Goal: Task Accomplishment & Management: Complete application form

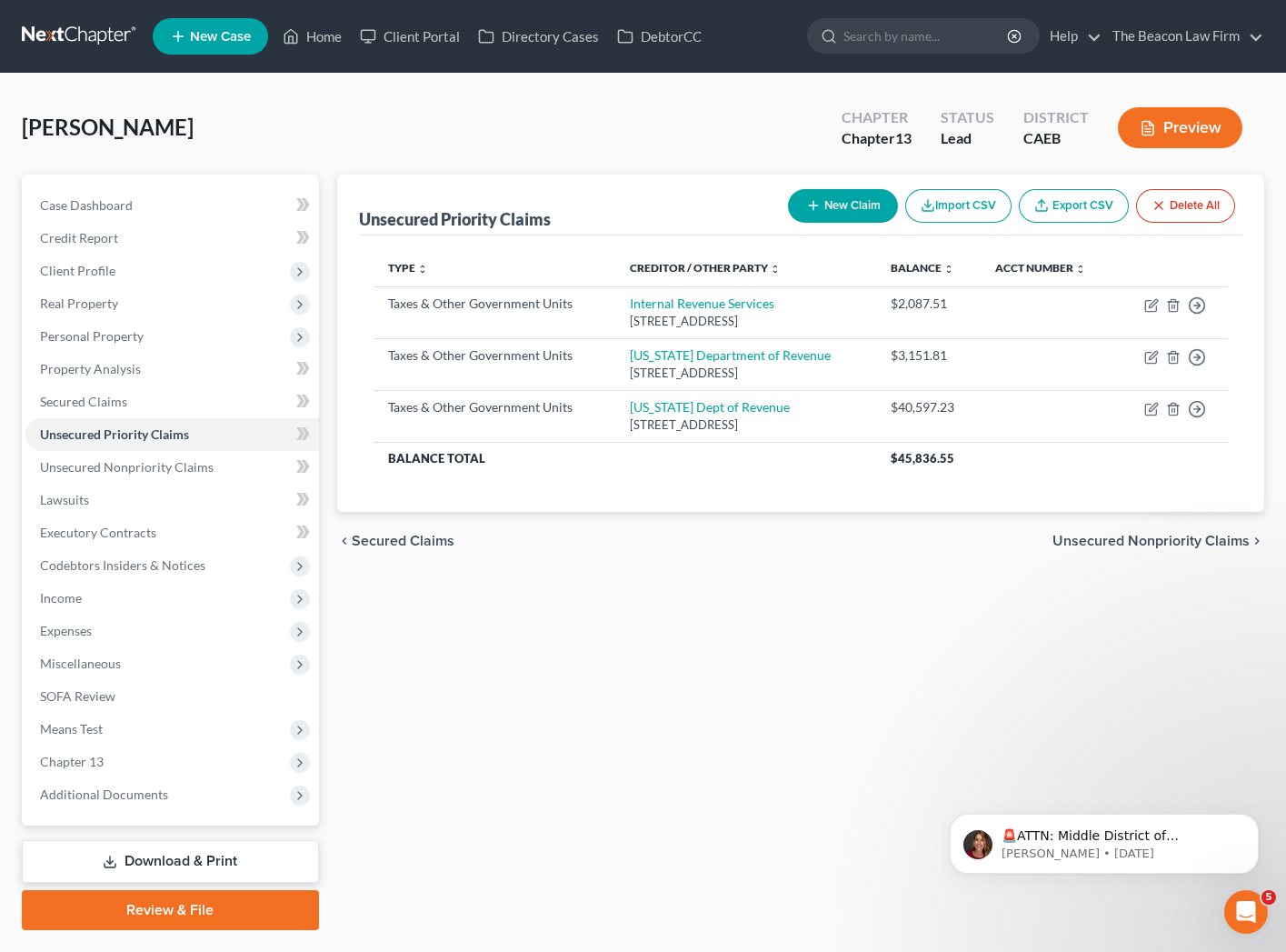
click at [56, 30] on link at bounding box center [80, 36] width 116 height 33
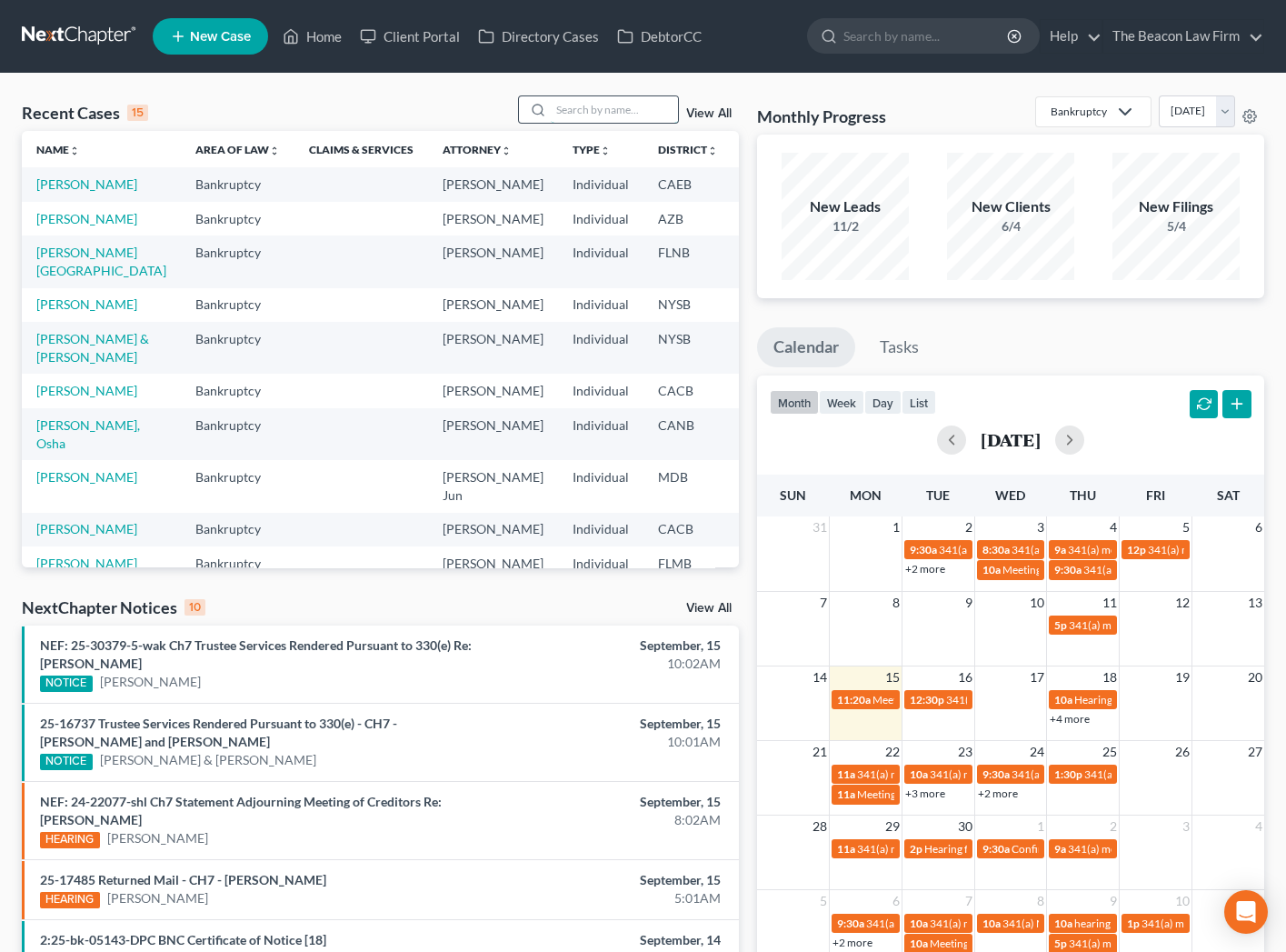
click at [603, 108] on input "search" at bounding box center [615, 110] width 127 height 26
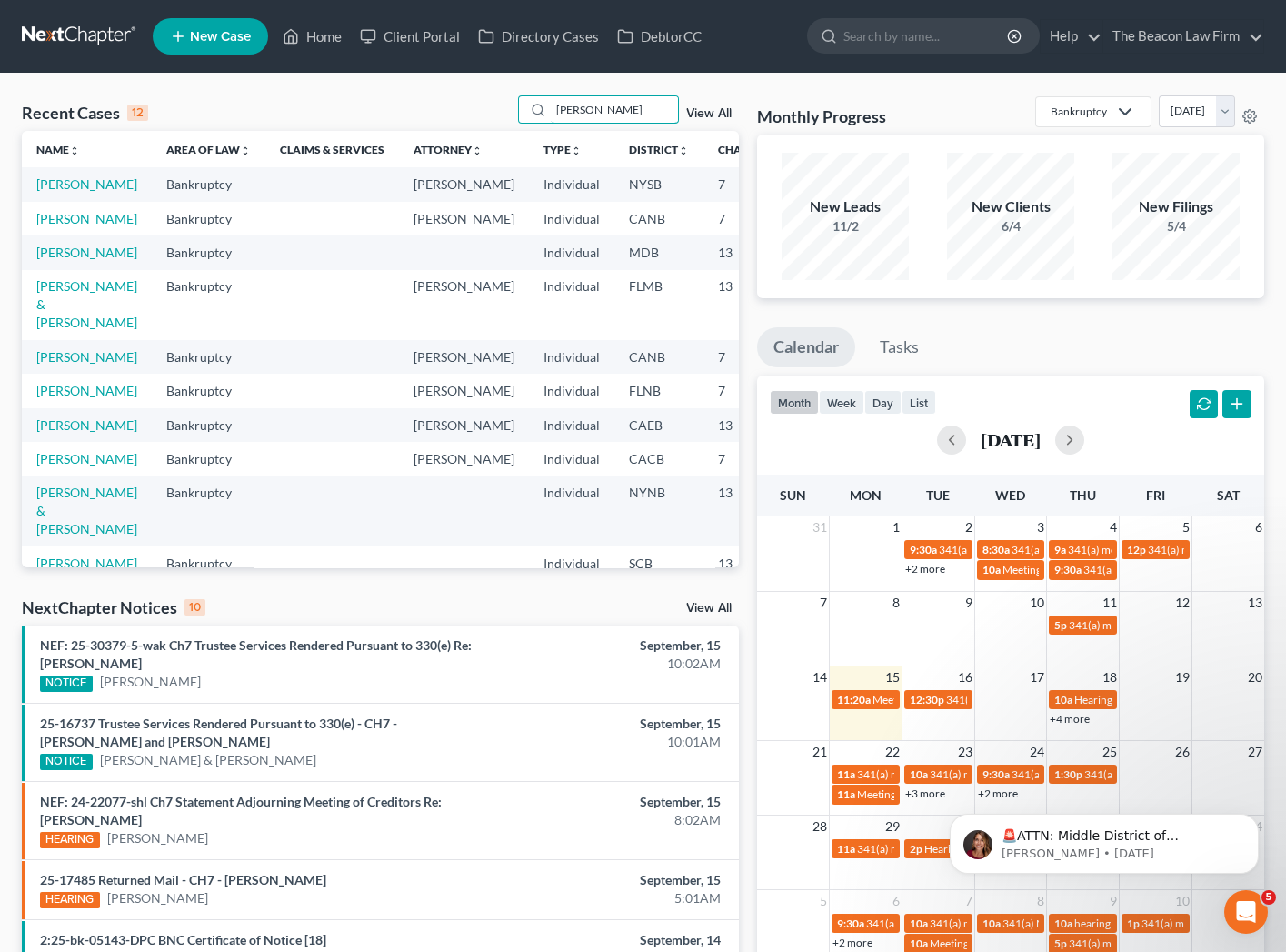
type input "dana"
click at [93, 227] on link "Libed, Dana" at bounding box center [87, 218] width 101 height 16
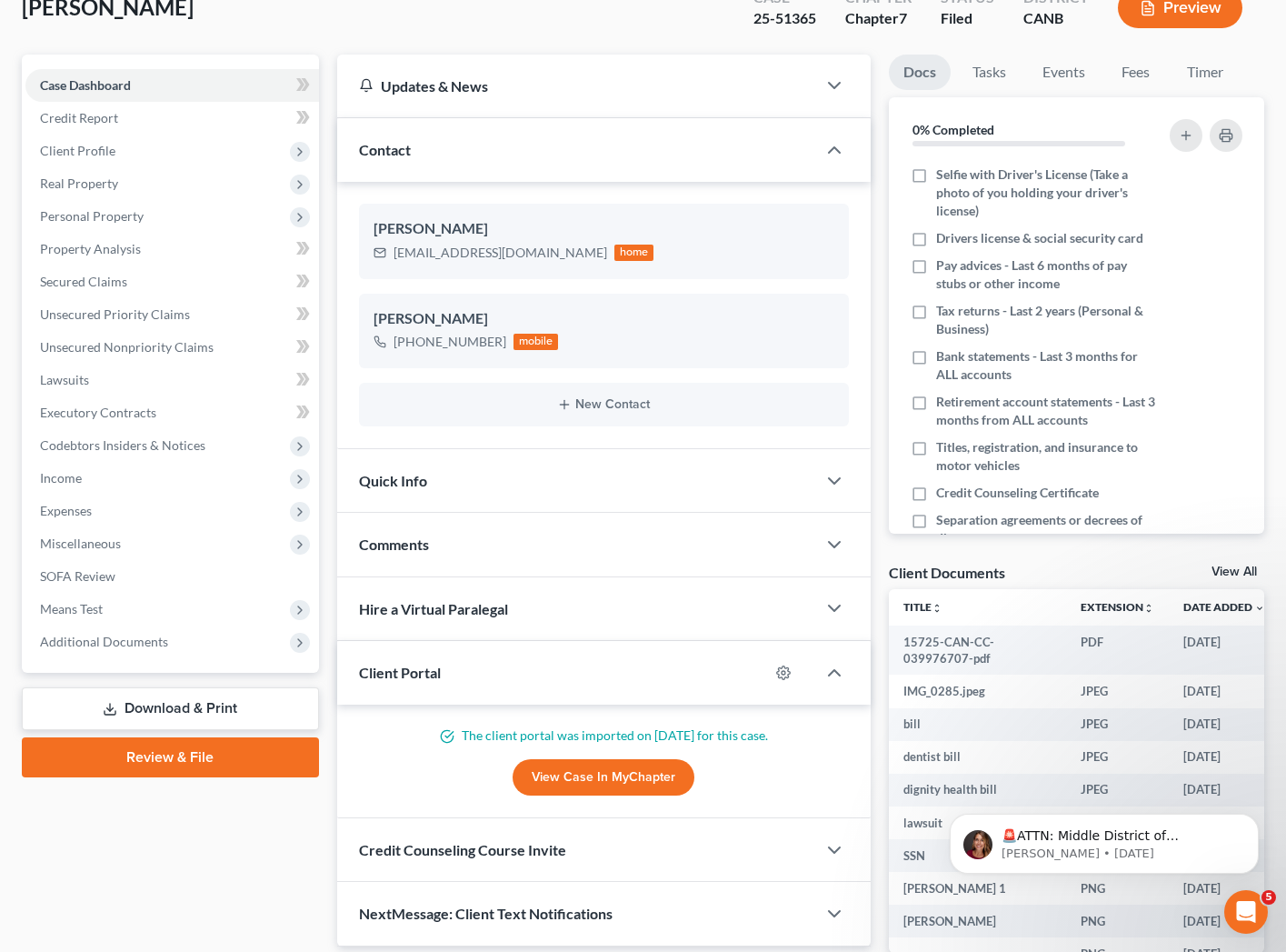
scroll to position [216, 0]
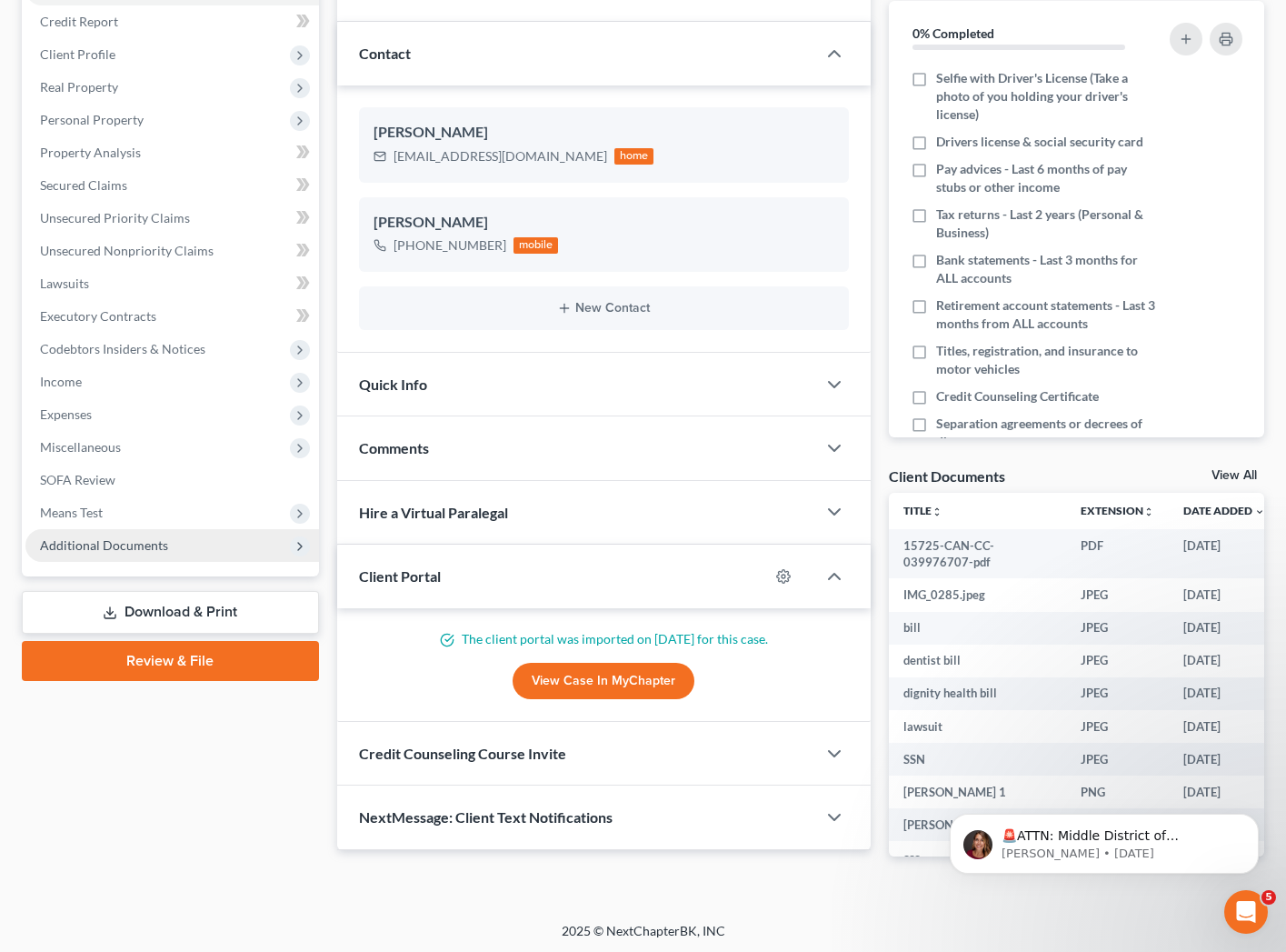
click at [109, 546] on span "Additional Documents" at bounding box center [104, 545] width 128 height 16
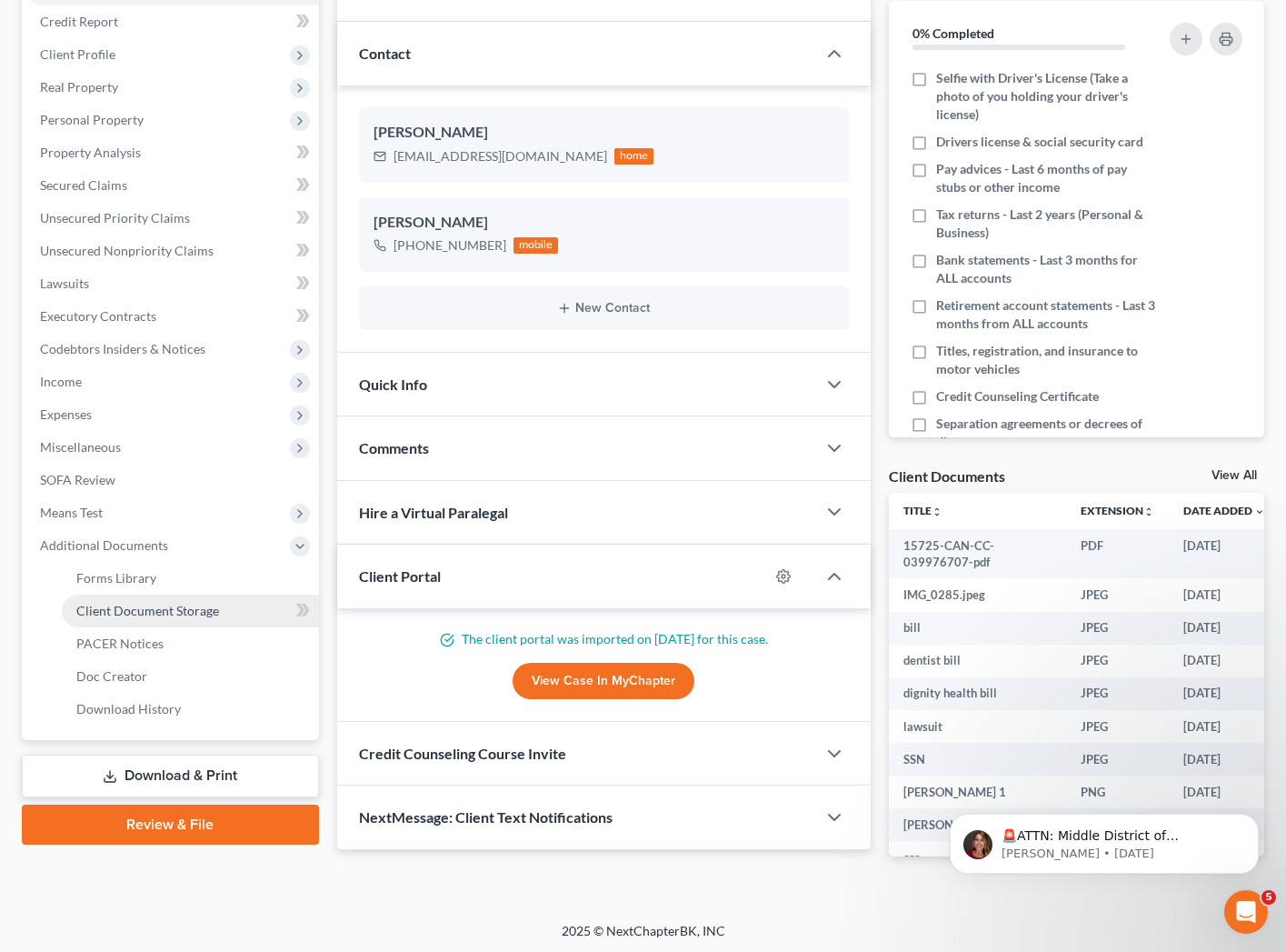
click at [199, 612] on span "Client Document Storage" at bounding box center [148, 610] width 142 height 16
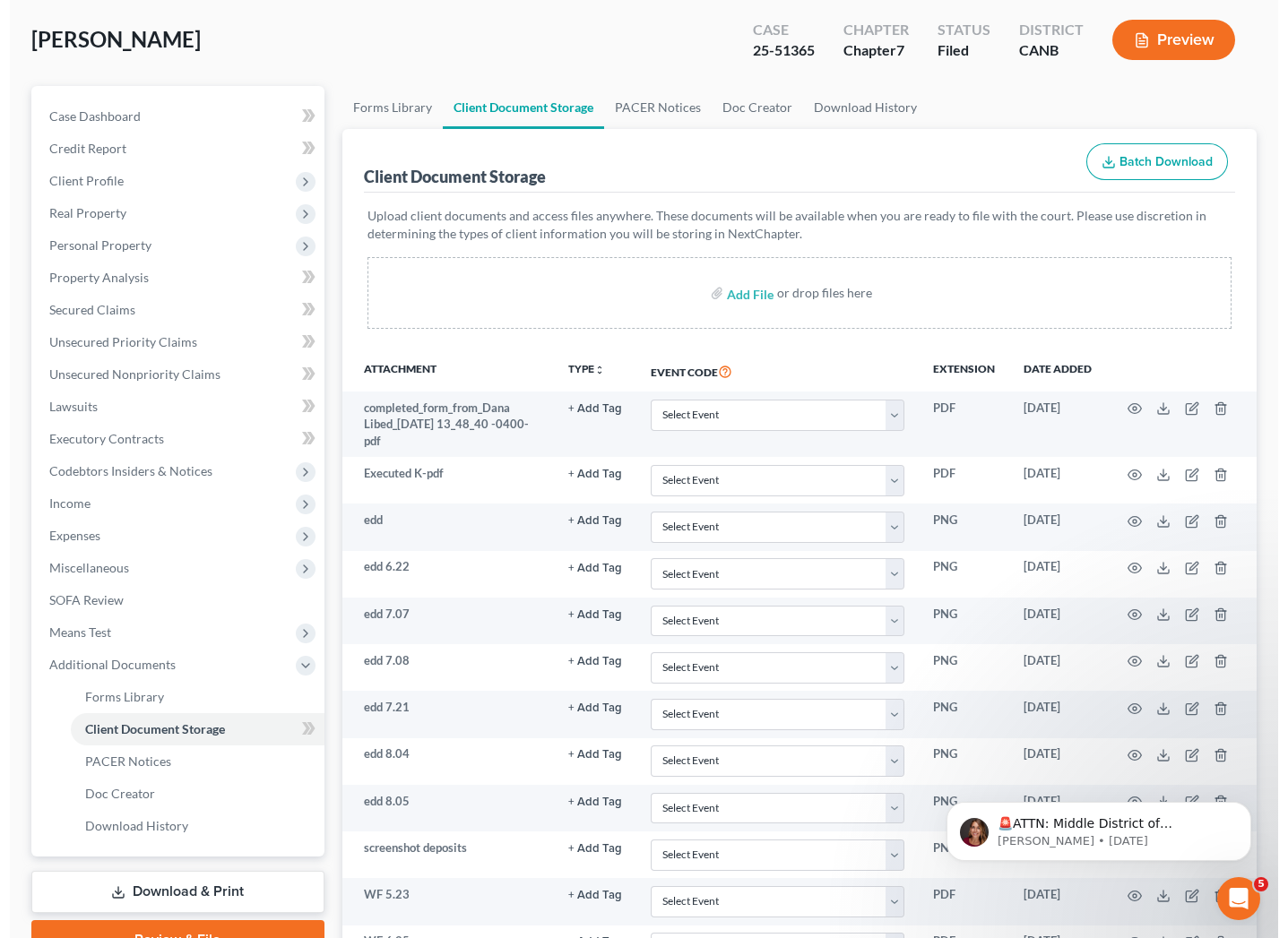
scroll to position [267, 0]
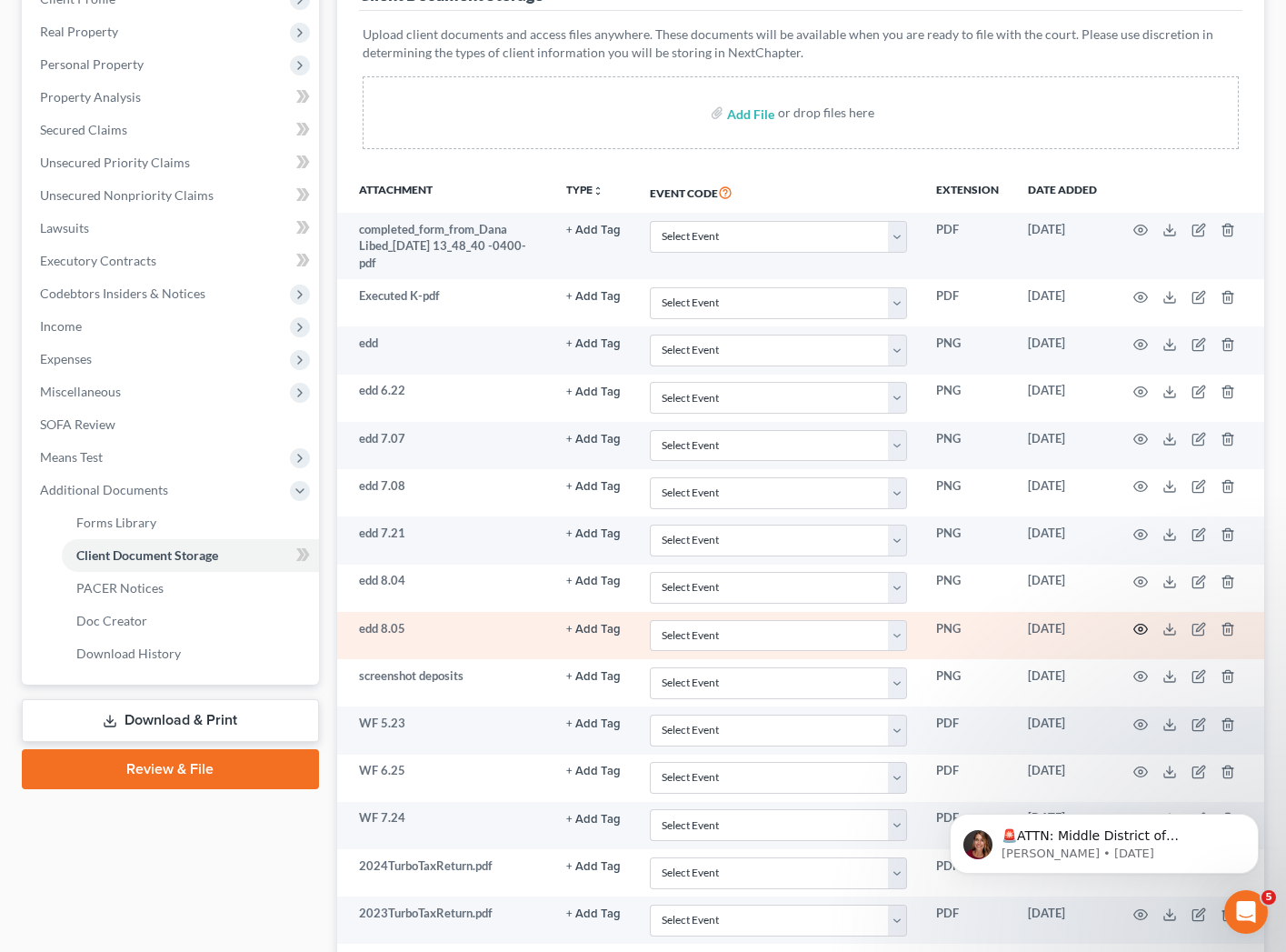
click at [1139, 630] on circle "button" at bounding box center [1141, 629] width 4 height 4
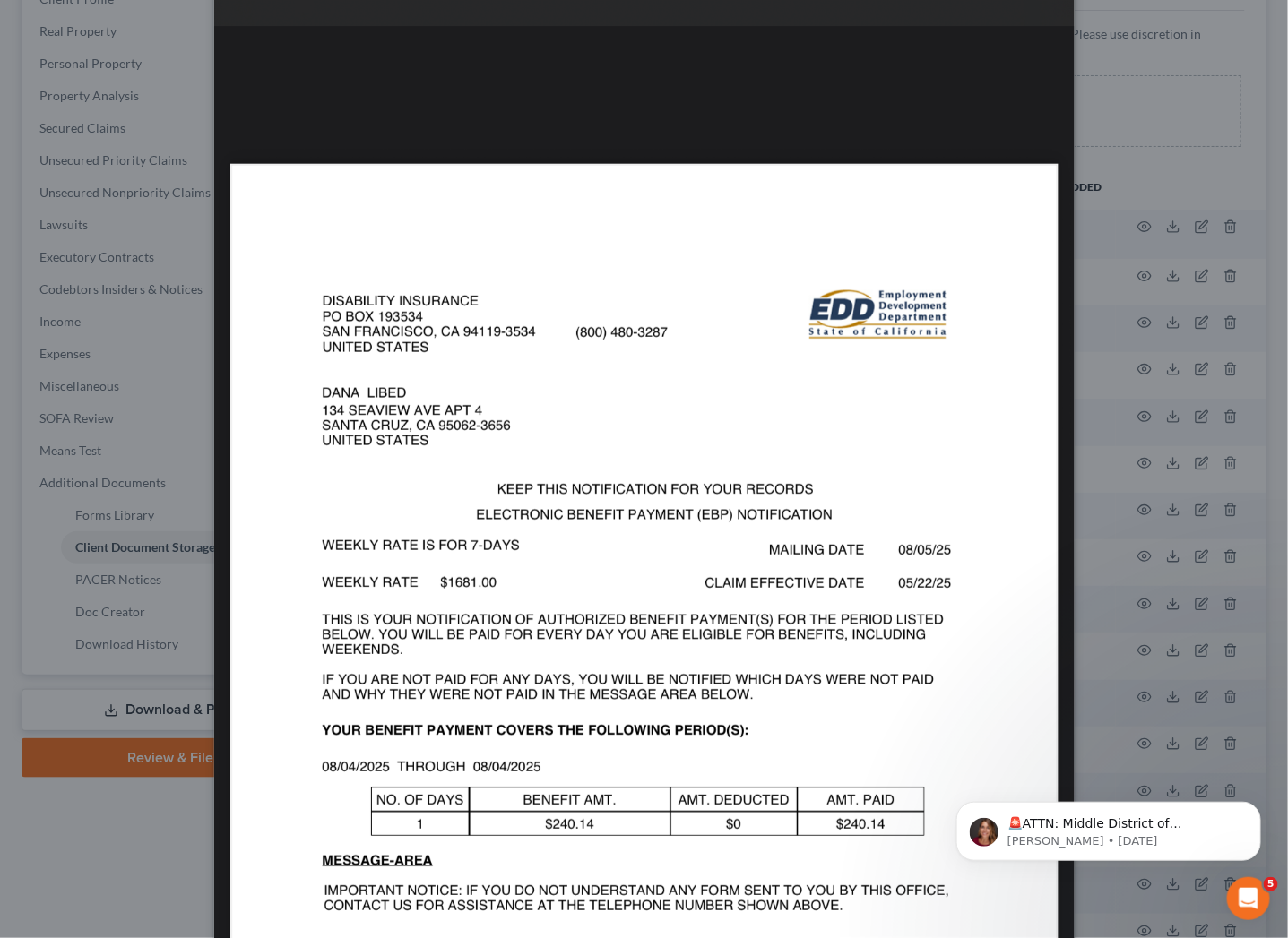
scroll to position [0, 0]
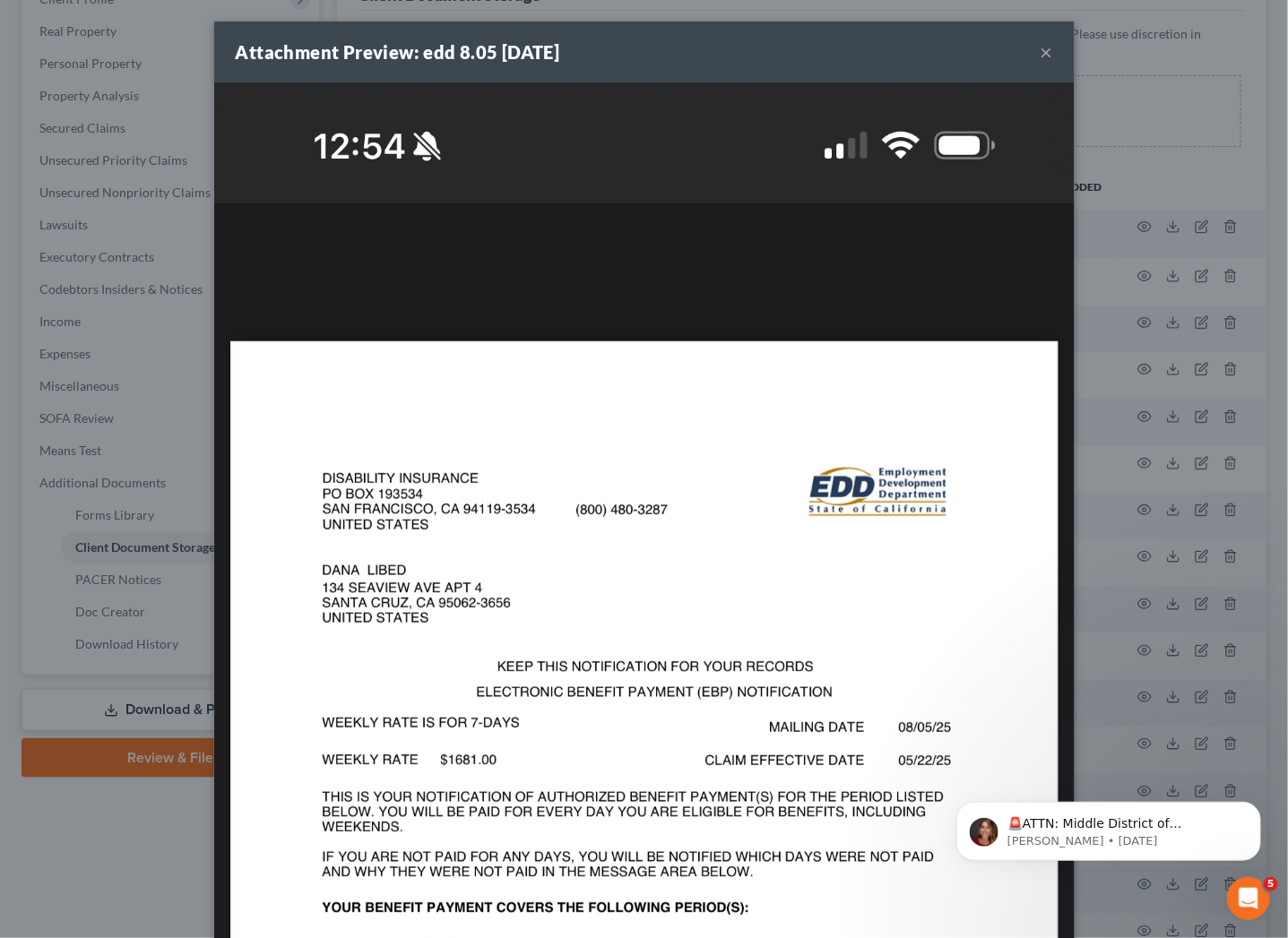
click at [1041, 42] on button "×" at bounding box center [1046, 52] width 13 height 21
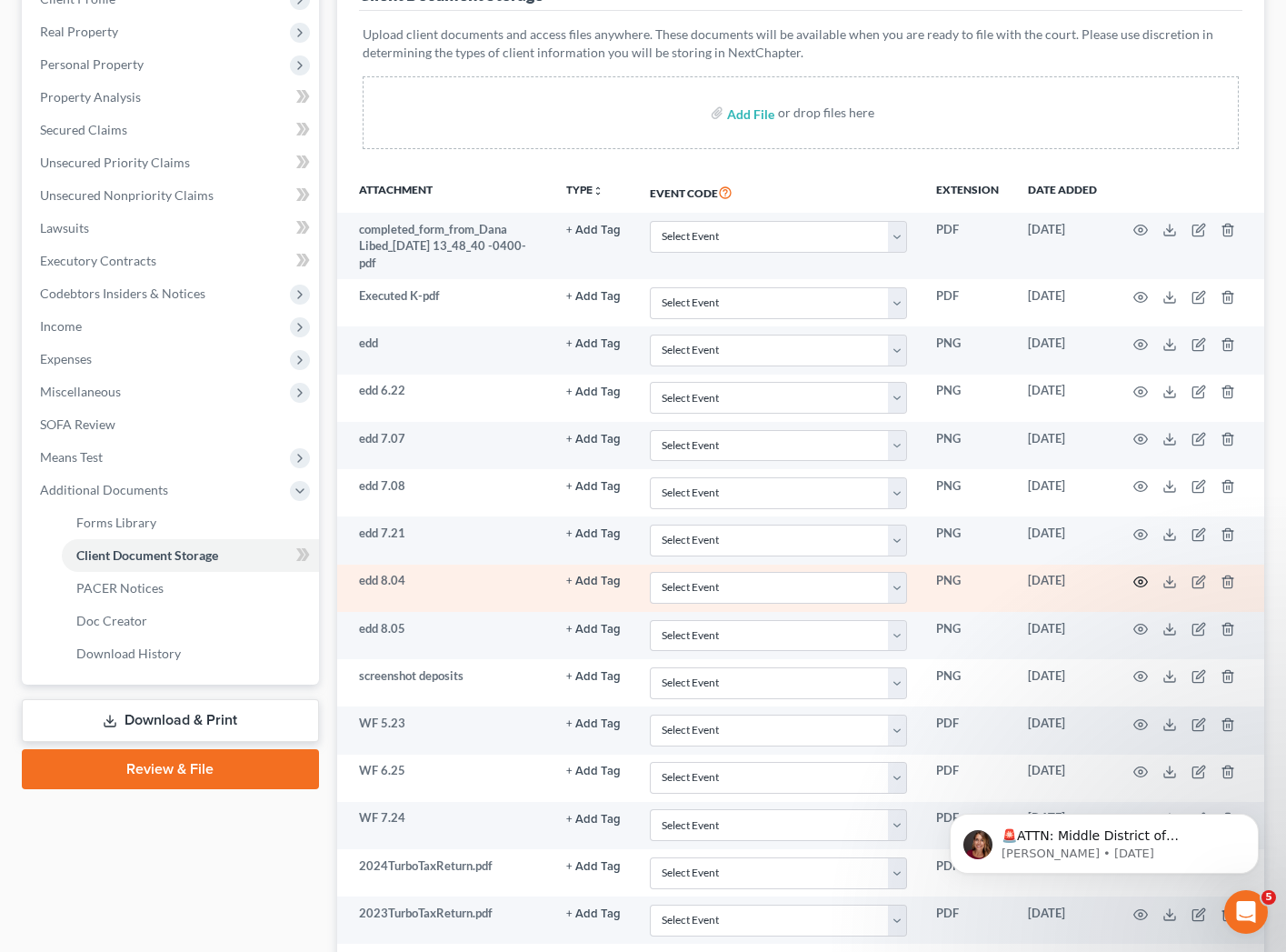
click at [1140, 582] on icon "button" at bounding box center [1141, 582] width 15 height 15
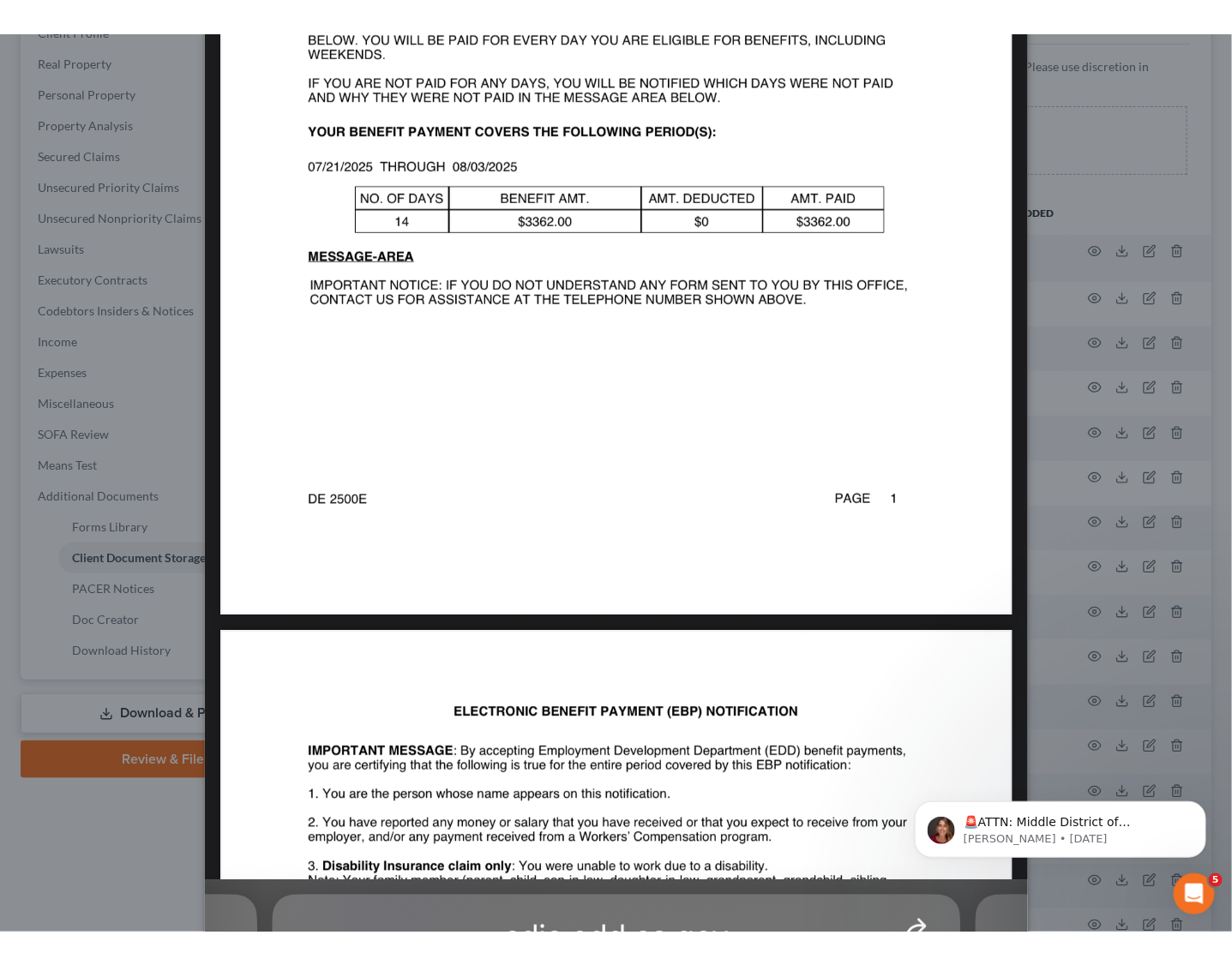
scroll to position [1045, 0]
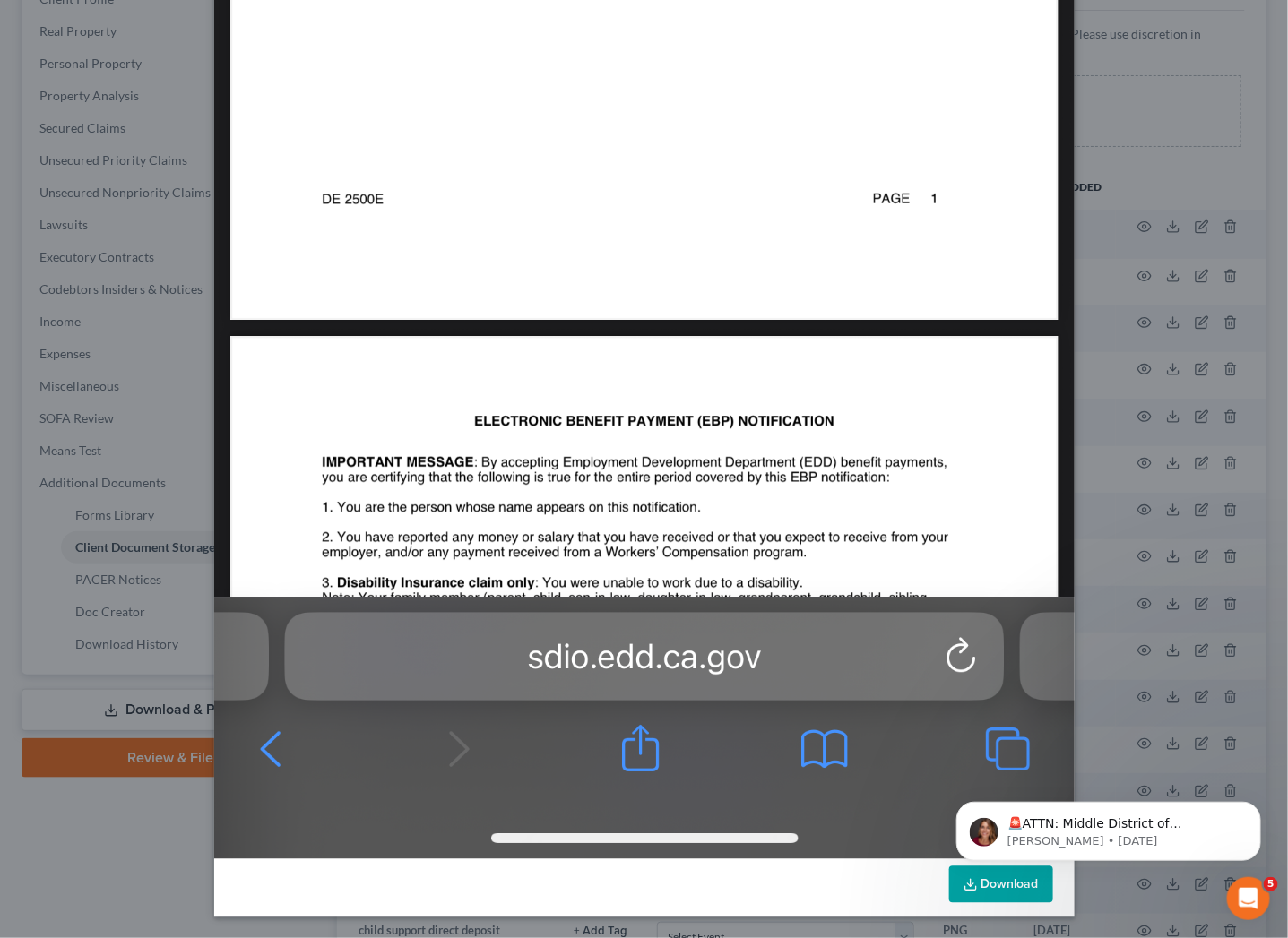
click at [996, 875] on body "🚨ATTN: Middle District of Florida The court has added a new Credit Counseling F…" at bounding box center [1107, 825] width 344 height 111
click at [998, 885] on html "🚨ATTN: Middle District of Florida The court has added a new Credit Counseling F…" at bounding box center [1107, 825] width 358 height 125
drag, startPoint x: 1257, startPoint y: 807, endPoint x: 2023, endPoint y: 1561, distance: 1074.8
click at [1257, 805] on icon "Dismiss notification" at bounding box center [1255, 805] width 10 height 10
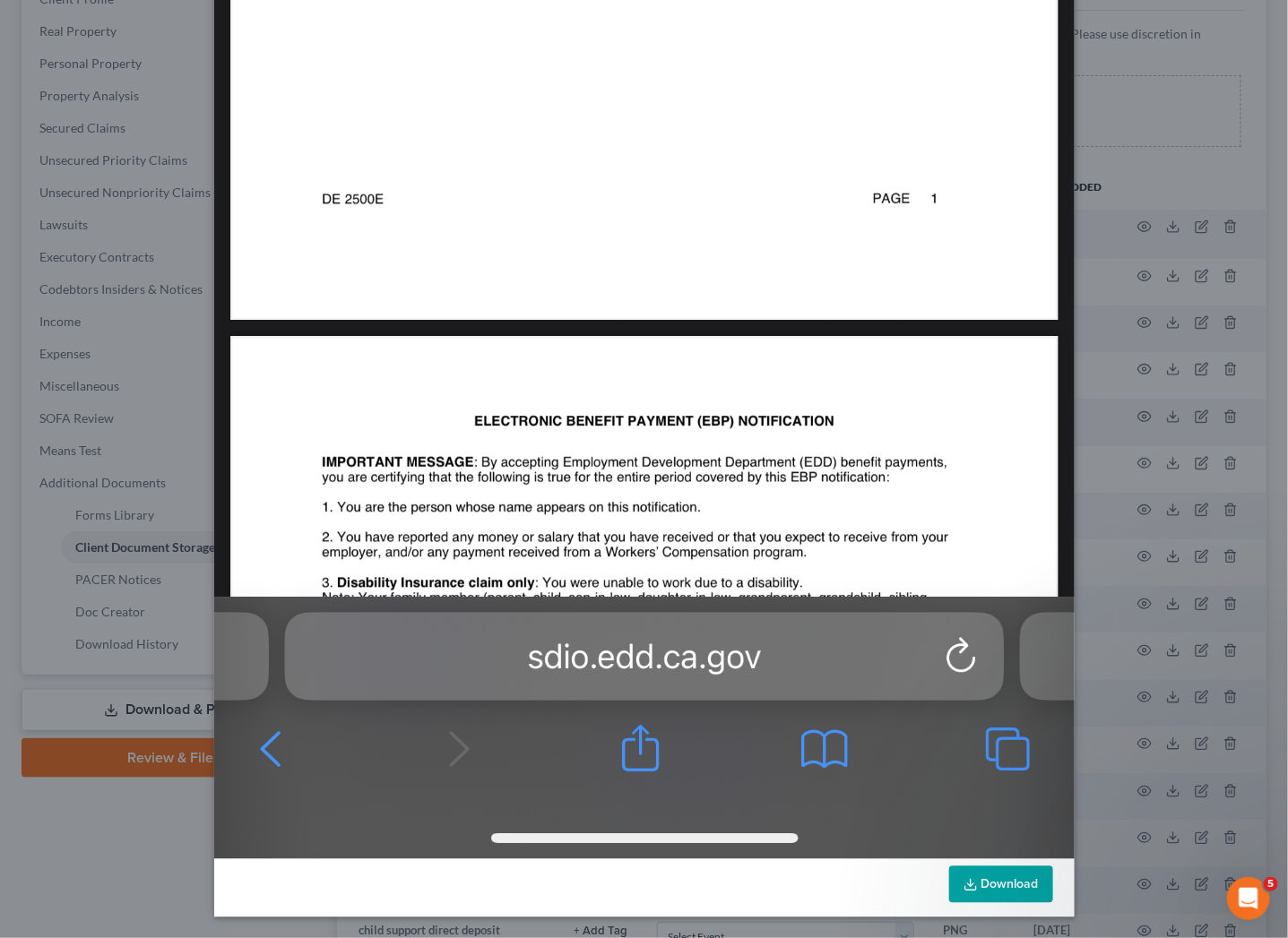
click at [981, 880] on link "Download" at bounding box center [1000, 885] width 104 height 38
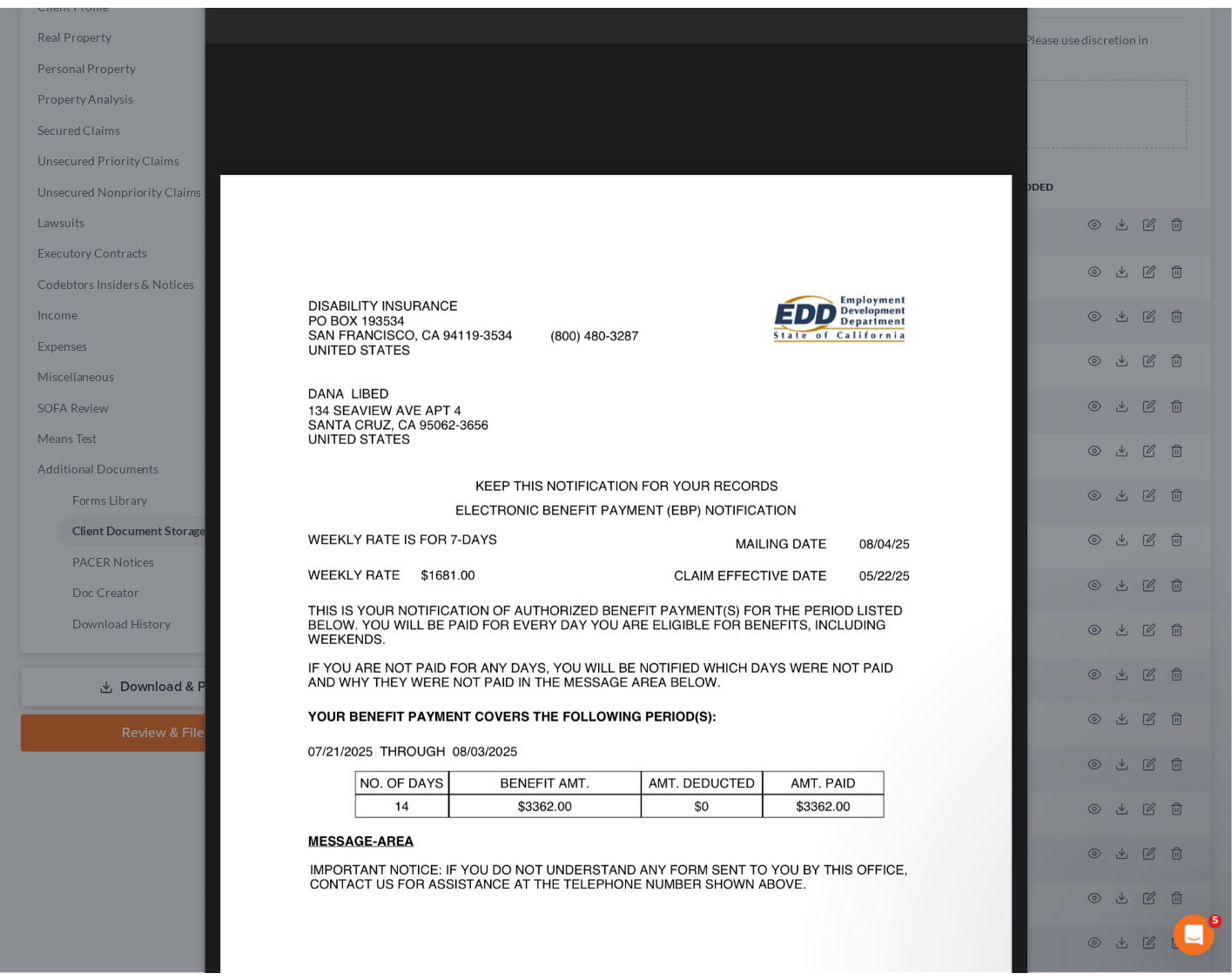
scroll to position [0, 0]
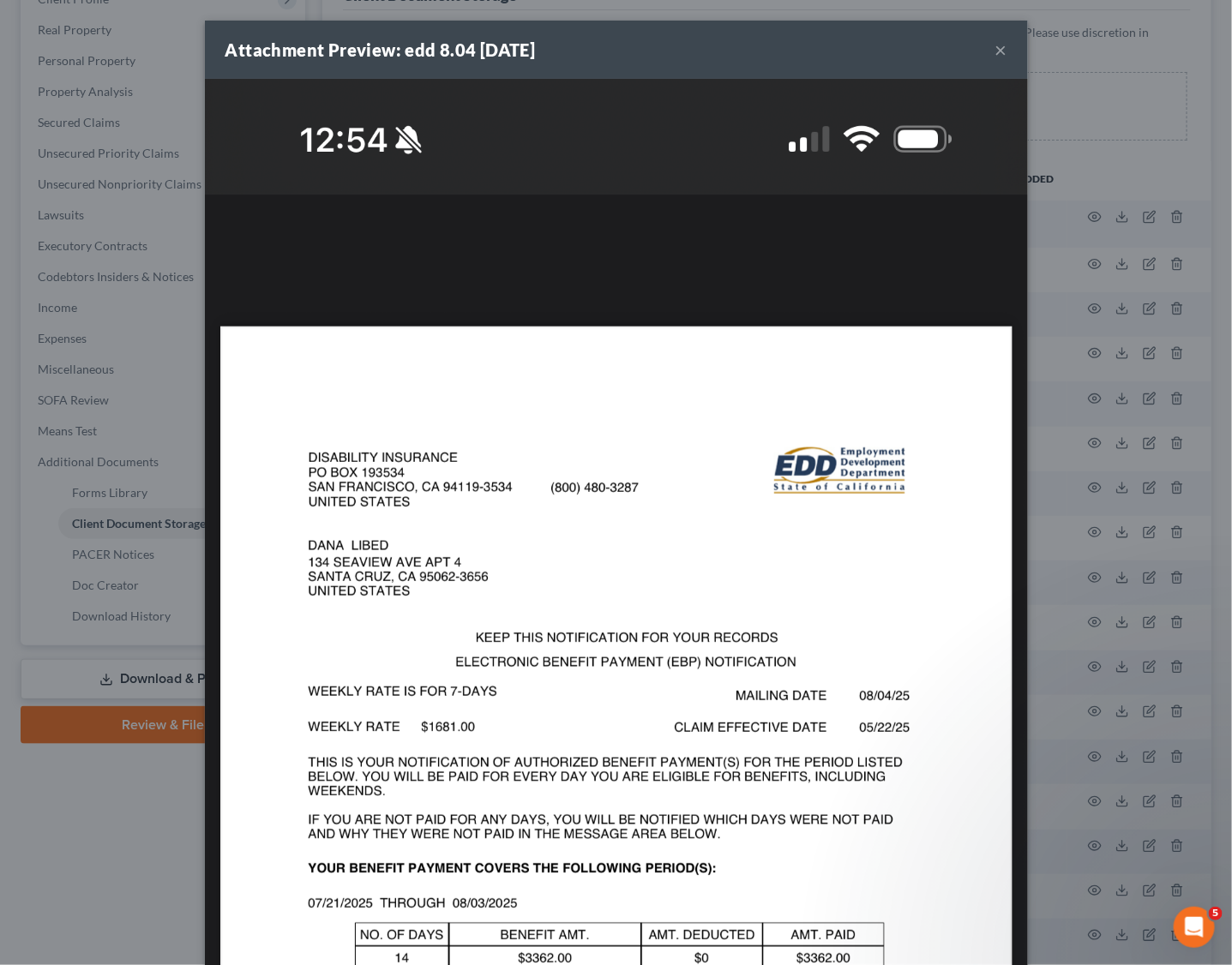
click at [995, 51] on button "×" at bounding box center [1001, 49] width 12 height 20
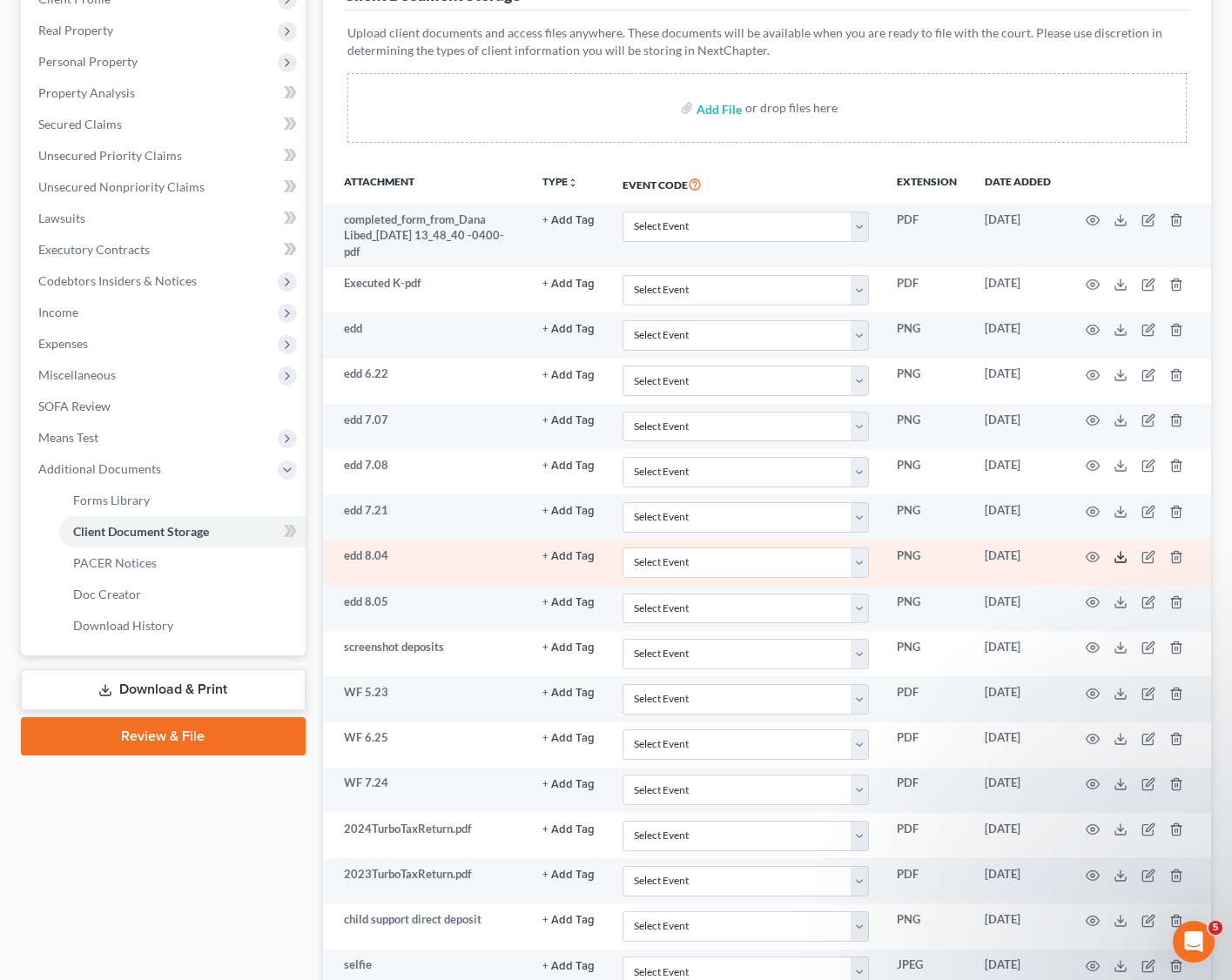
click at [1126, 557] on icon at bounding box center [1121, 558] width 14 height 14
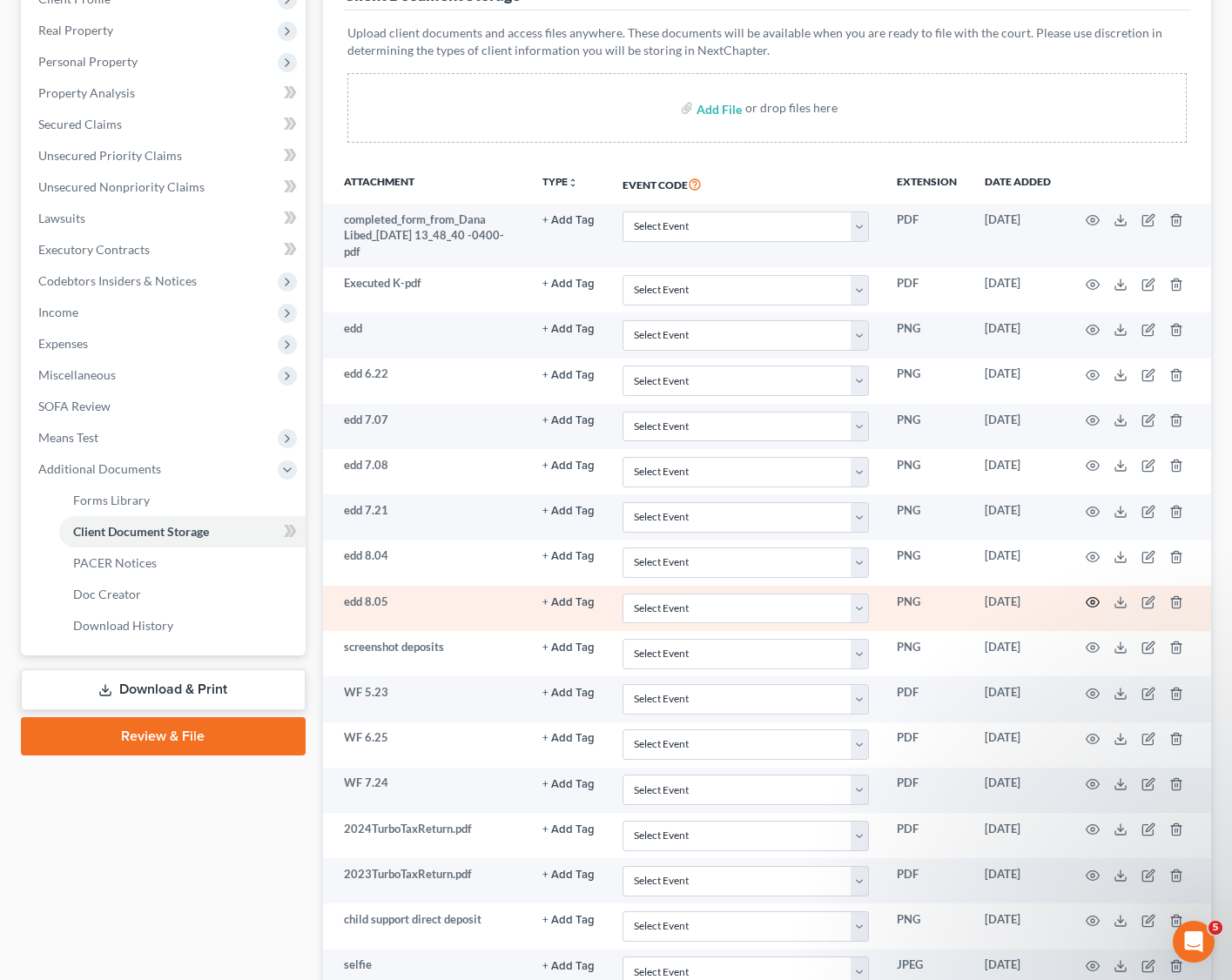
click at [1089, 602] on icon "button" at bounding box center [1093, 603] width 14 height 14
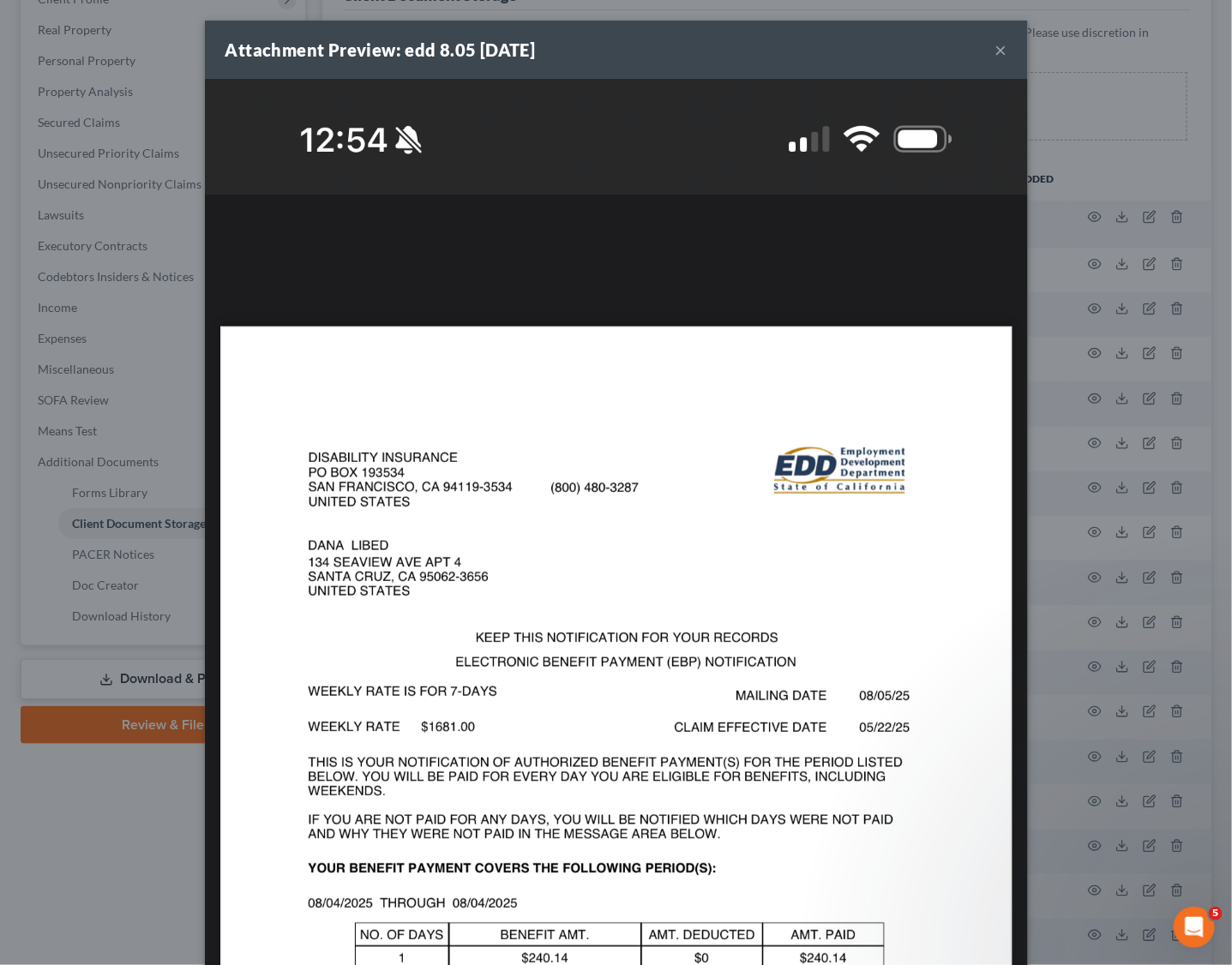
click at [995, 50] on button "×" at bounding box center [1001, 49] width 12 height 20
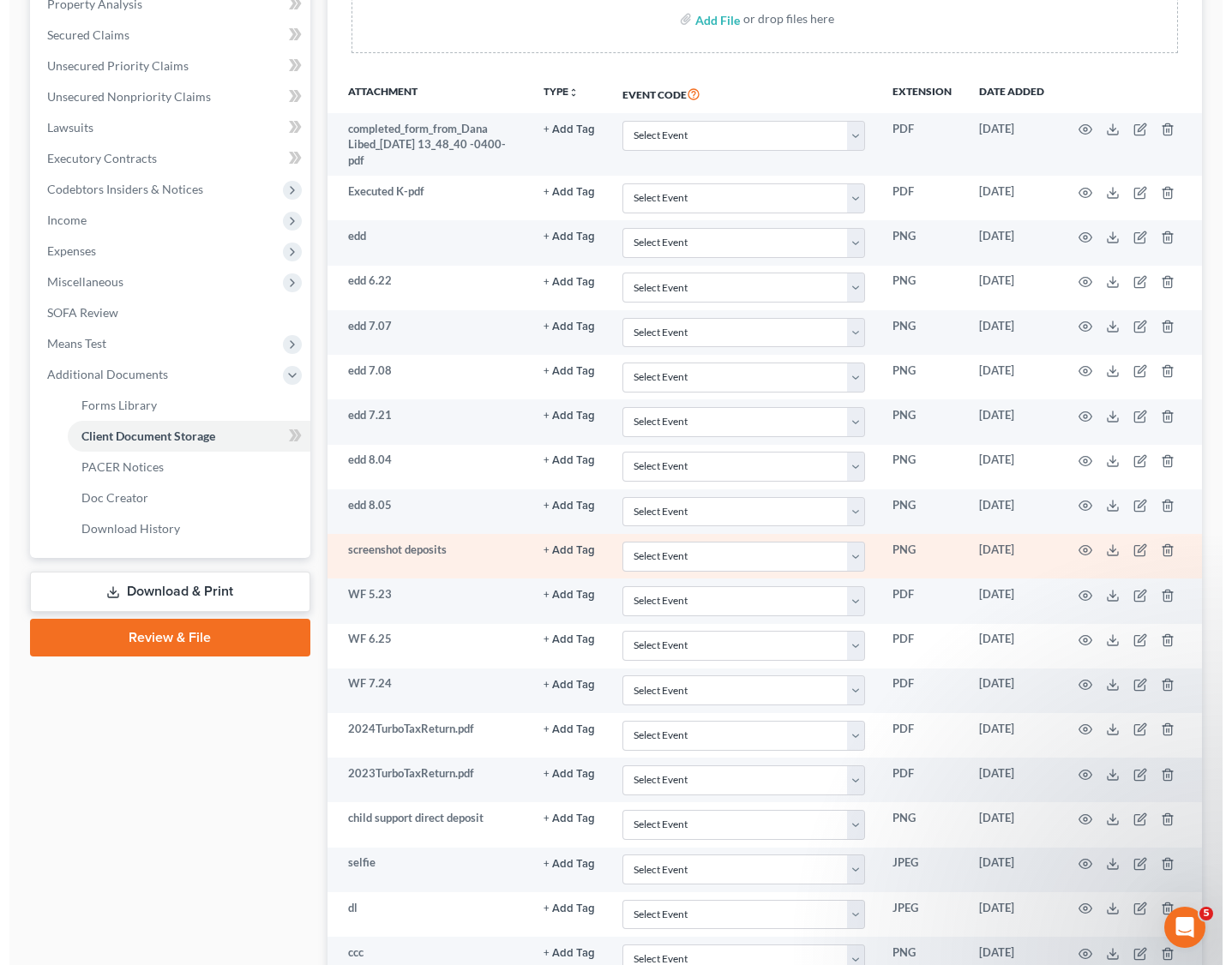
scroll to position [385, 0]
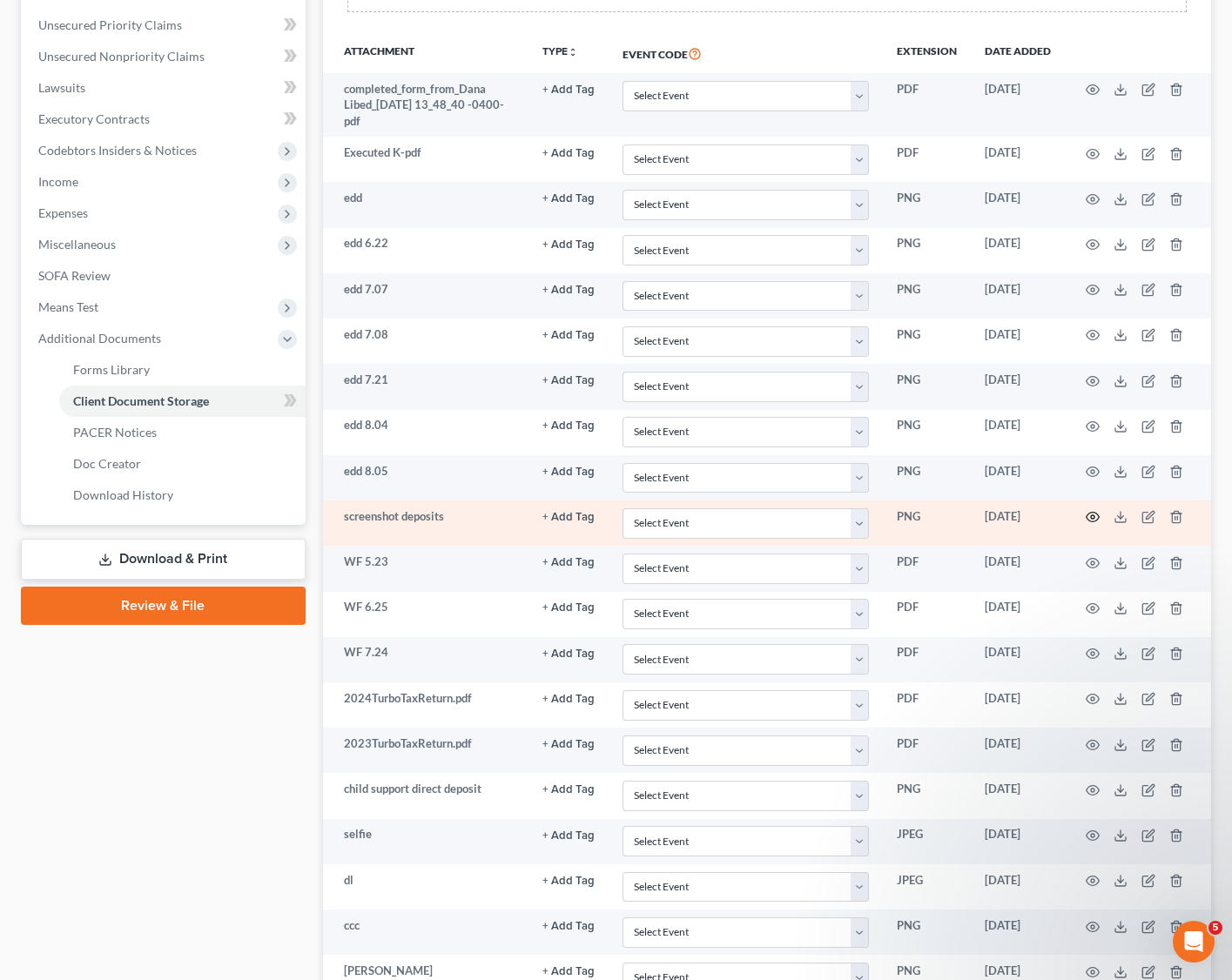
click at [1088, 517] on icon "button" at bounding box center [1093, 517] width 13 height 10
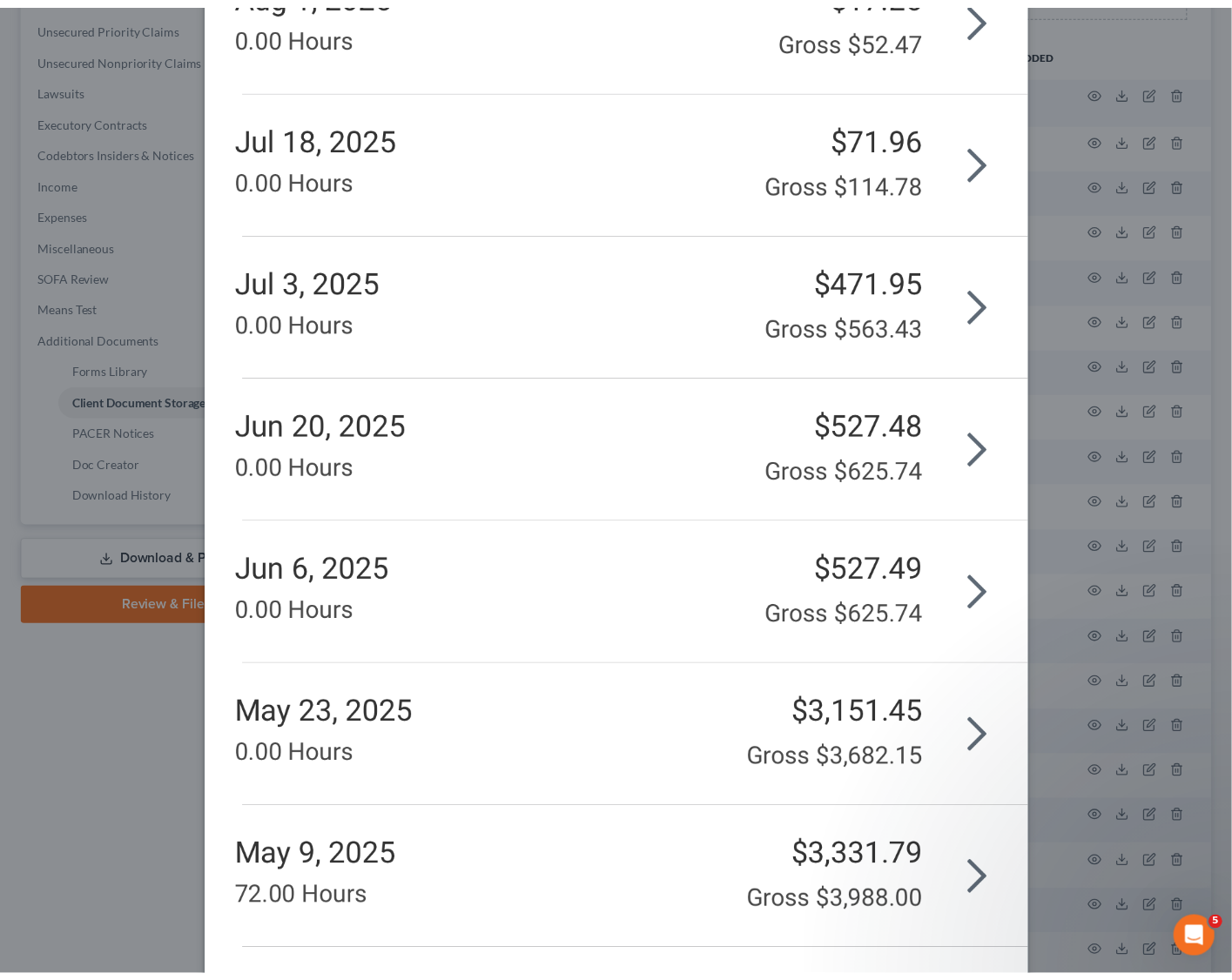
scroll to position [0, 0]
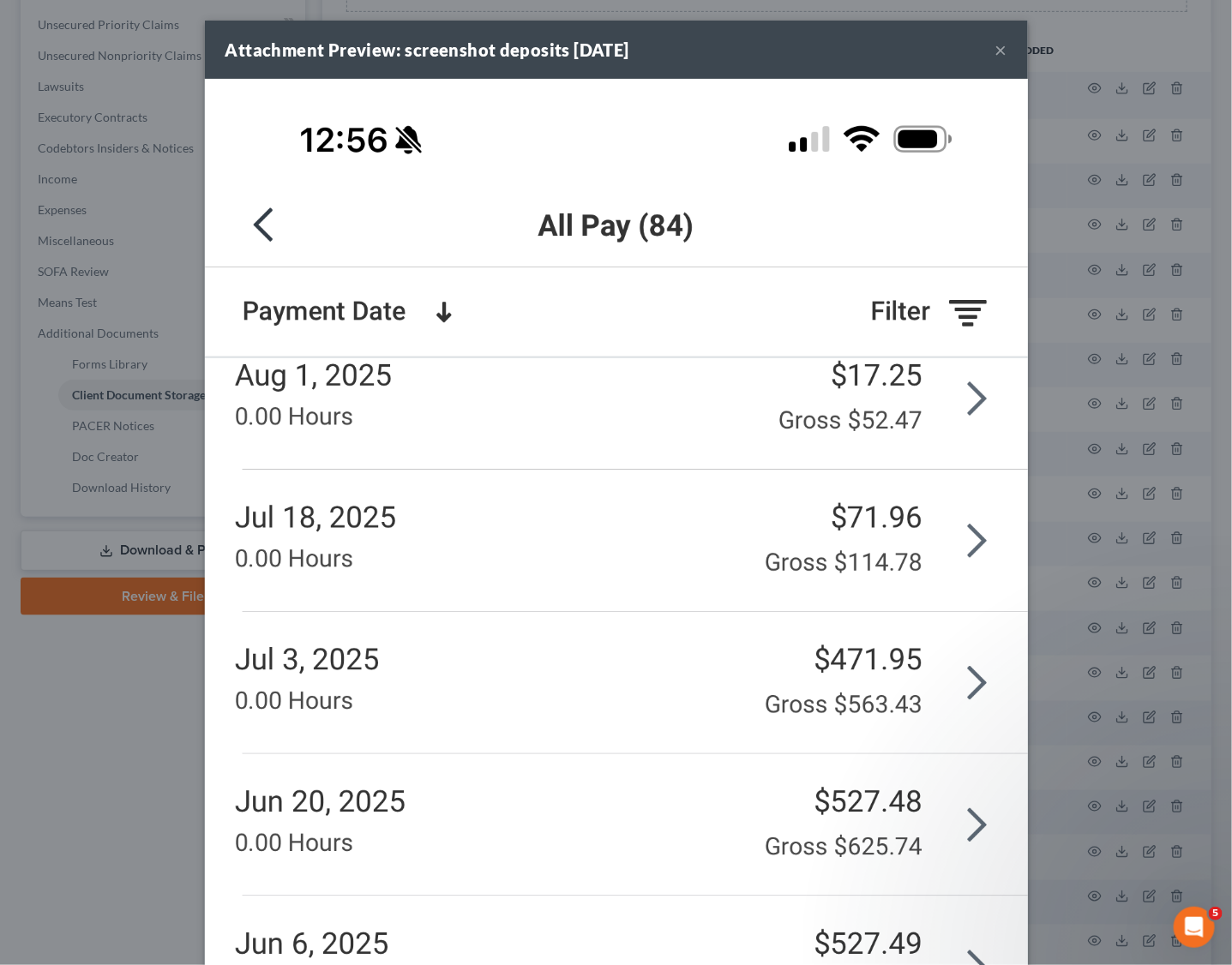
click at [995, 42] on button "×" at bounding box center [1001, 49] width 12 height 20
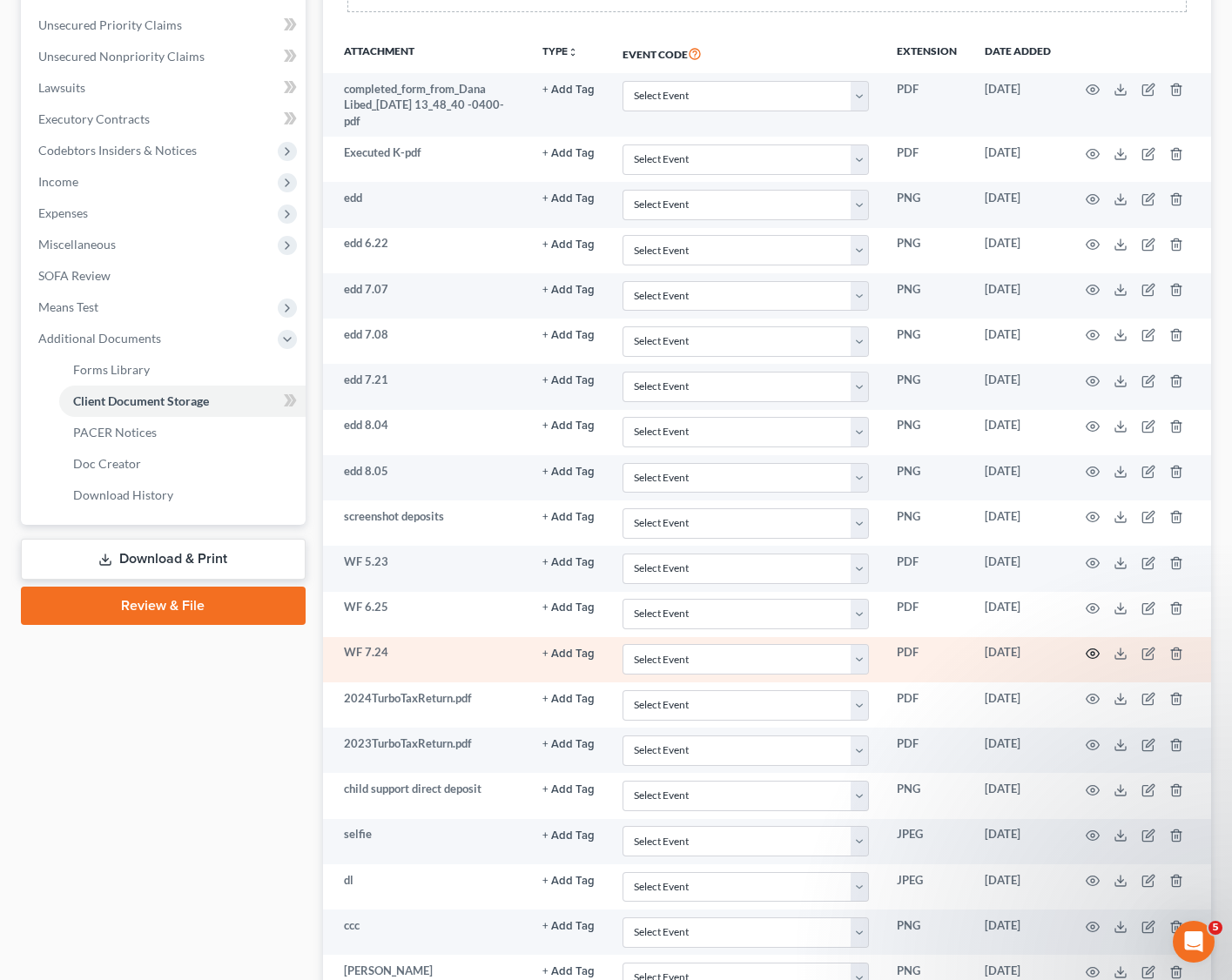
click at [1089, 656] on icon "button" at bounding box center [1093, 655] width 14 height 14
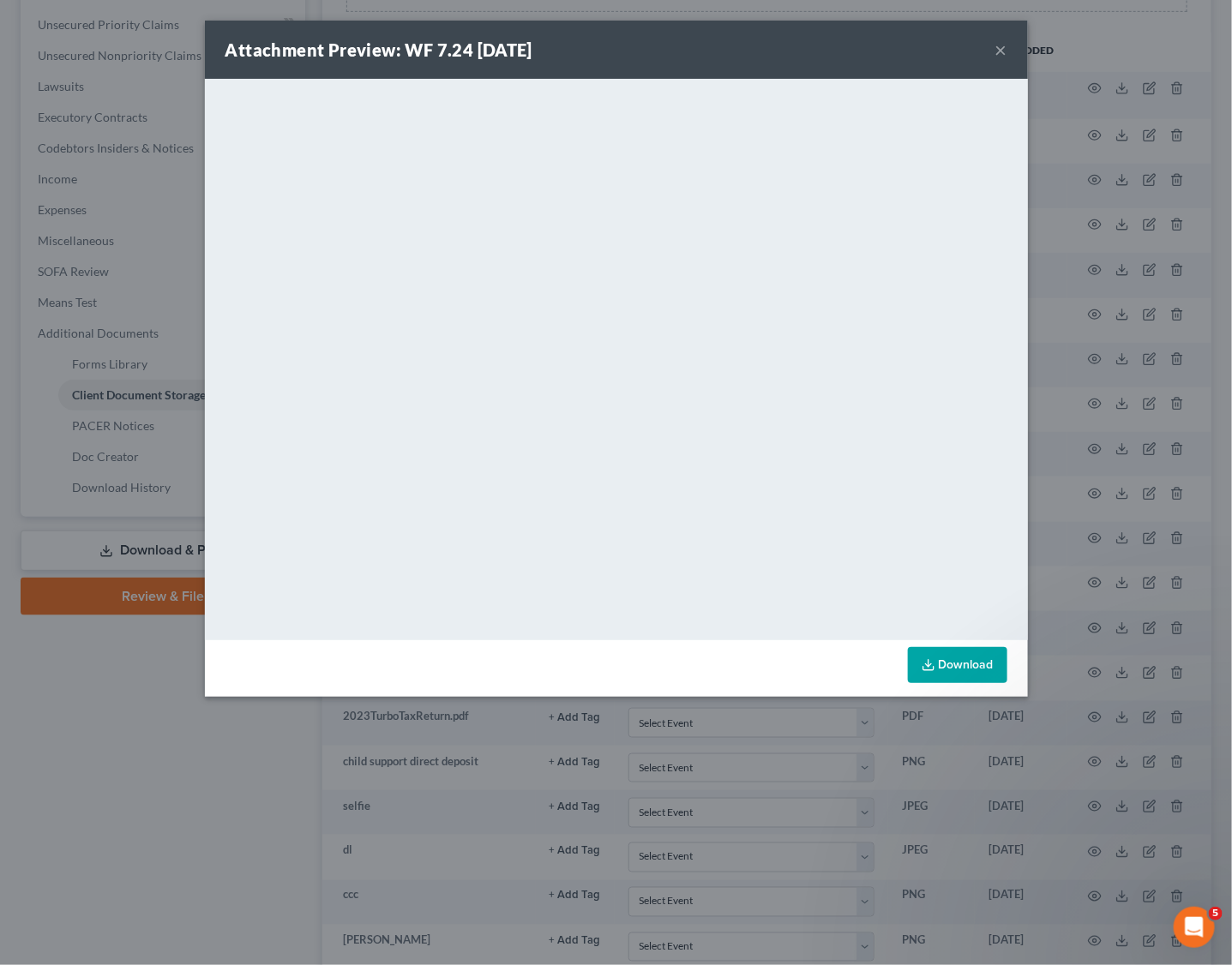
click at [1003, 47] on button "×" at bounding box center [1001, 49] width 12 height 20
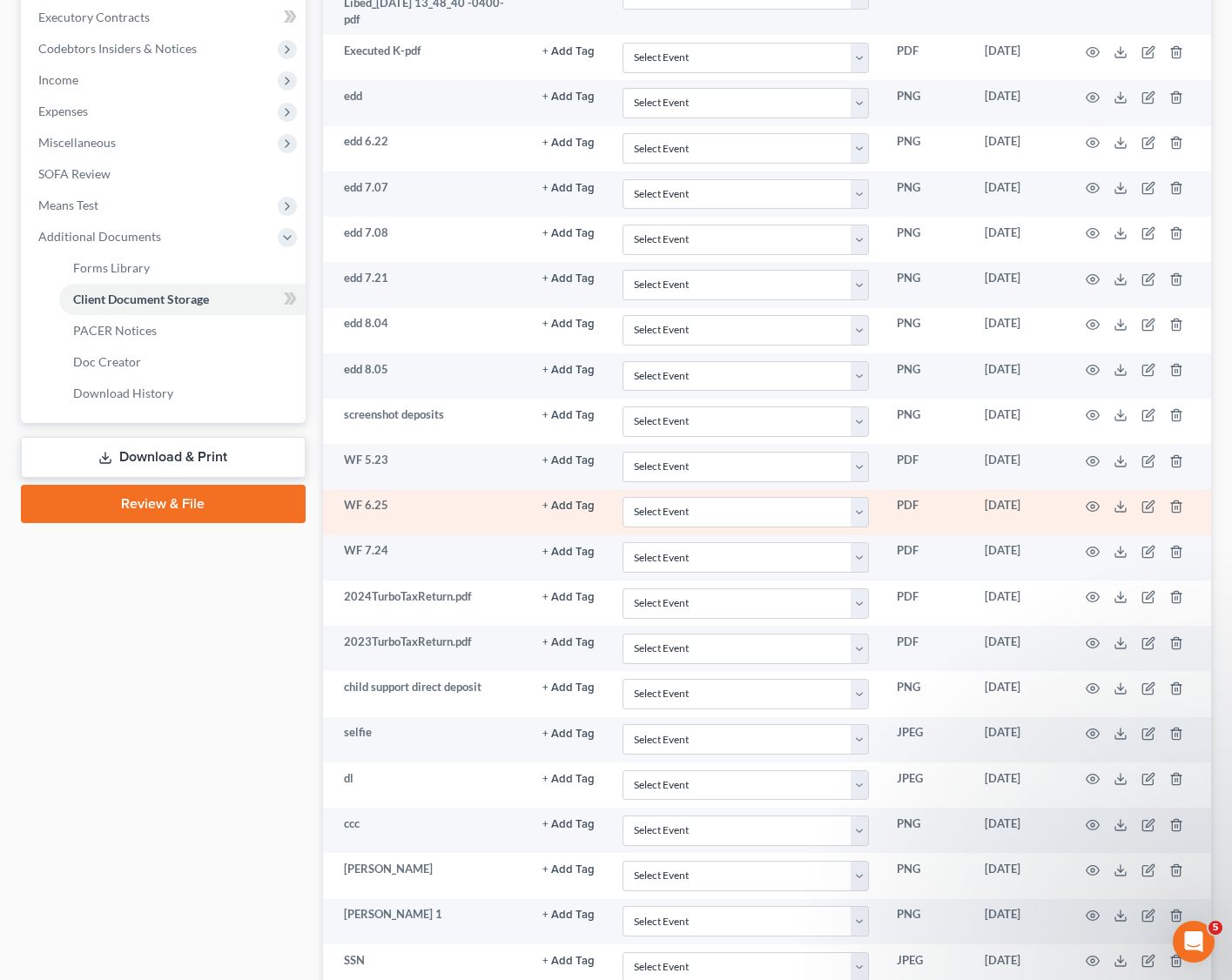
scroll to position [522, 0]
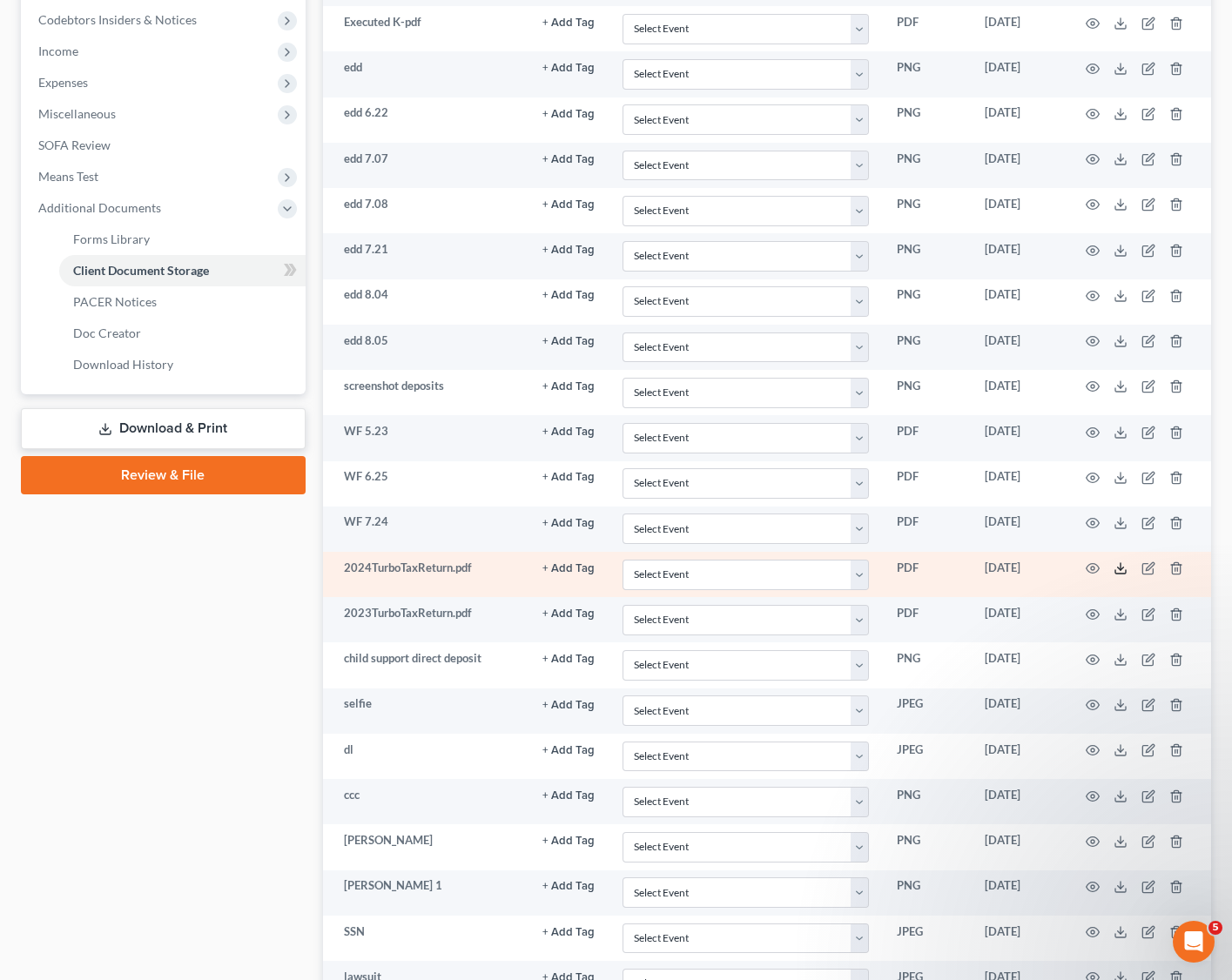
click at [1117, 575] on icon at bounding box center [1121, 568] width 14 height 14
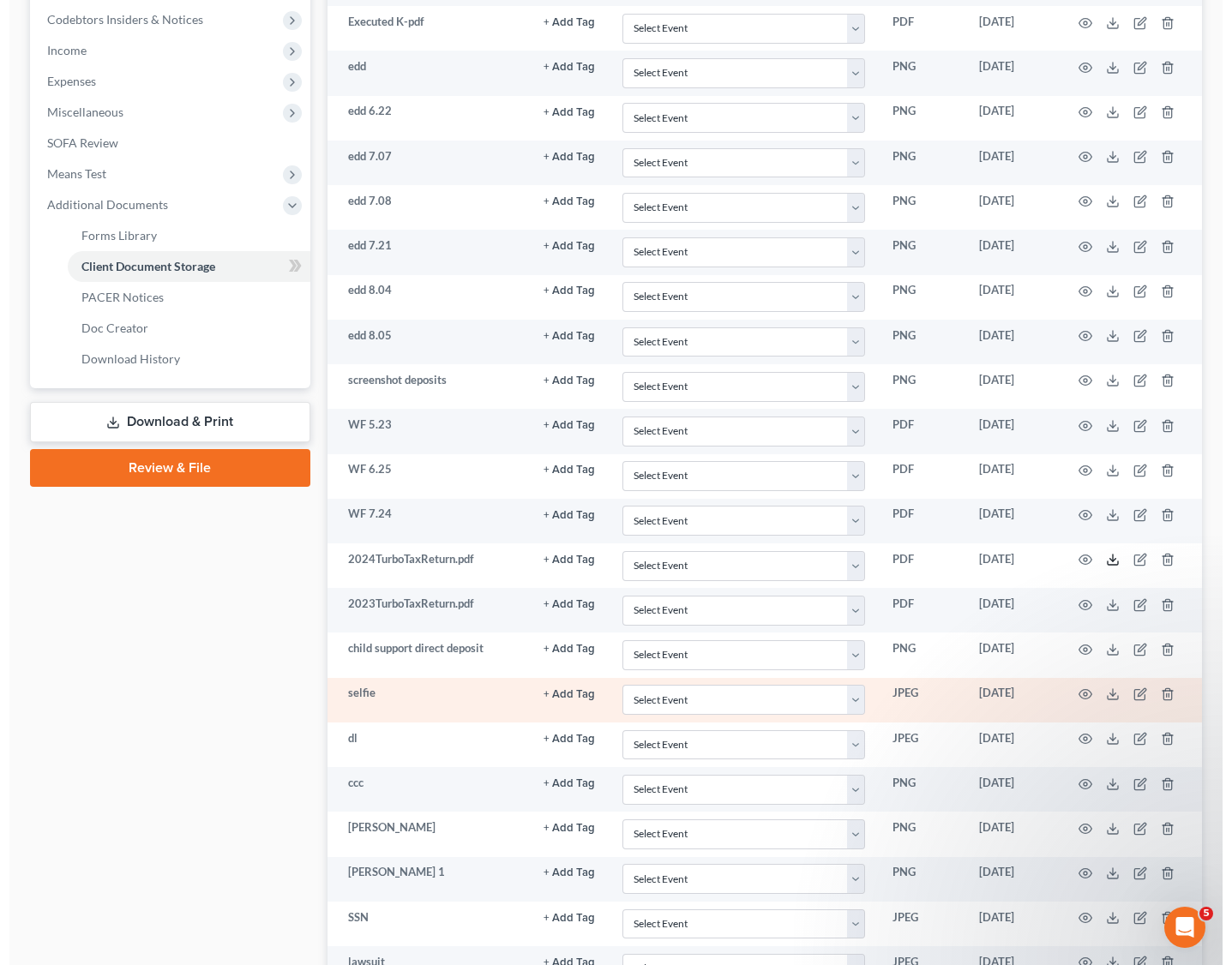
scroll to position [642, 0]
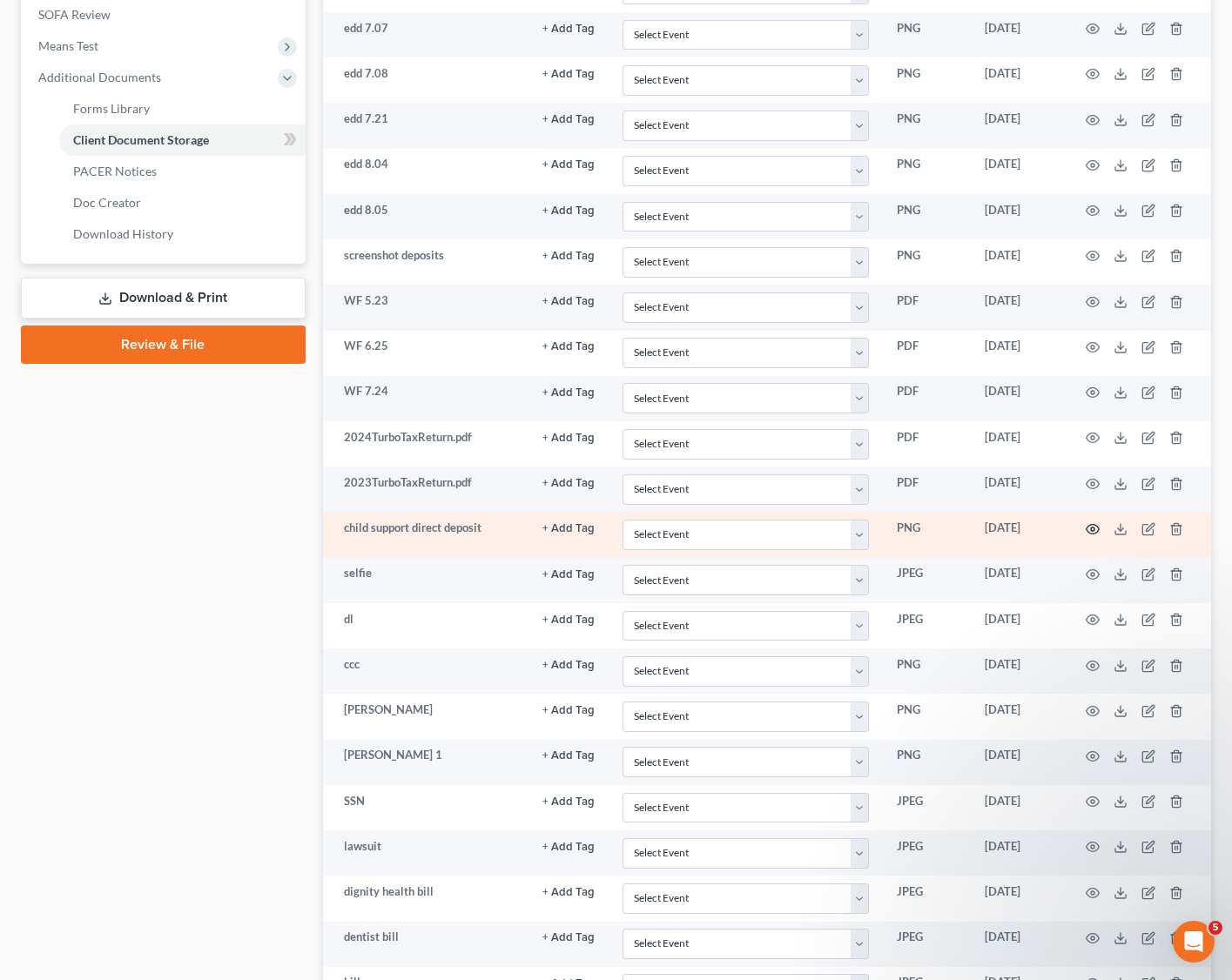
click at [1095, 530] on icon "button" at bounding box center [1093, 530] width 14 height 14
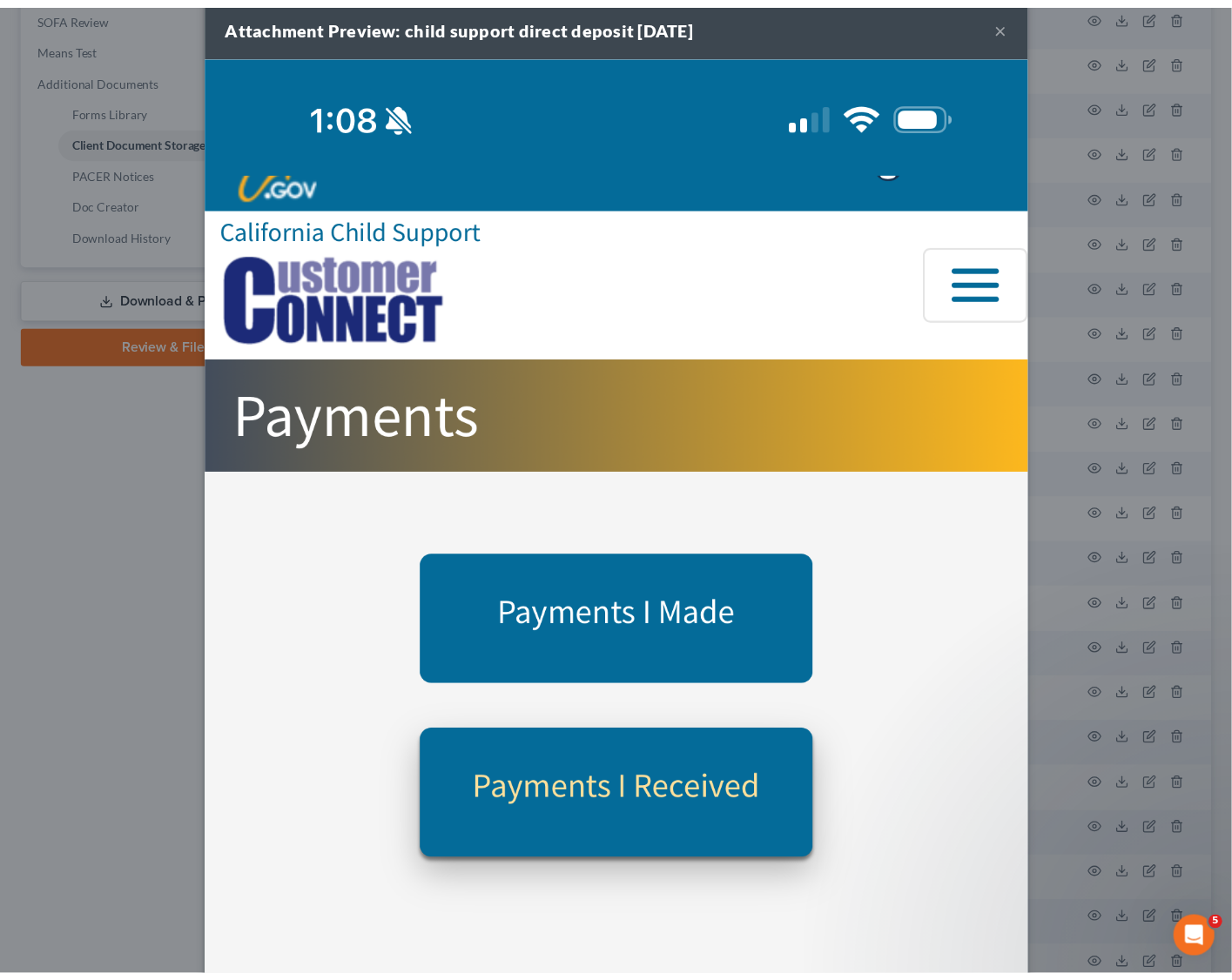
scroll to position [0, 0]
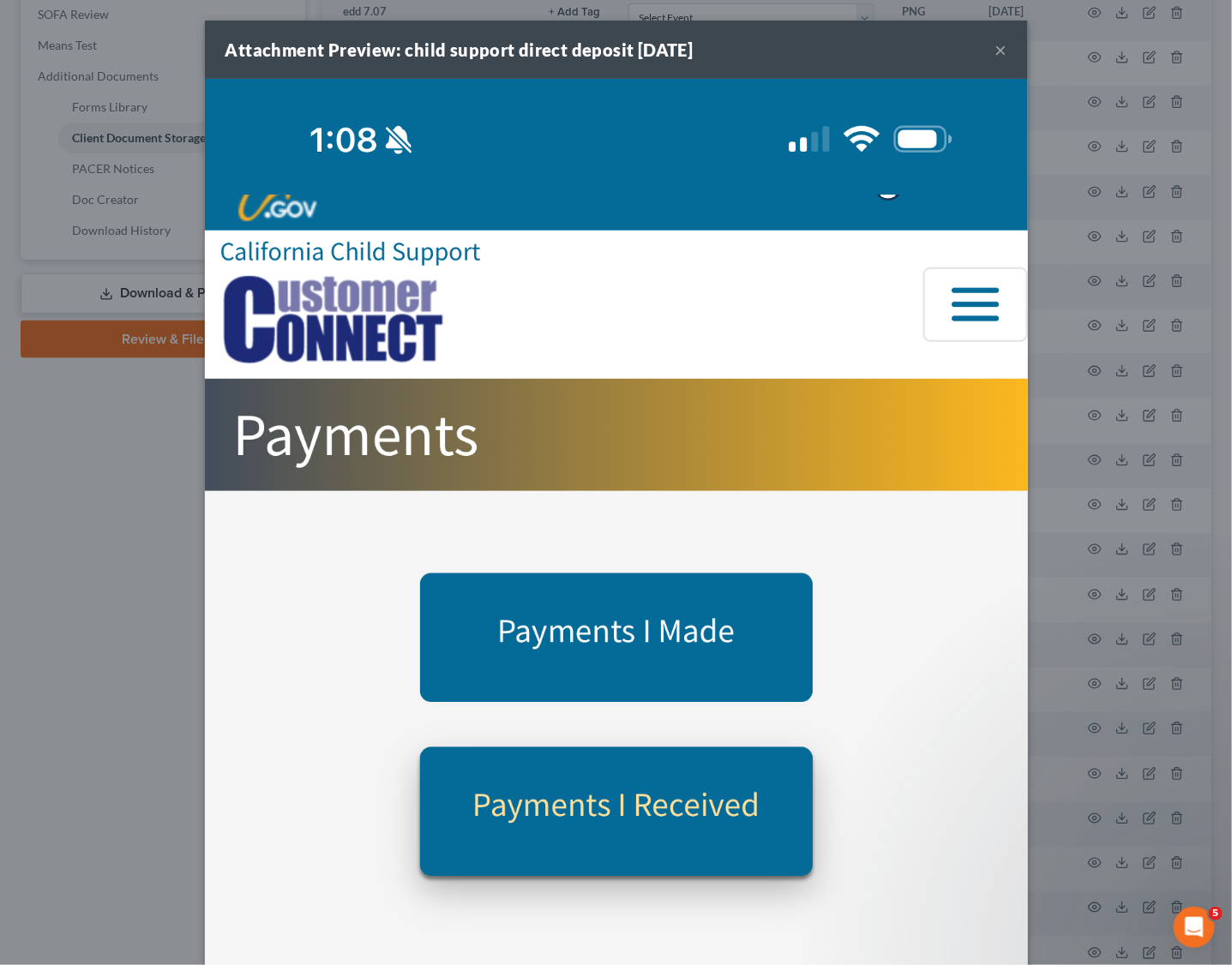
click at [995, 47] on button "×" at bounding box center [1001, 49] width 12 height 20
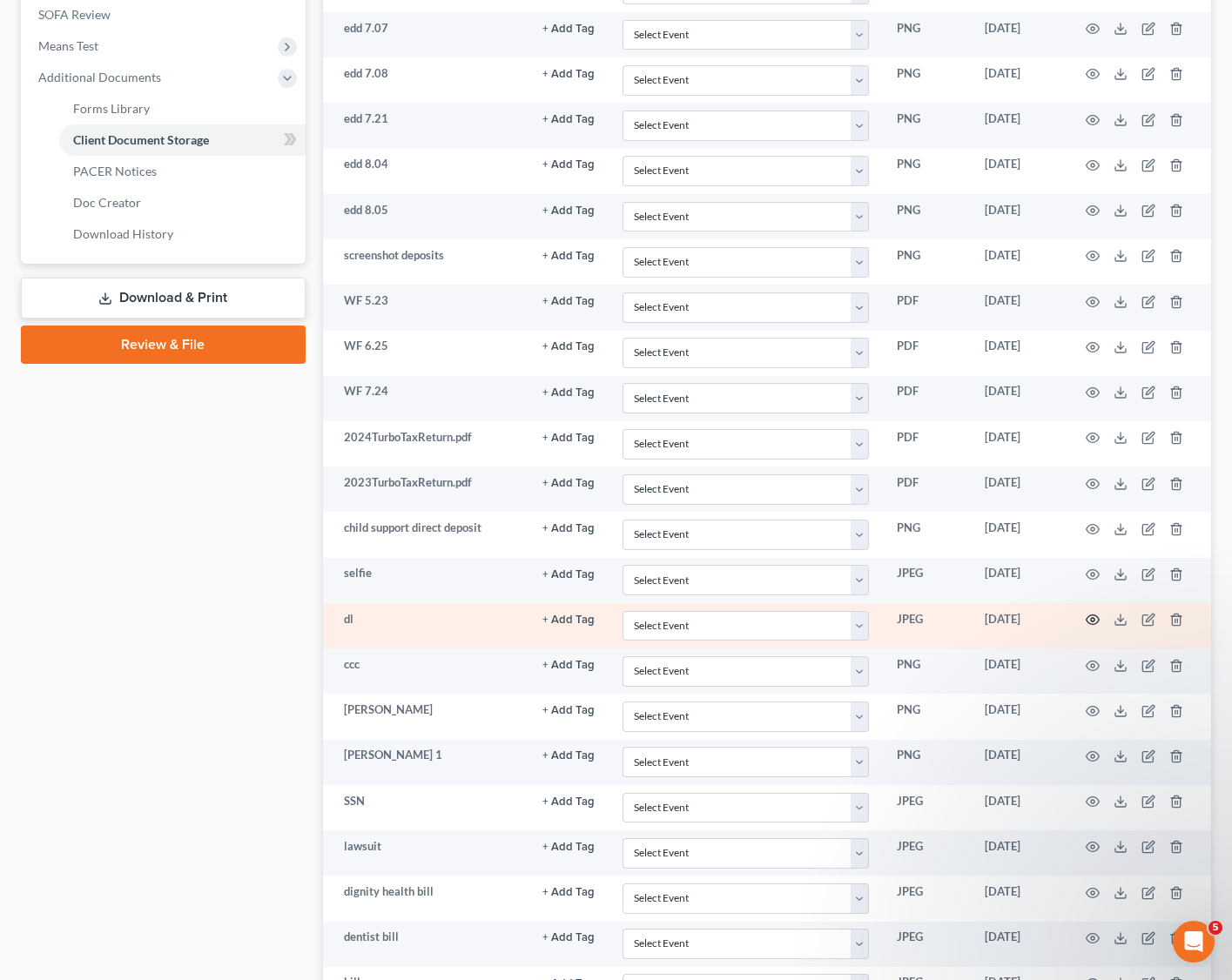
click at [1095, 621] on circle "button" at bounding box center [1093, 620] width 4 height 4
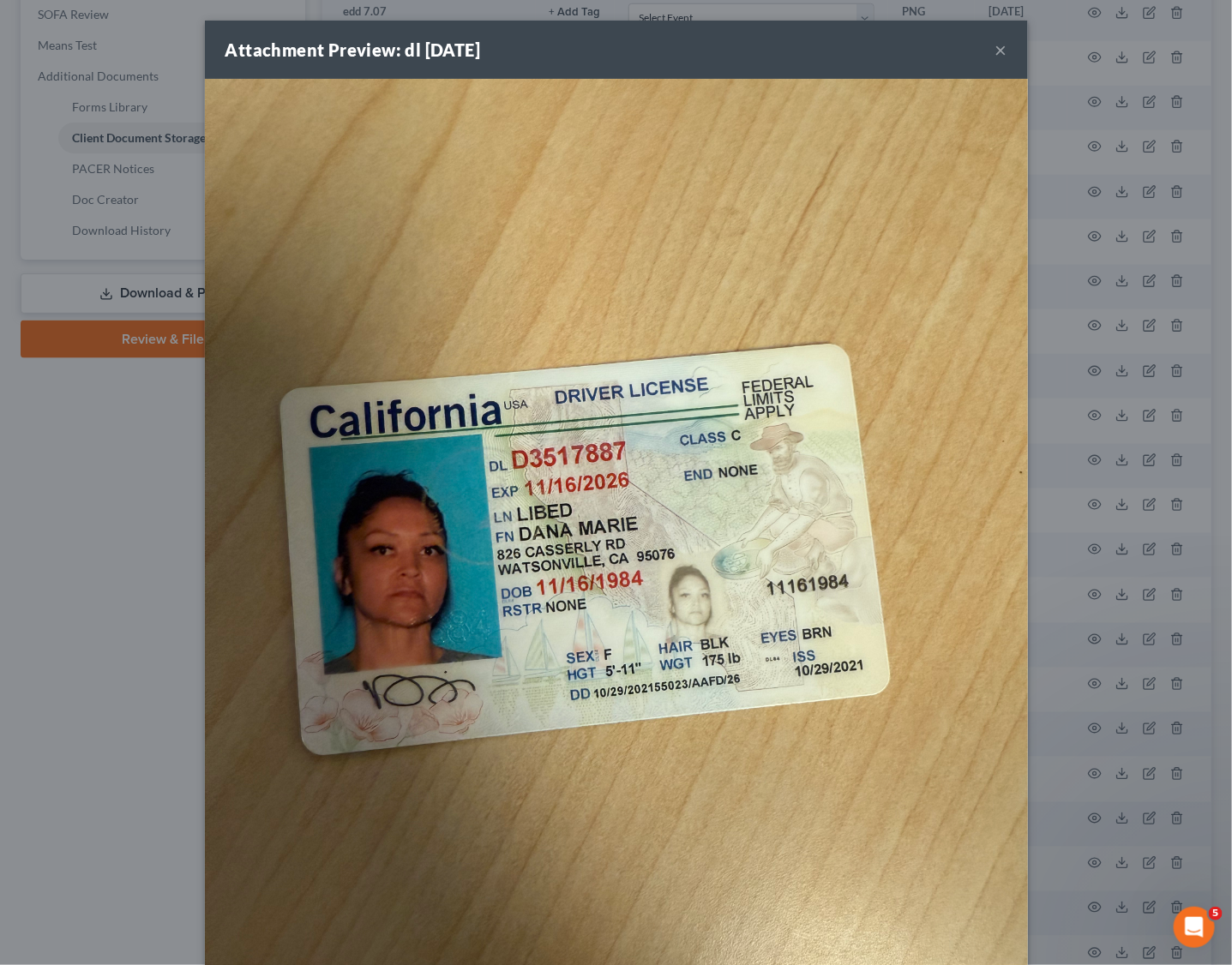
click at [984, 565] on img at bounding box center [616, 627] width 823 height 1097
click at [995, 46] on button "×" at bounding box center [1001, 49] width 12 height 20
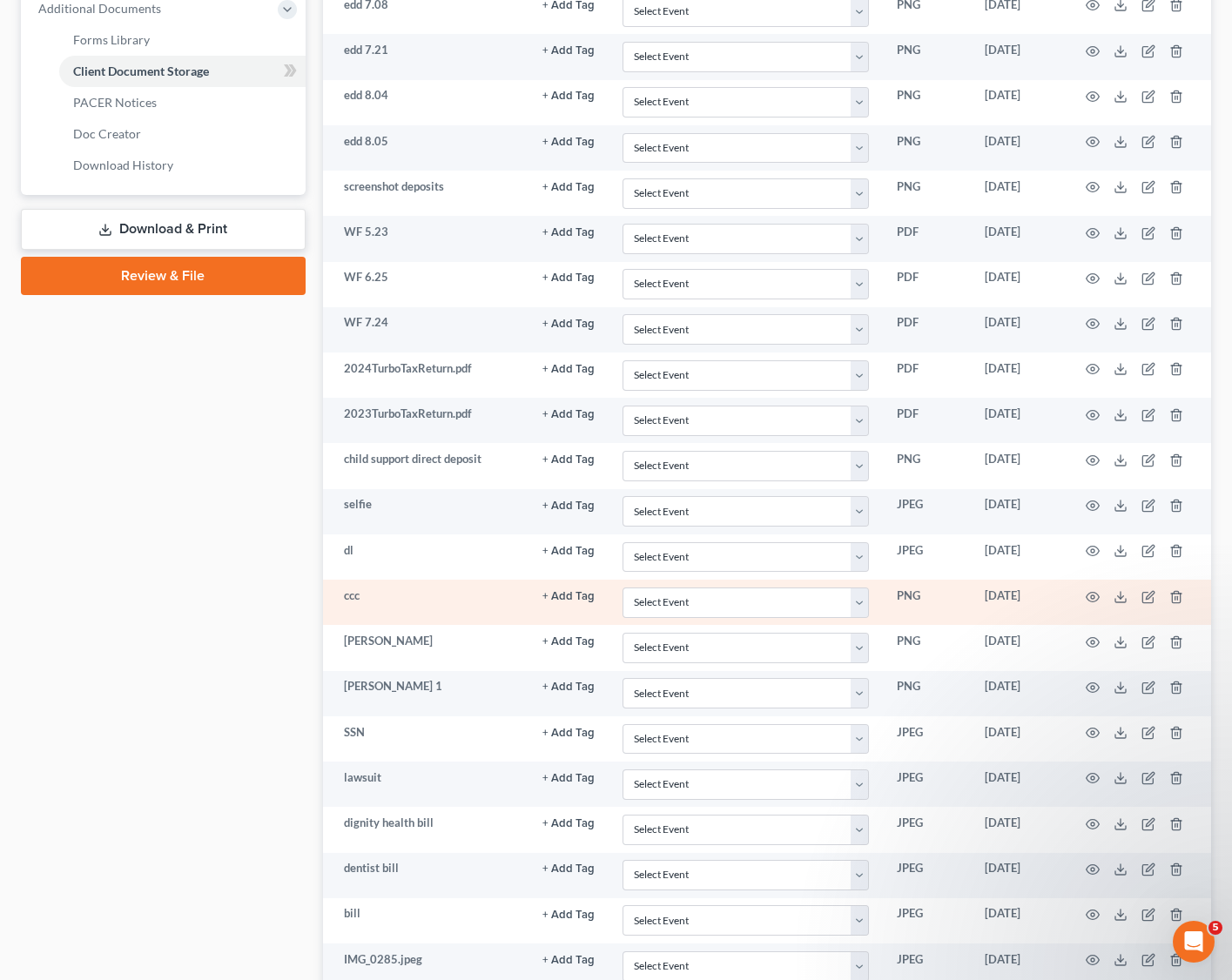
scroll to position [783, 0]
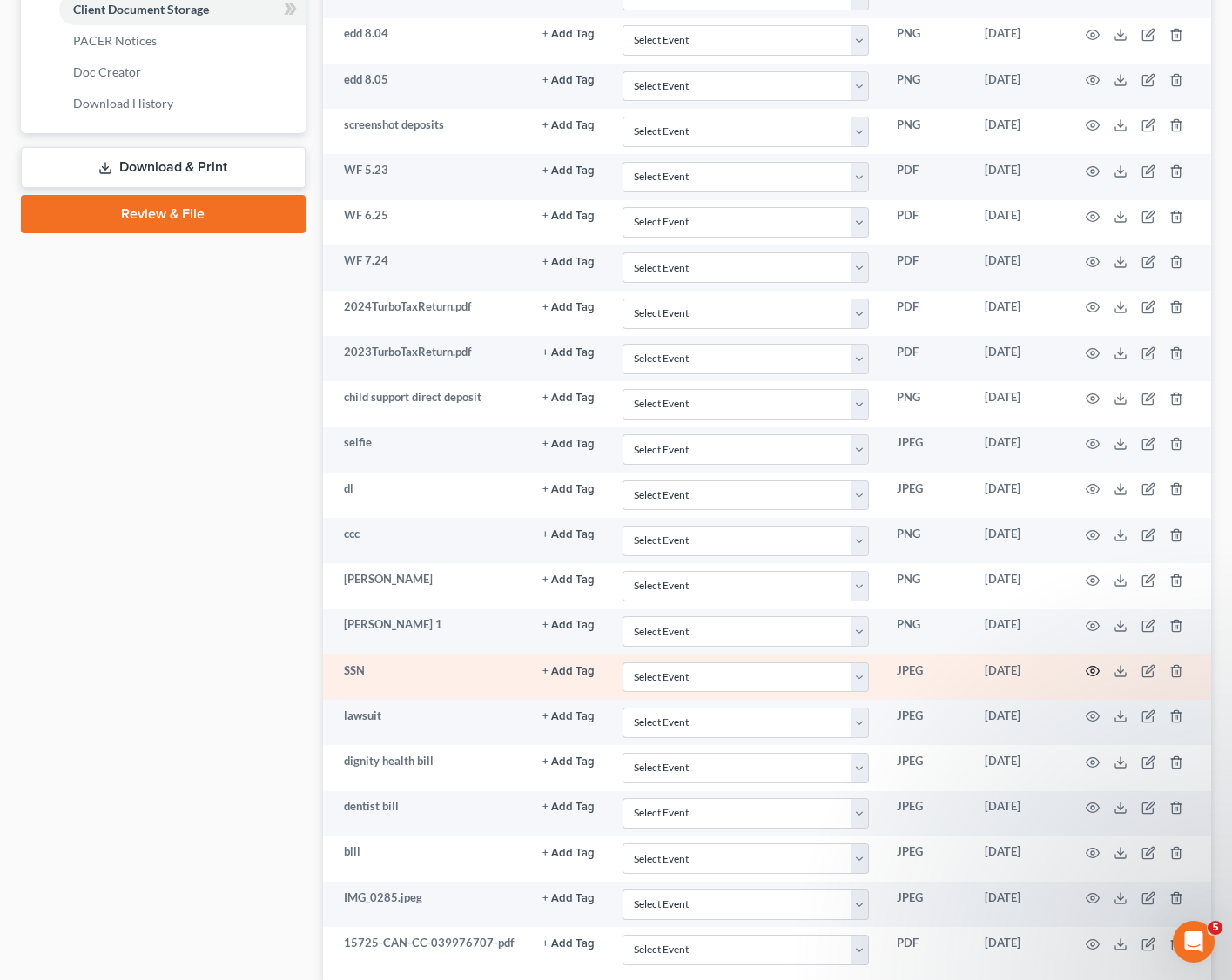
click at [1094, 677] on icon "button" at bounding box center [1093, 672] width 14 height 14
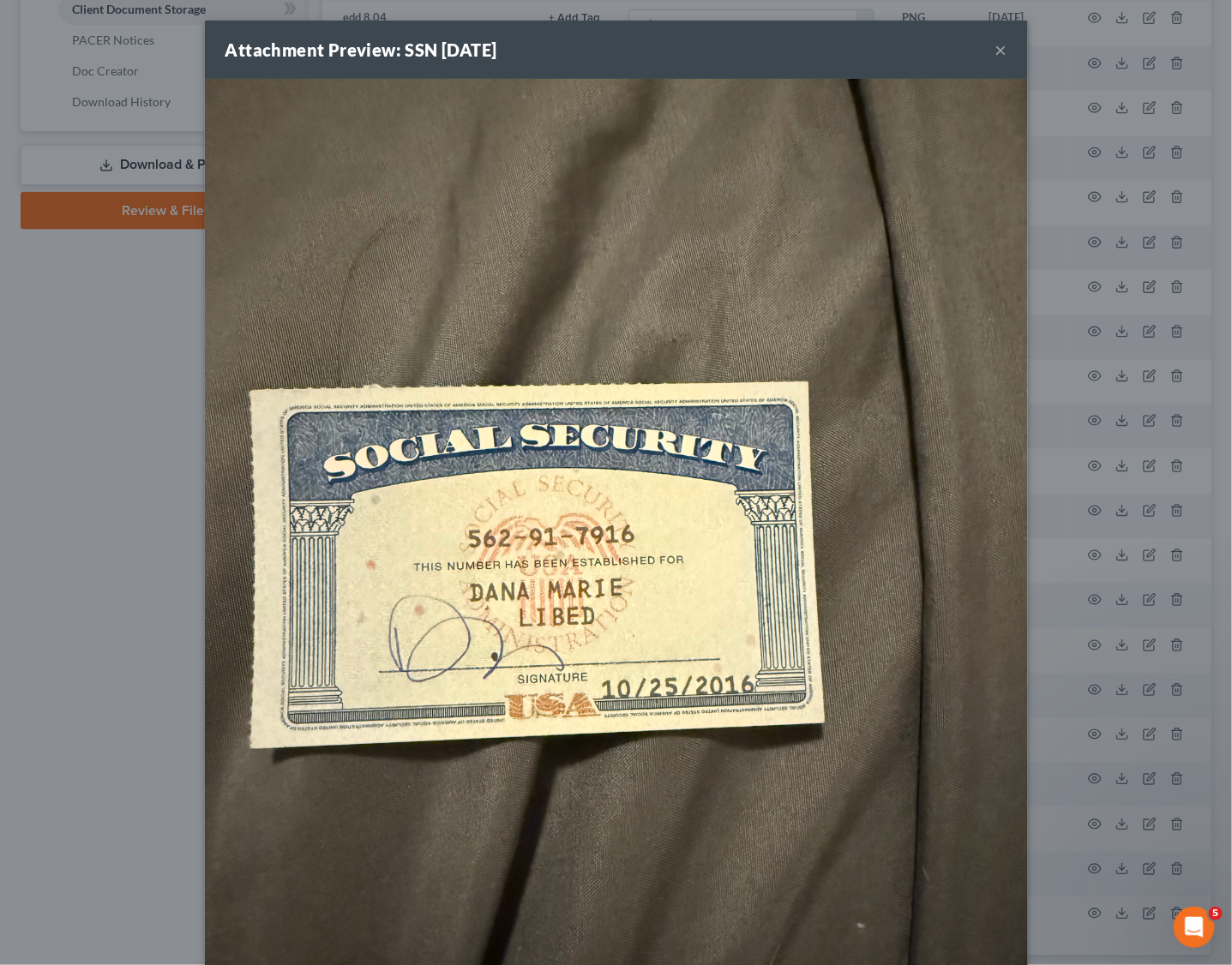
click at [995, 47] on button "×" at bounding box center [1001, 49] width 12 height 20
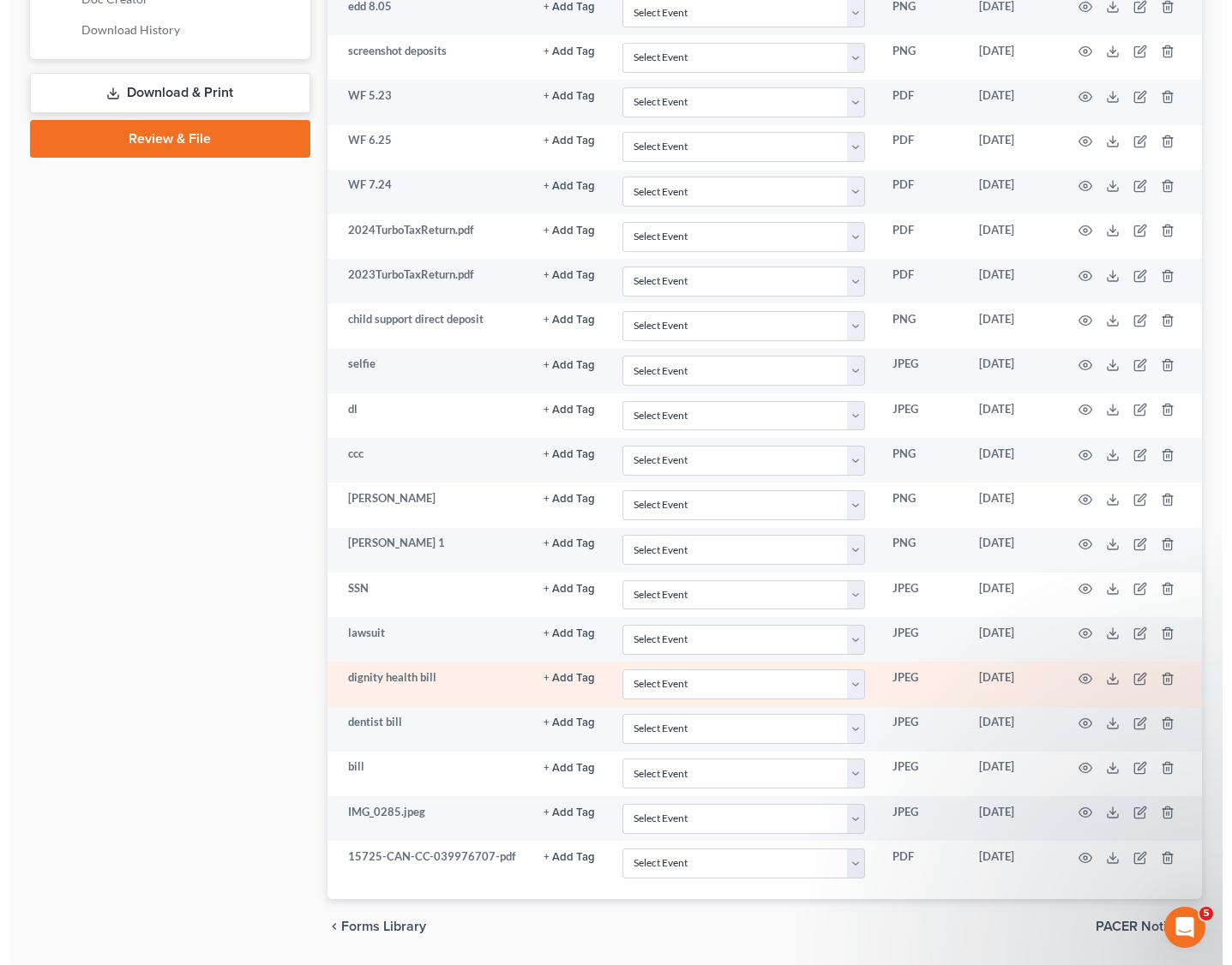
scroll to position [900, 0]
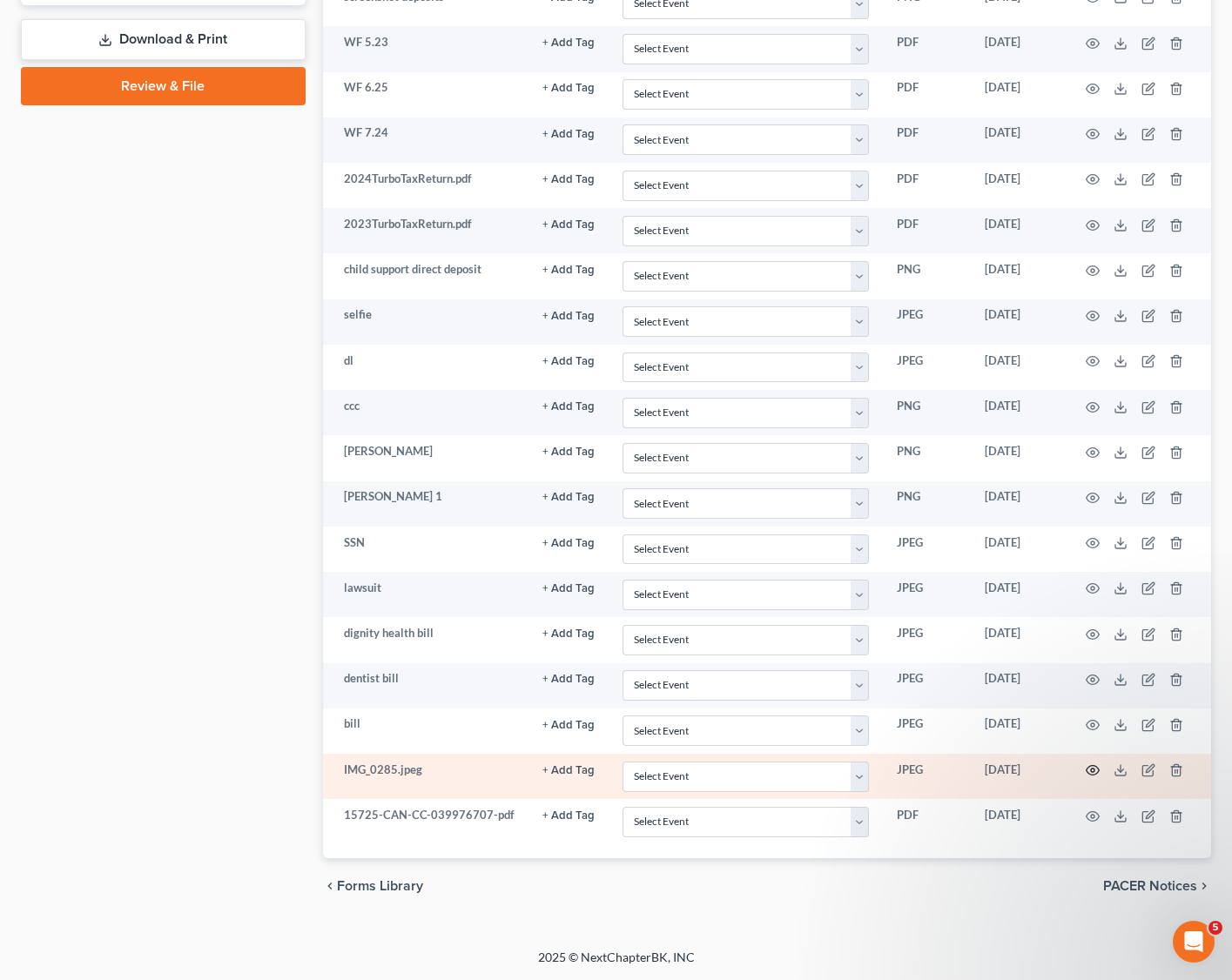
click at [1095, 776] on icon "button" at bounding box center [1093, 771] width 14 height 14
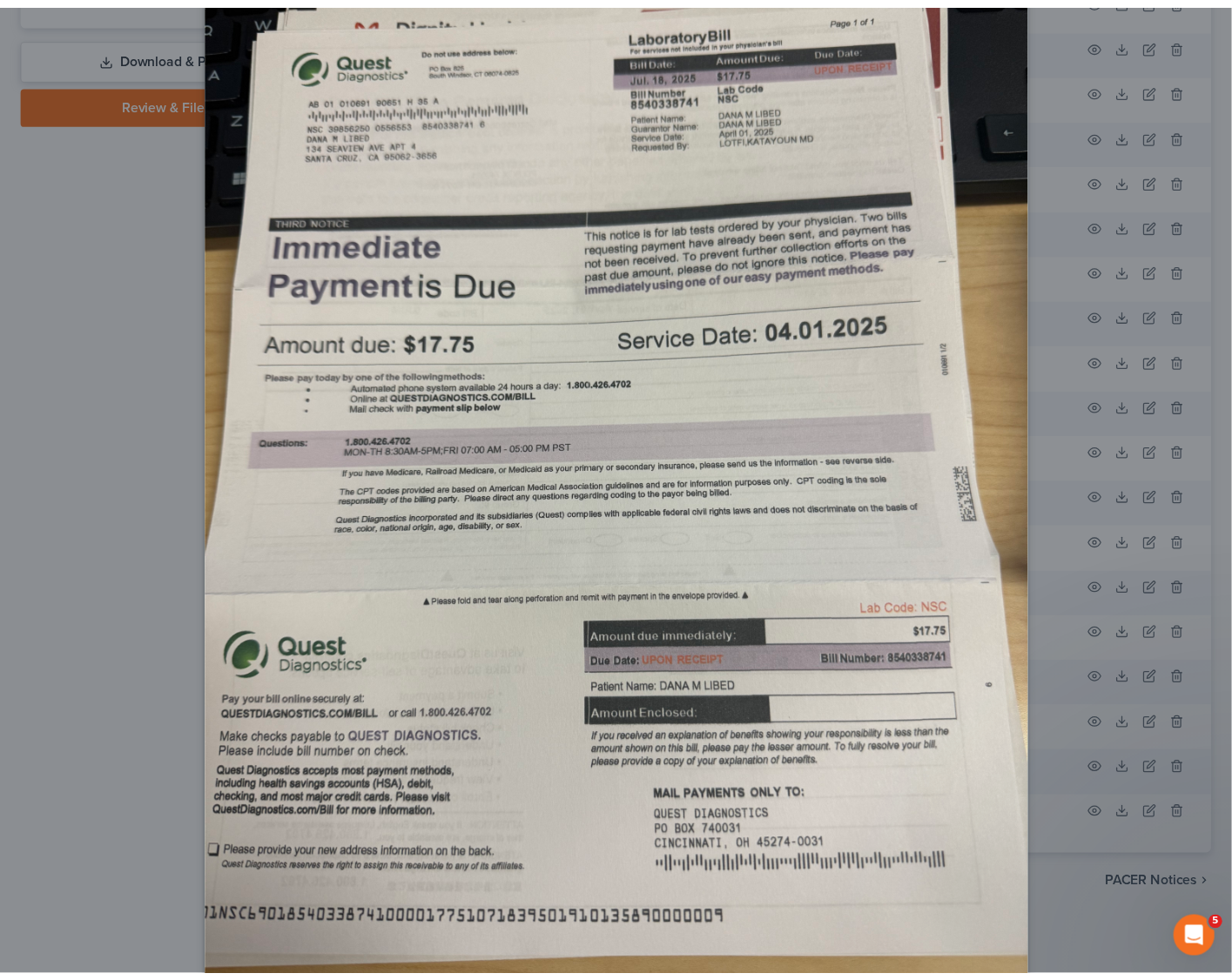
scroll to position [0, 0]
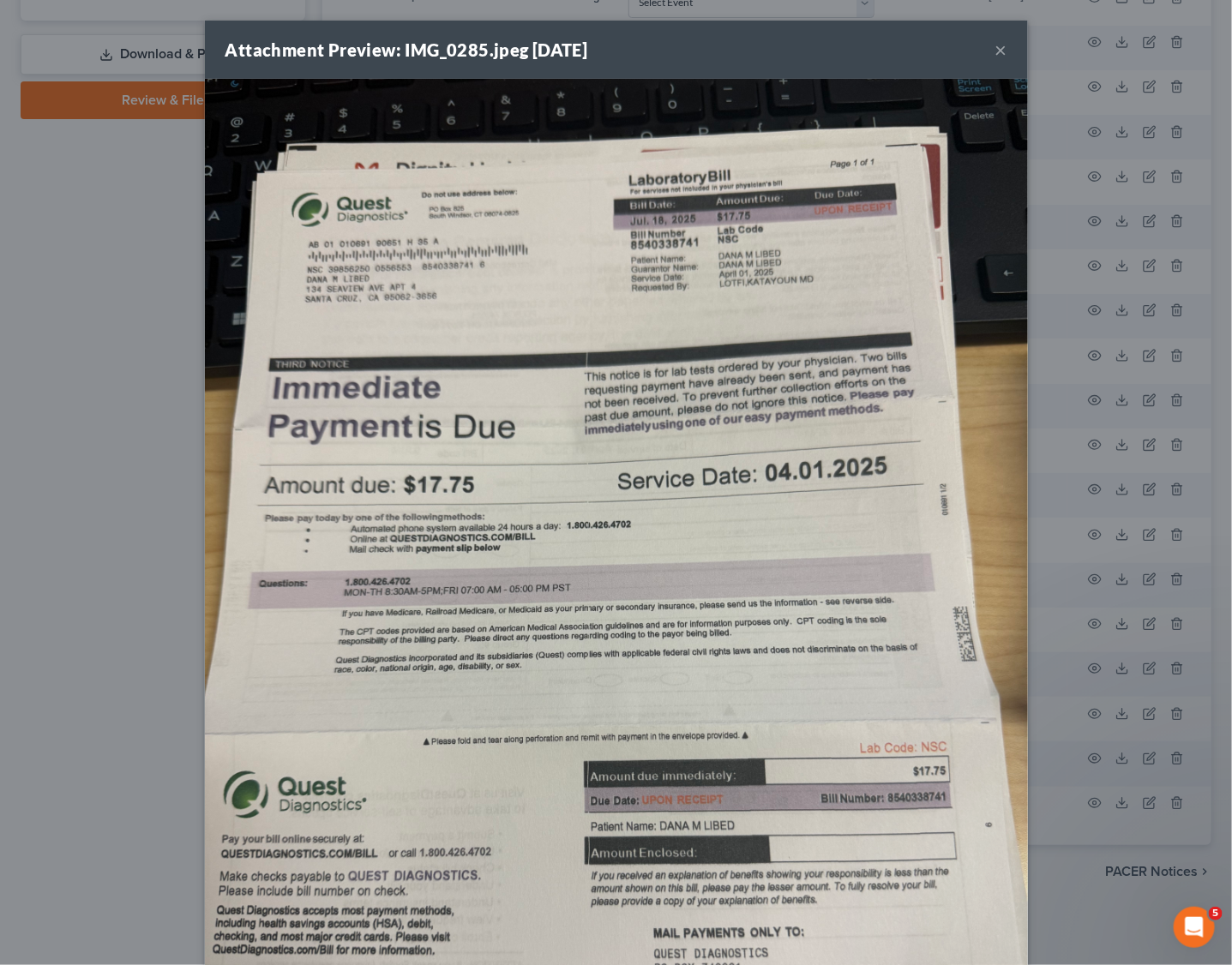
click at [995, 45] on button "×" at bounding box center [1001, 49] width 12 height 20
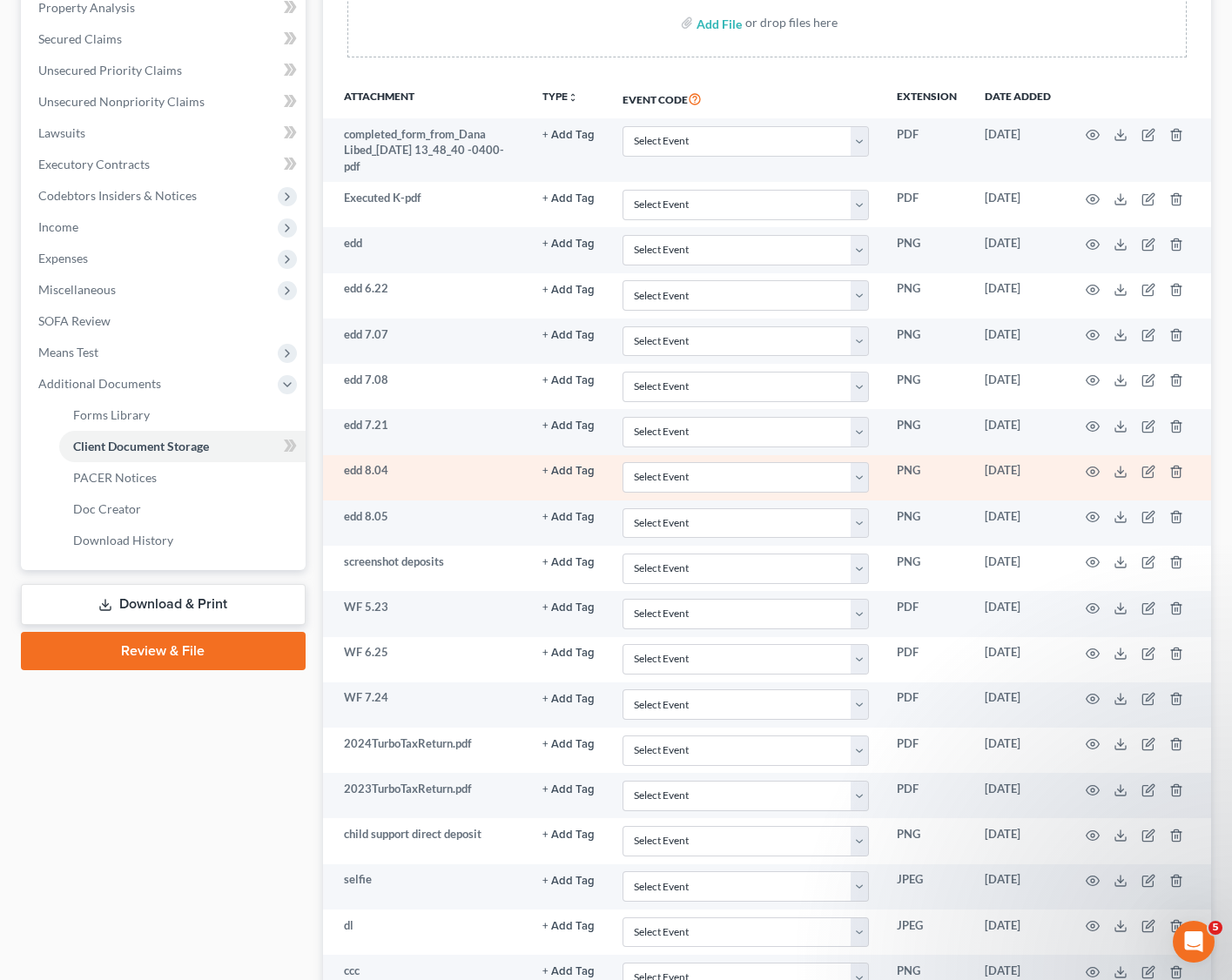
scroll to position [522, 0]
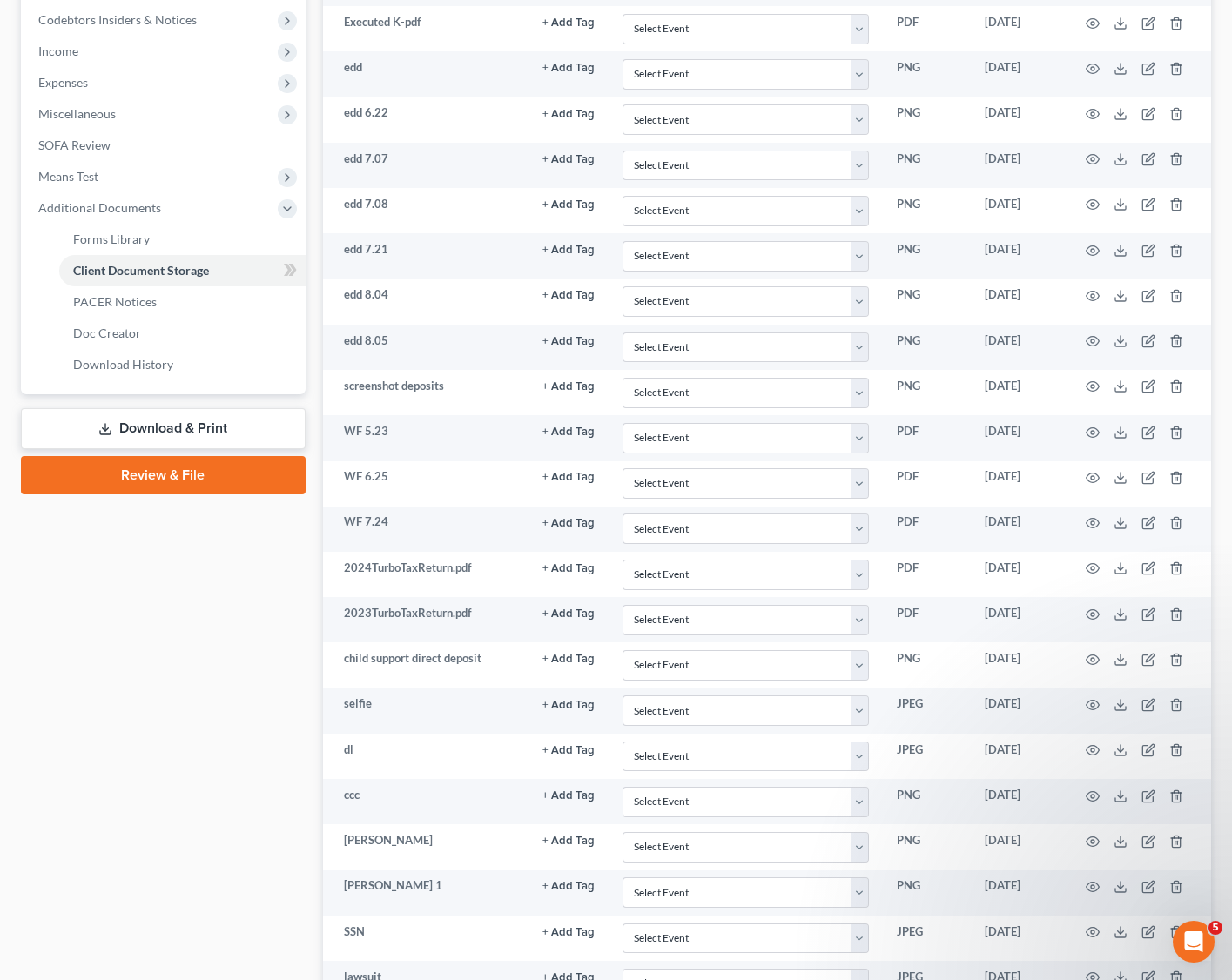
click at [205, 754] on div "Case Dashboard Payments Invoices Payments Payments Credit Report Client Profile" at bounding box center [163, 475] width 302 height 1659
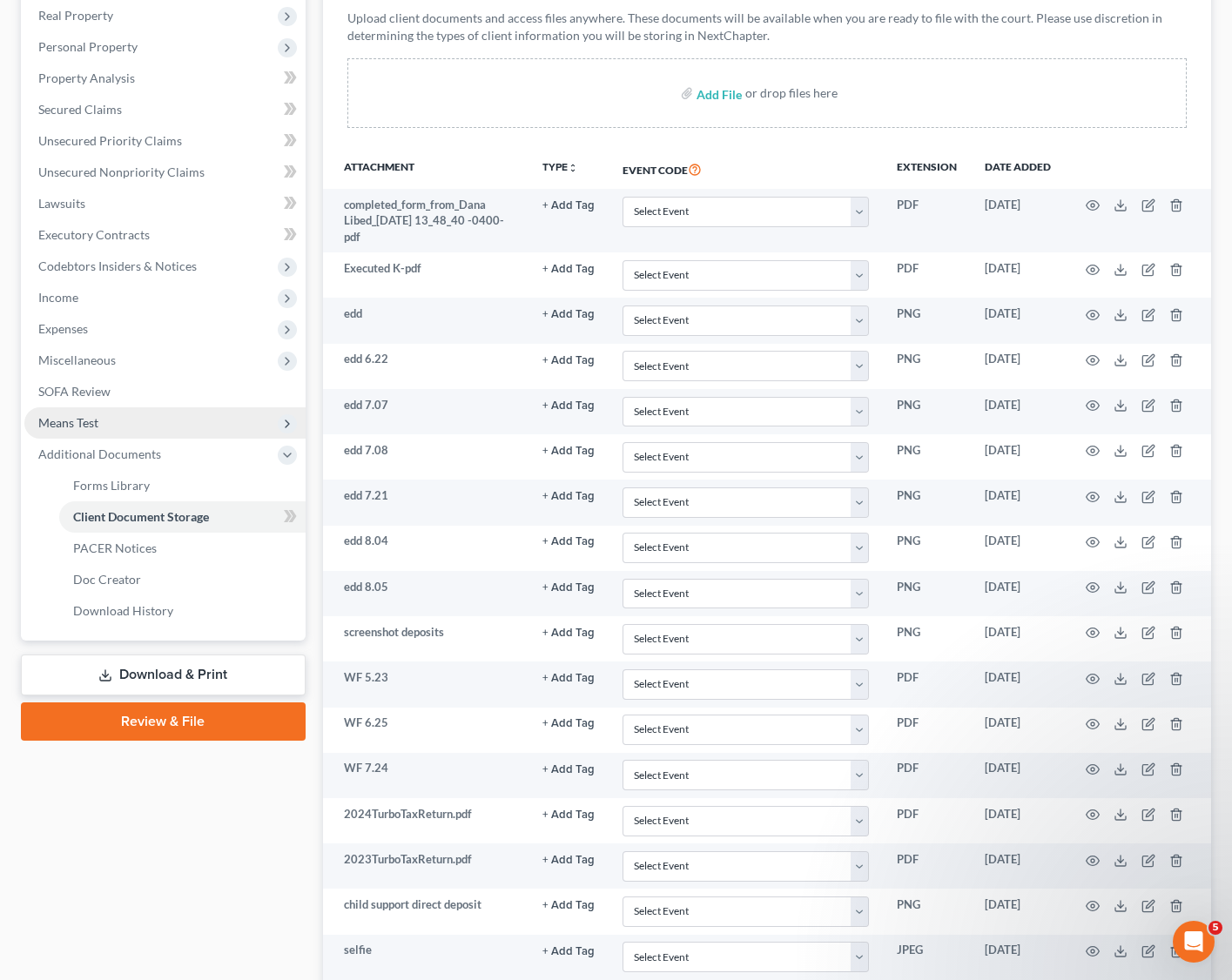
scroll to position [260, 0]
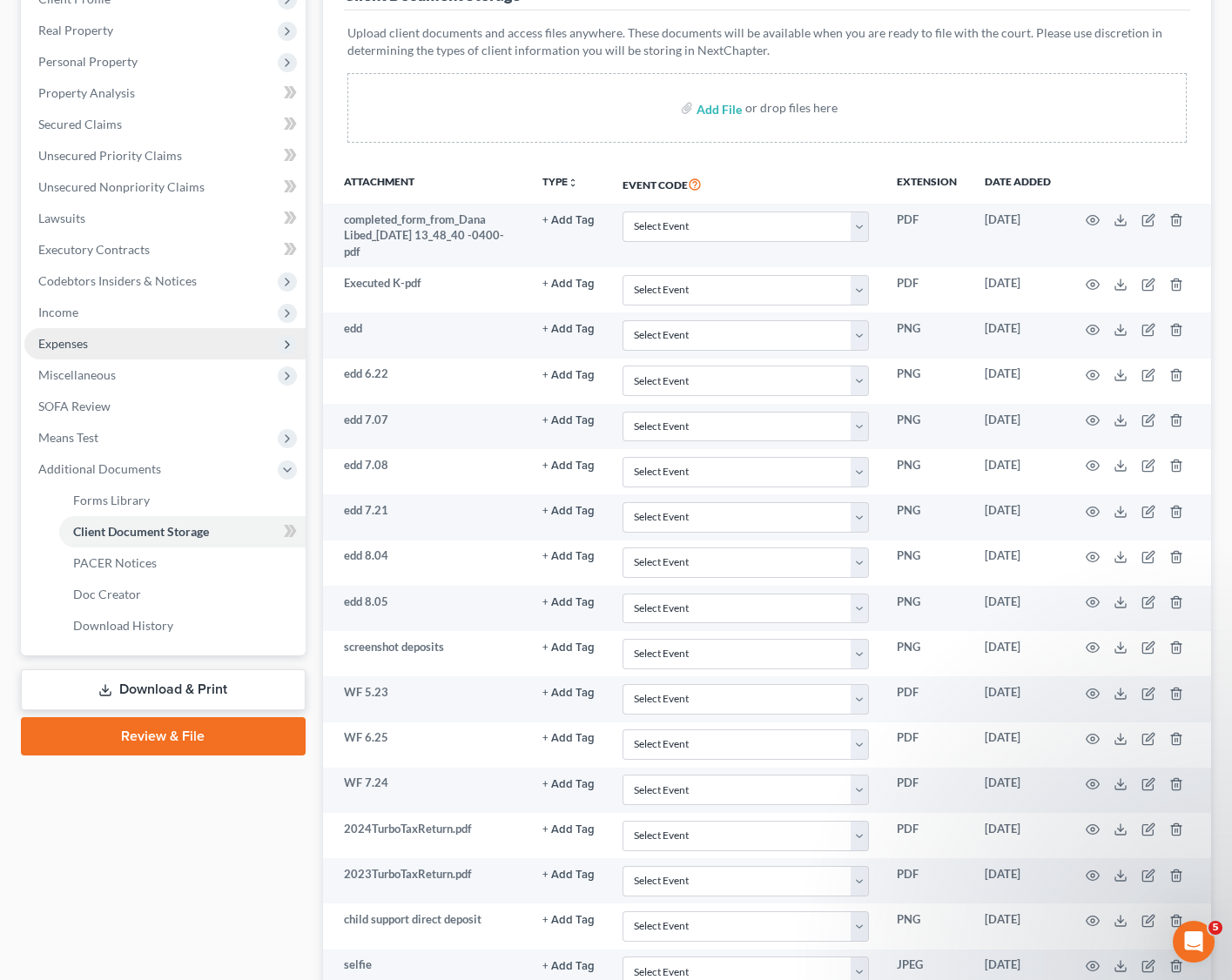
click at [99, 345] on span "Expenses" at bounding box center [165, 343] width 282 height 31
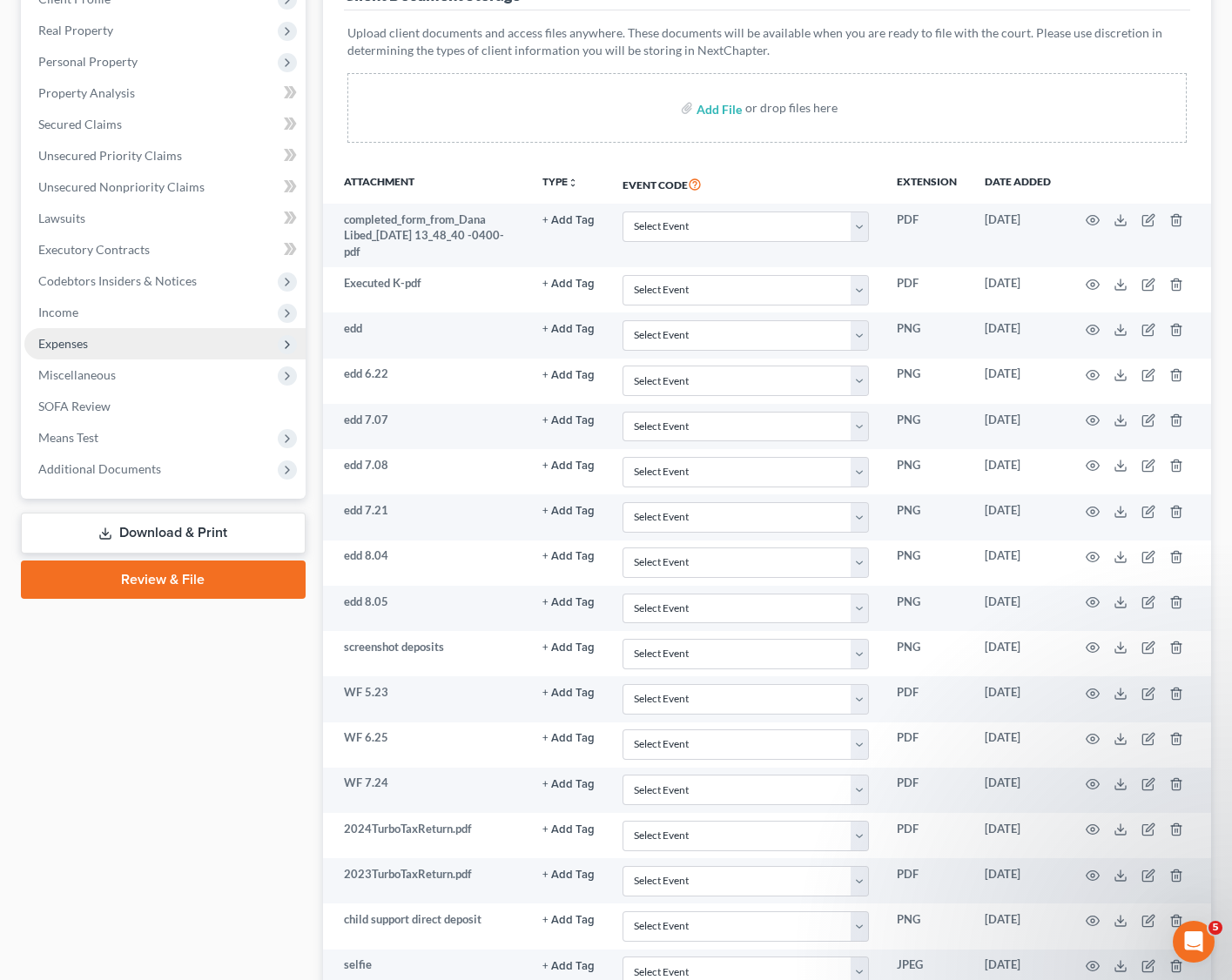
click at [99, 345] on span "Expenses" at bounding box center [165, 343] width 282 height 31
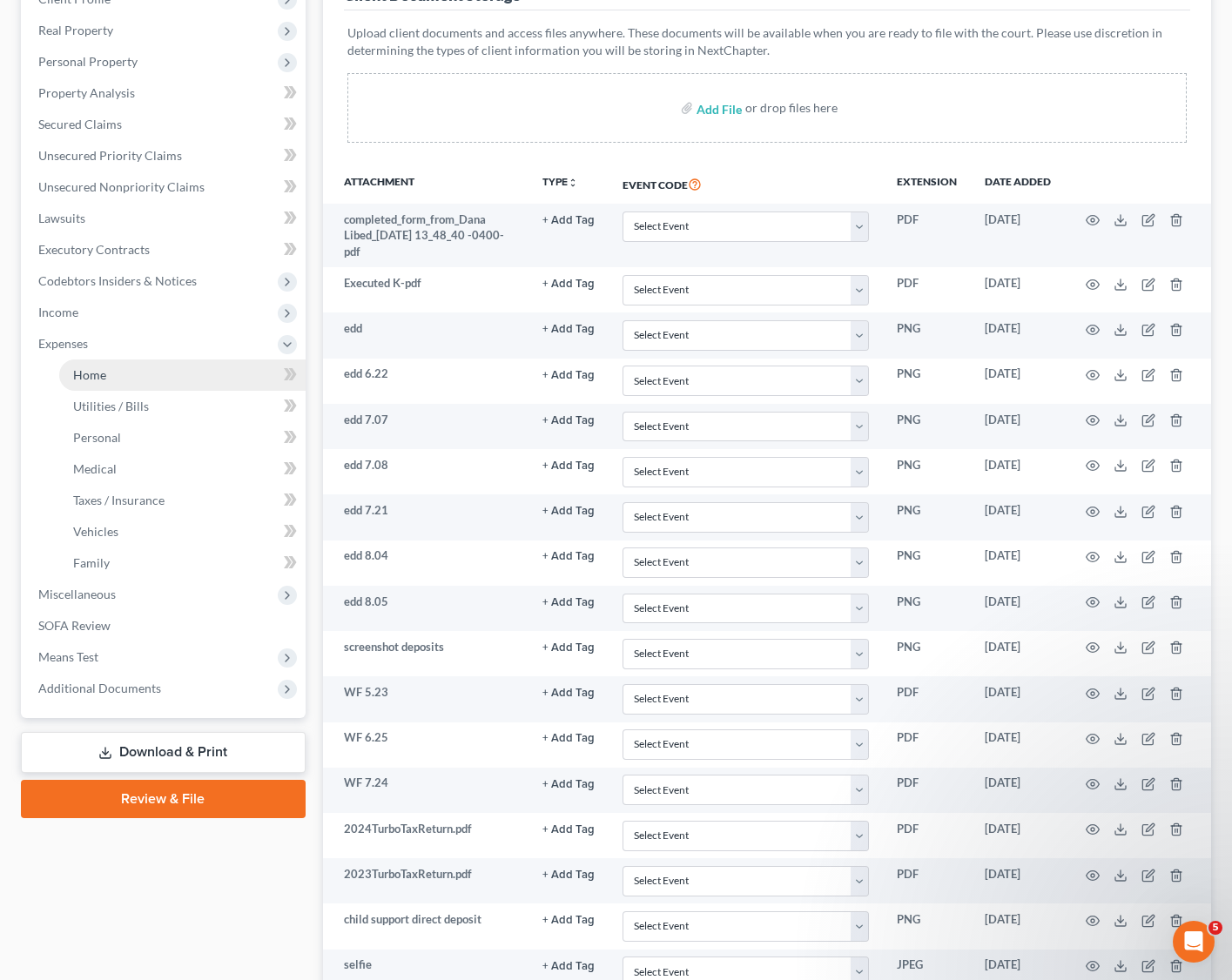
click at [104, 368] on span "Home" at bounding box center [90, 375] width 33 height 15
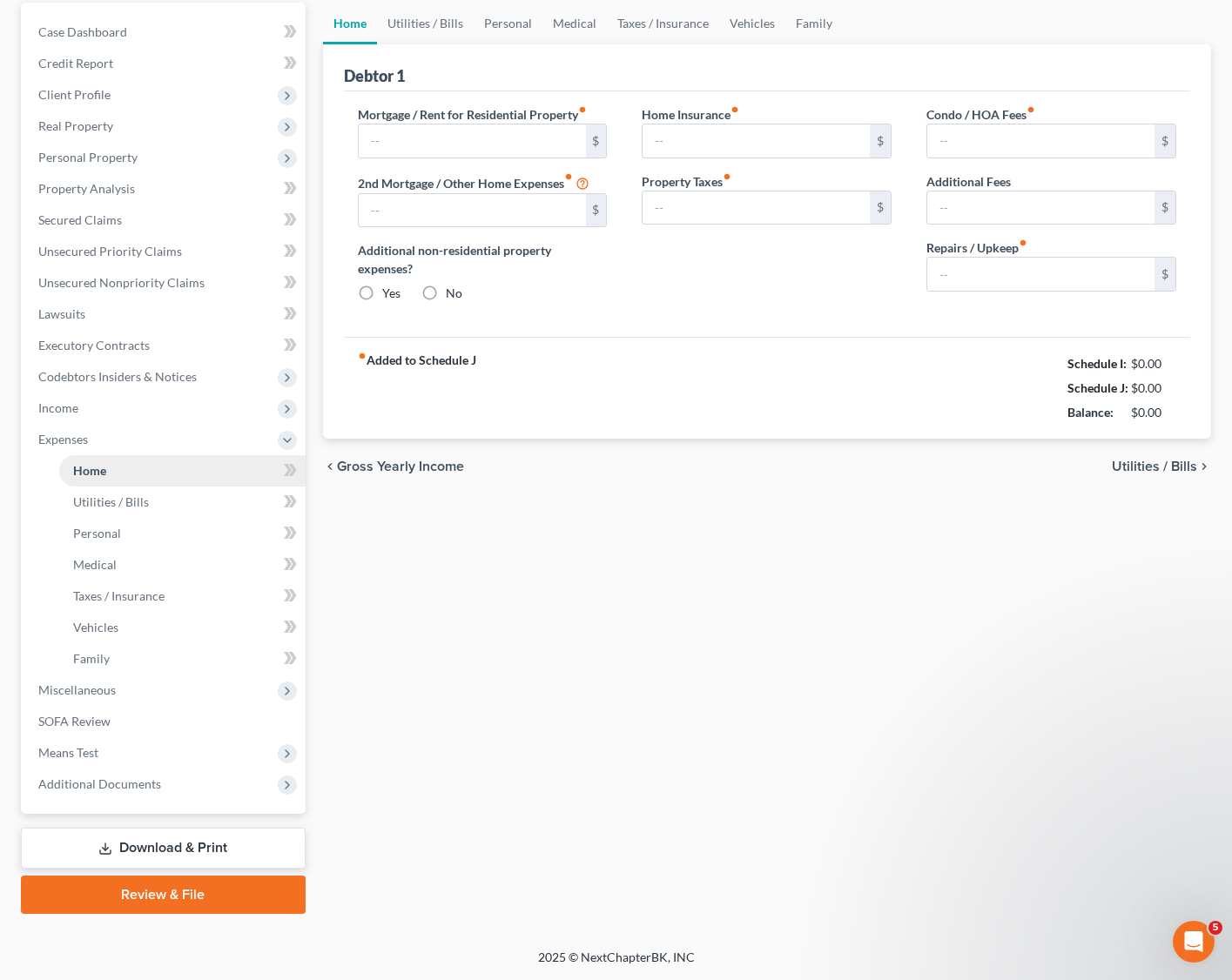
scroll to position [23, 0]
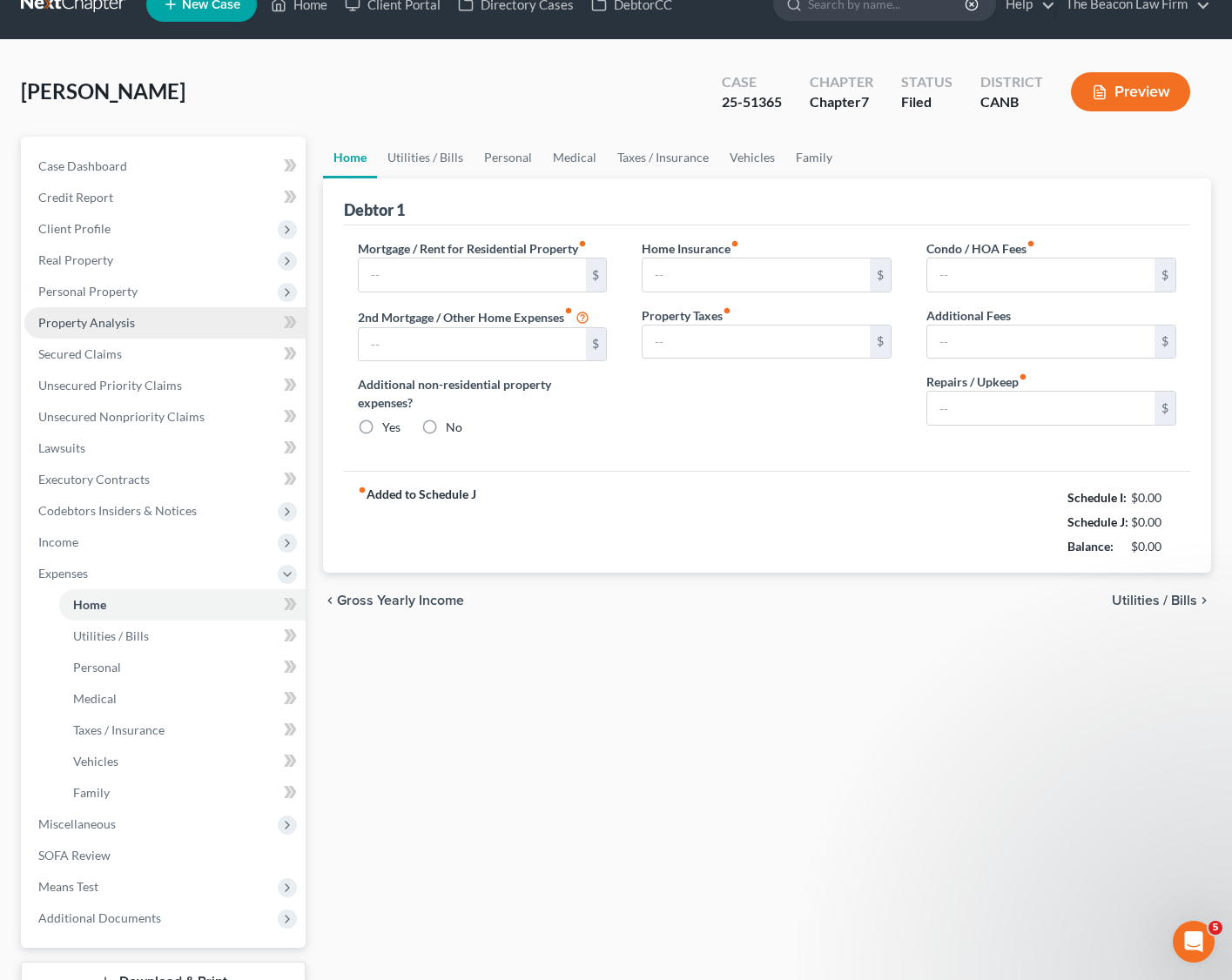
type input "3,150.00"
radio input "true"
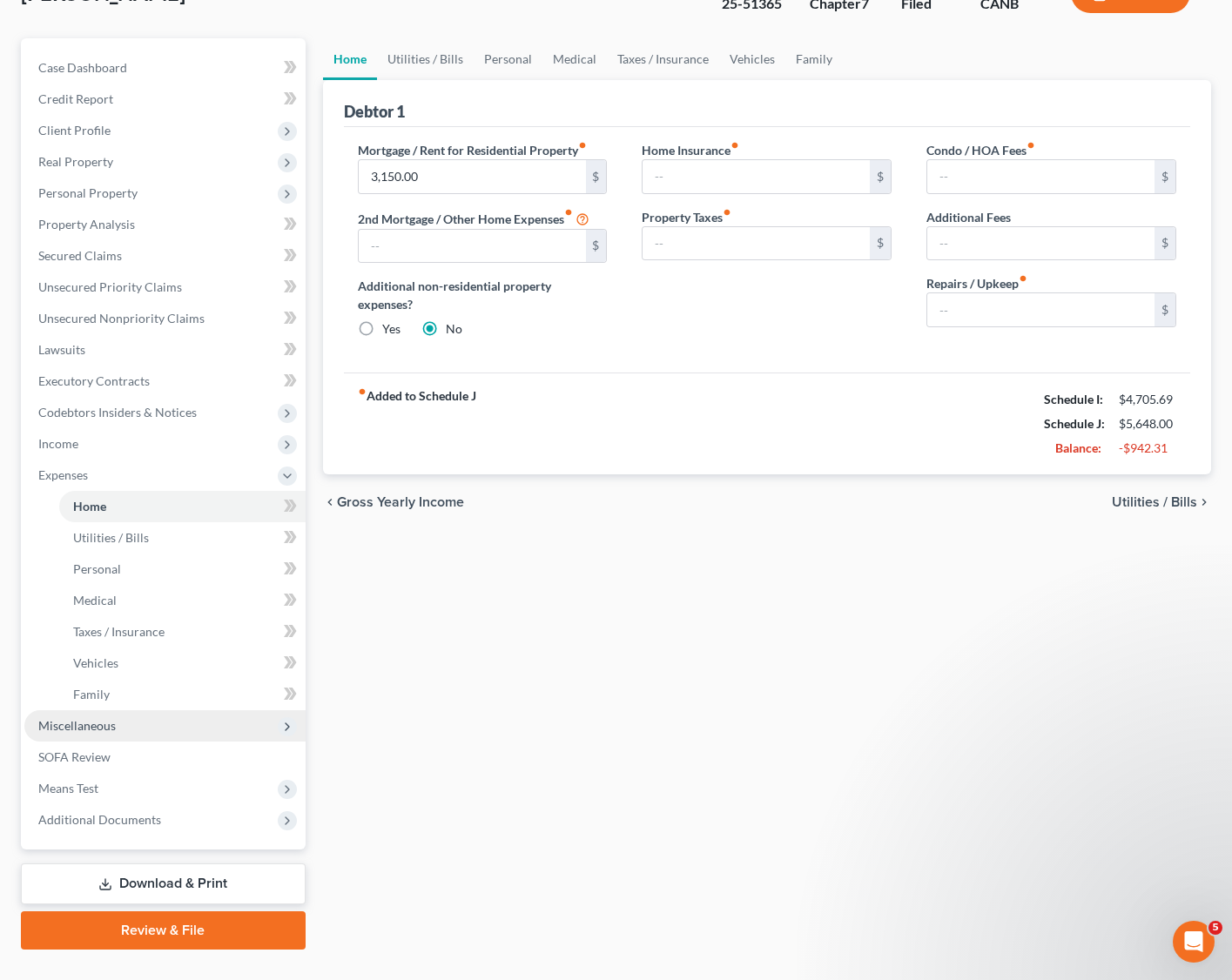
scroll to position [163, 0]
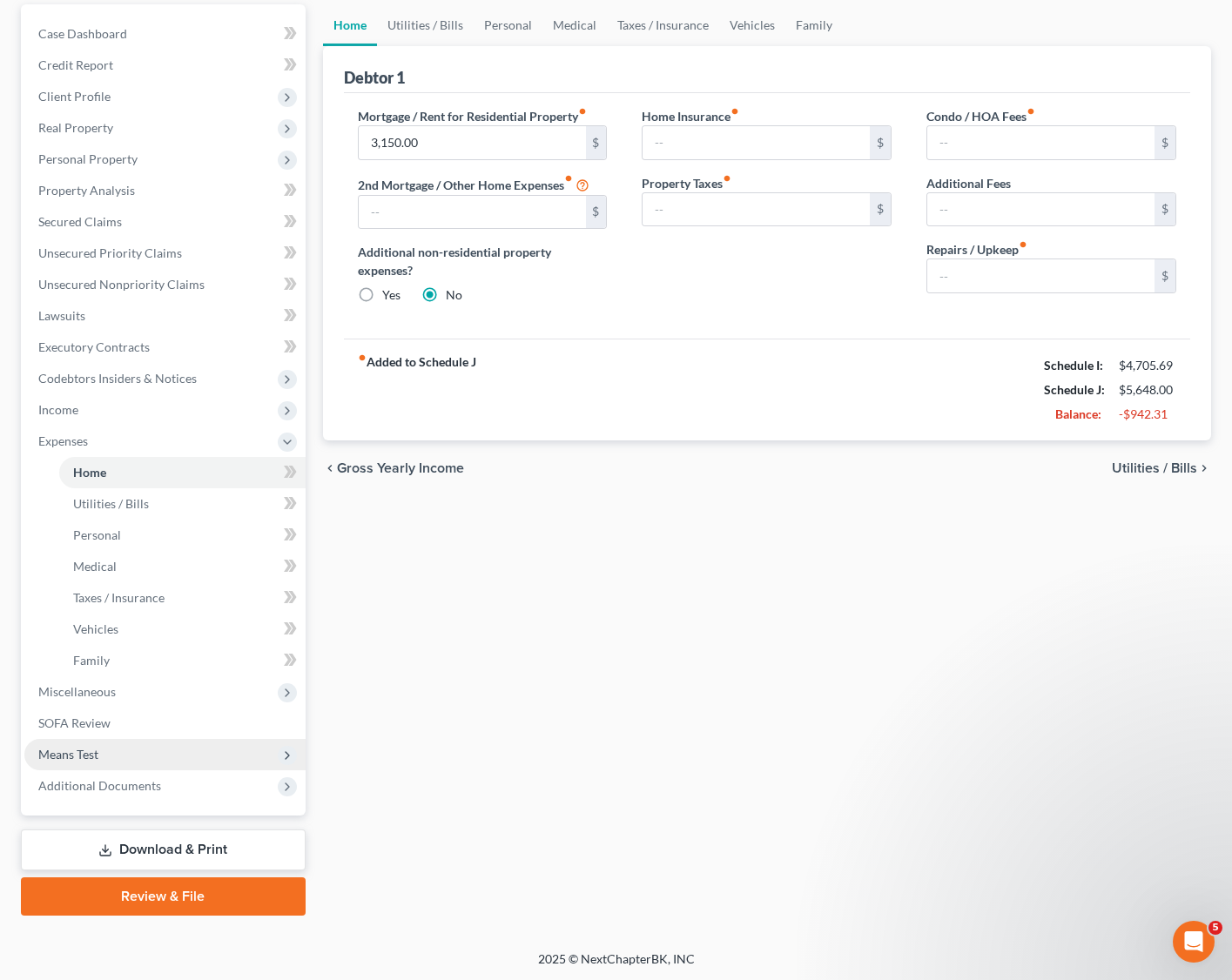
click at [66, 760] on span "Means Test" at bounding box center [165, 754] width 282 height 31
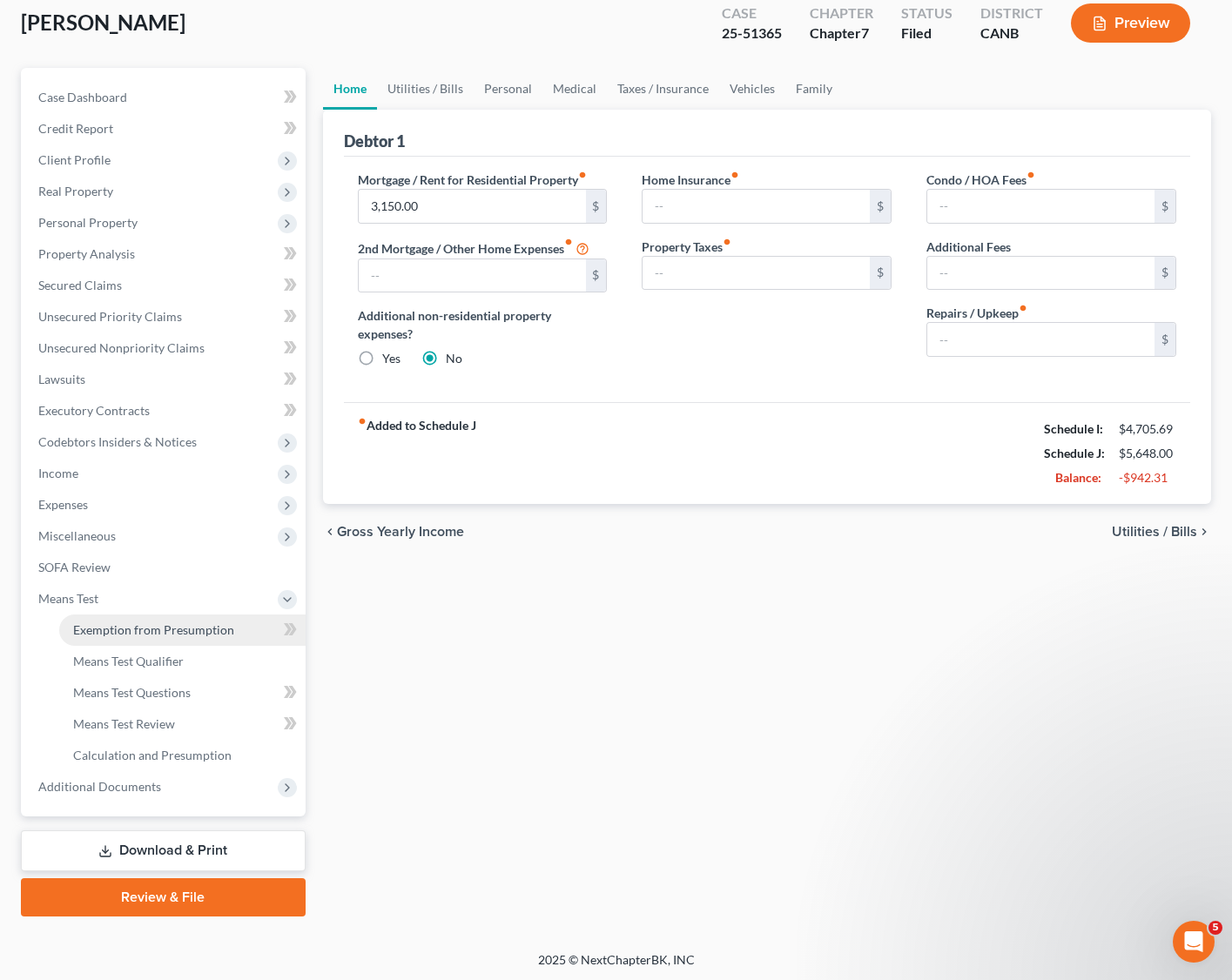
click at [169, 635] on link "Exemption from Presumption" at bounding box center [182, 630] width 247 height 31
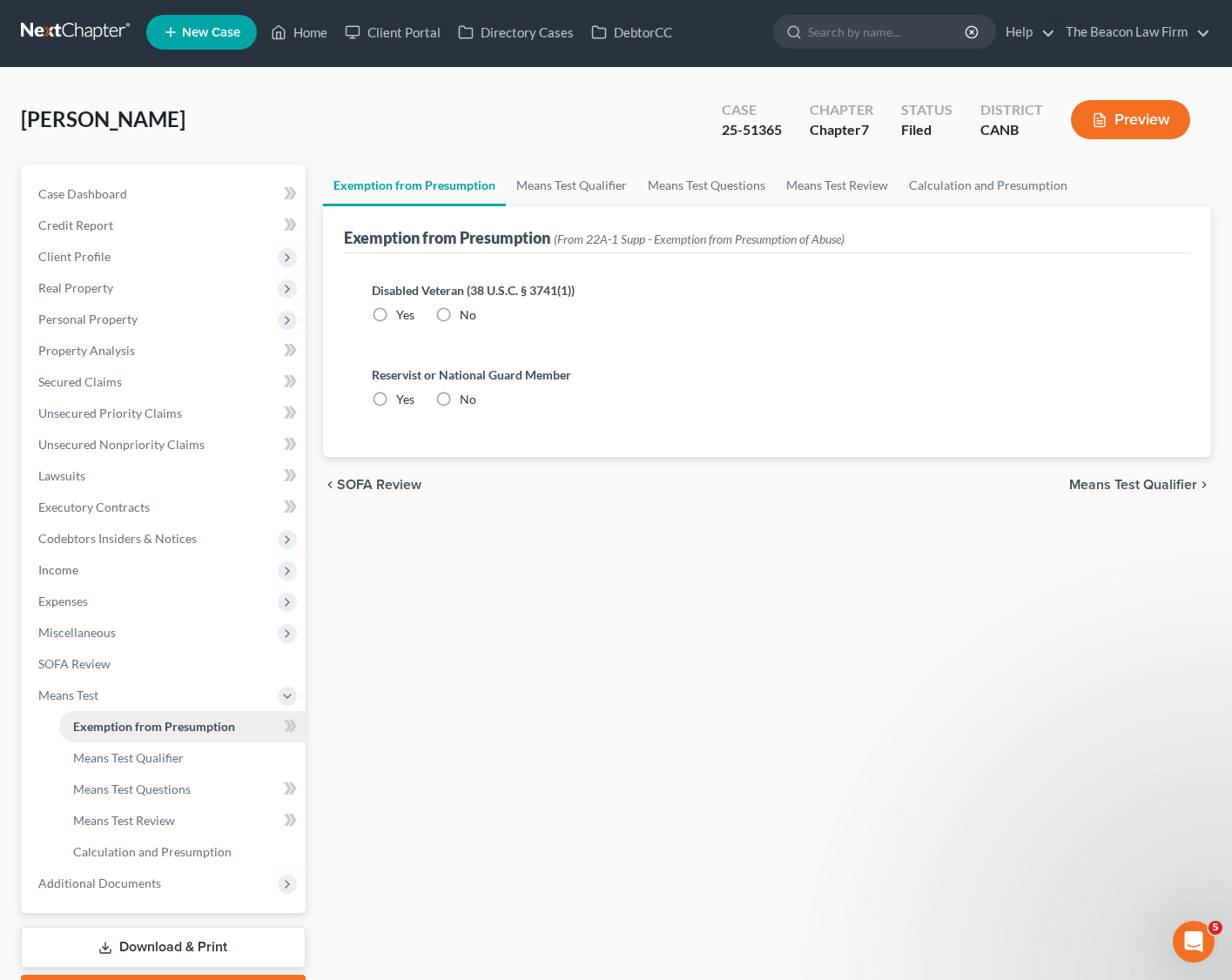
radio input "true"
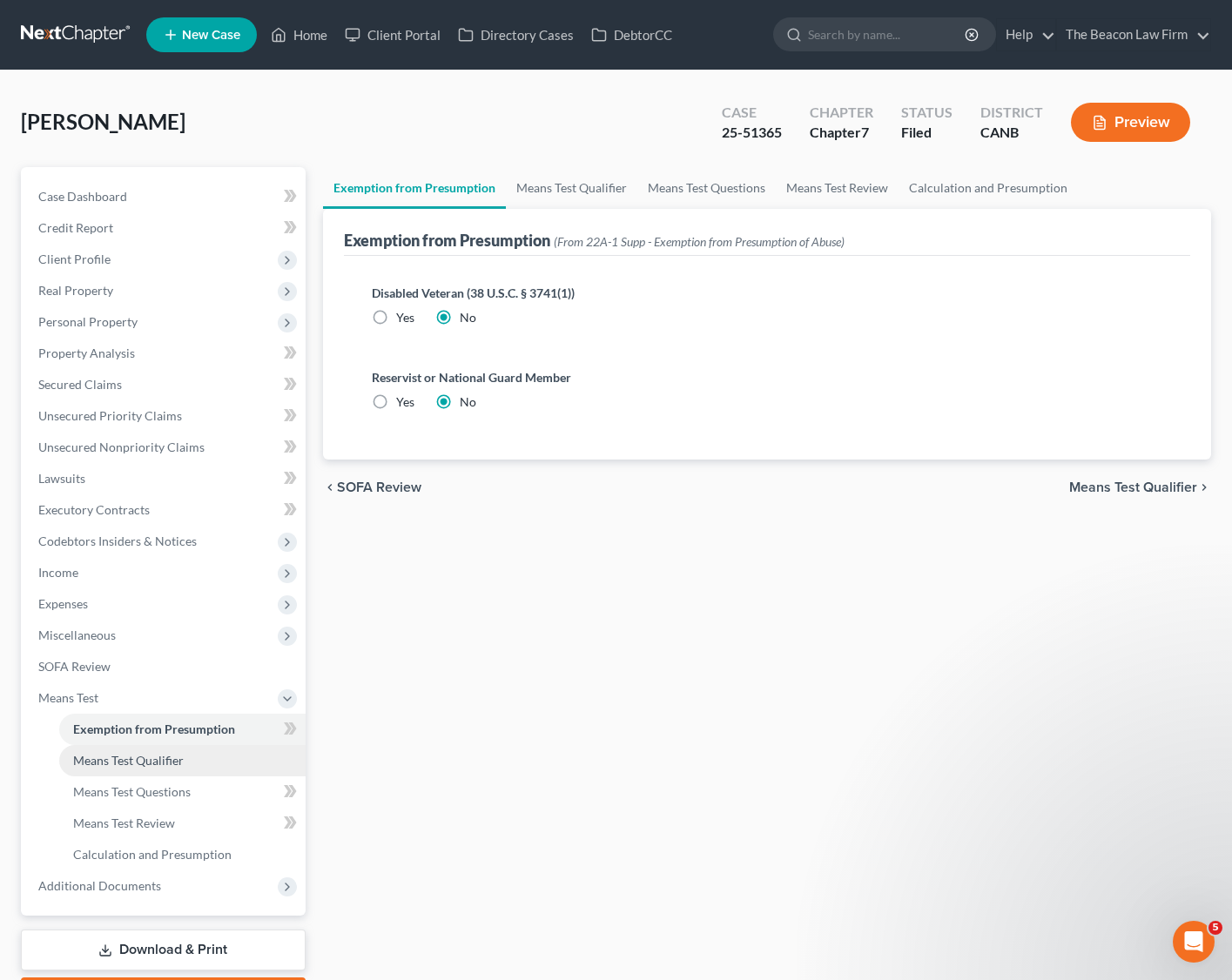
click at [137, 762] on span "Means Test Qualifier" at bounding box center [128, 760] width 110 height 15
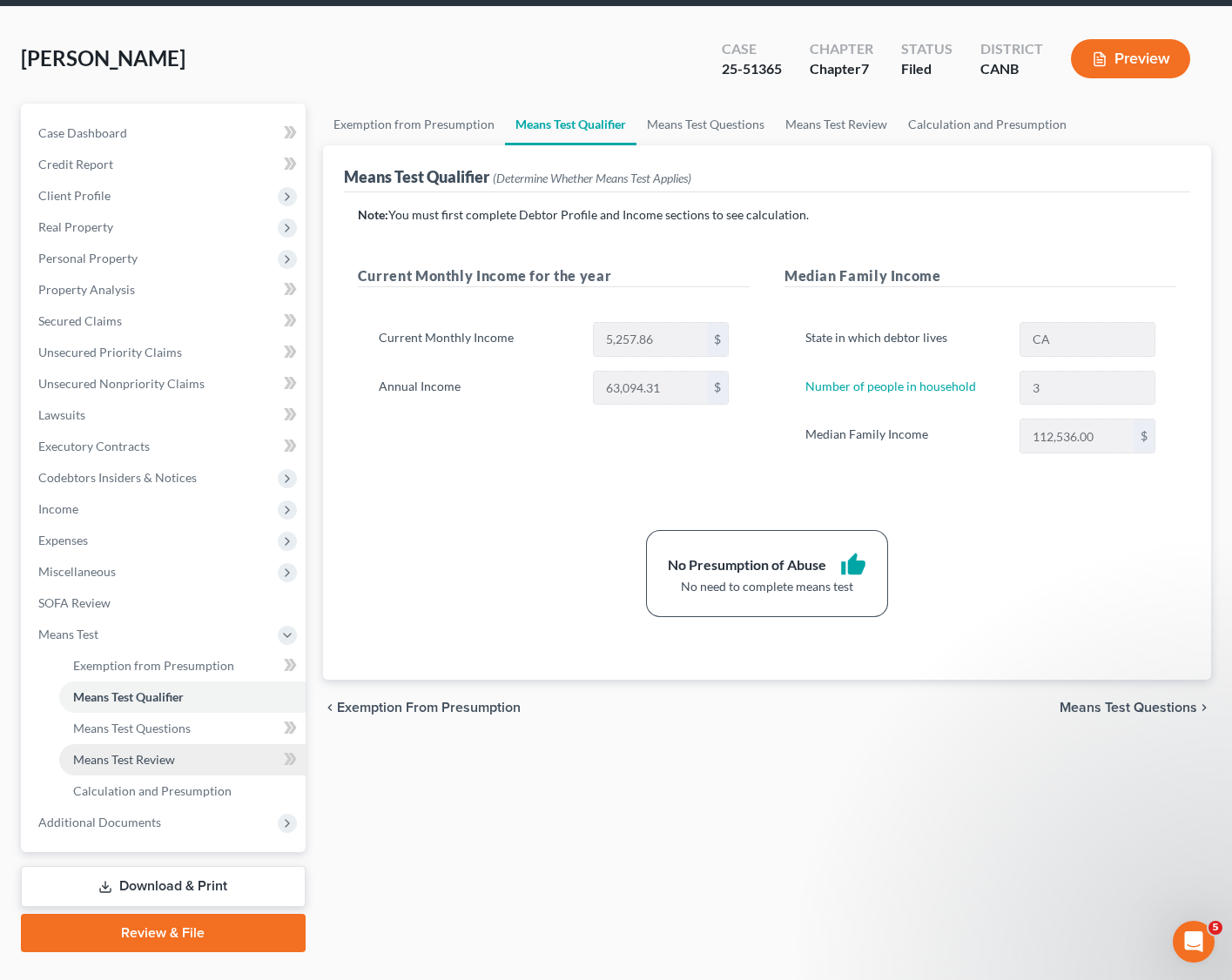
scroll to position [100, 0]
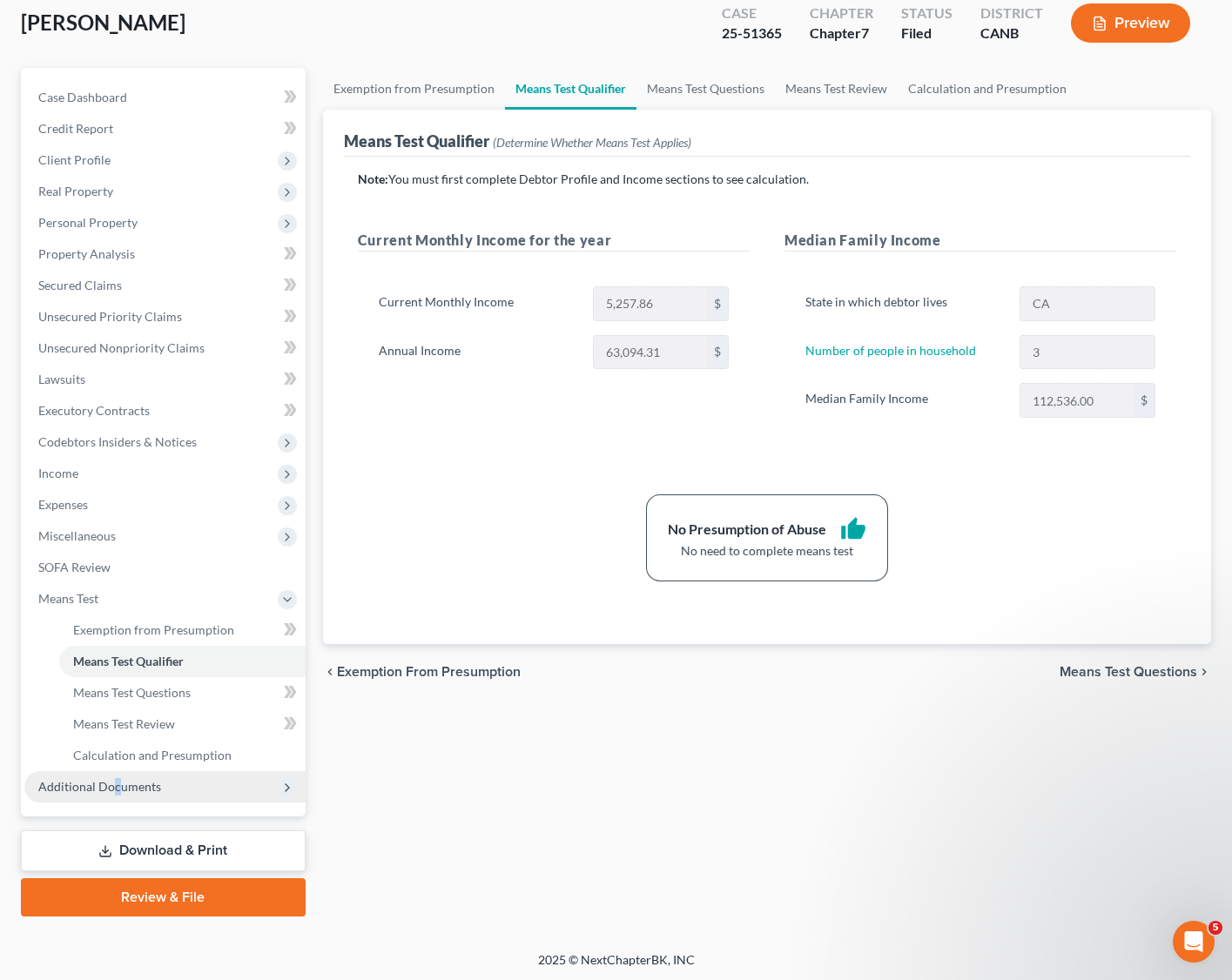
click at [114, 775] on span "Additional Documents" at bounding box center [165, 786] width 282 height 31
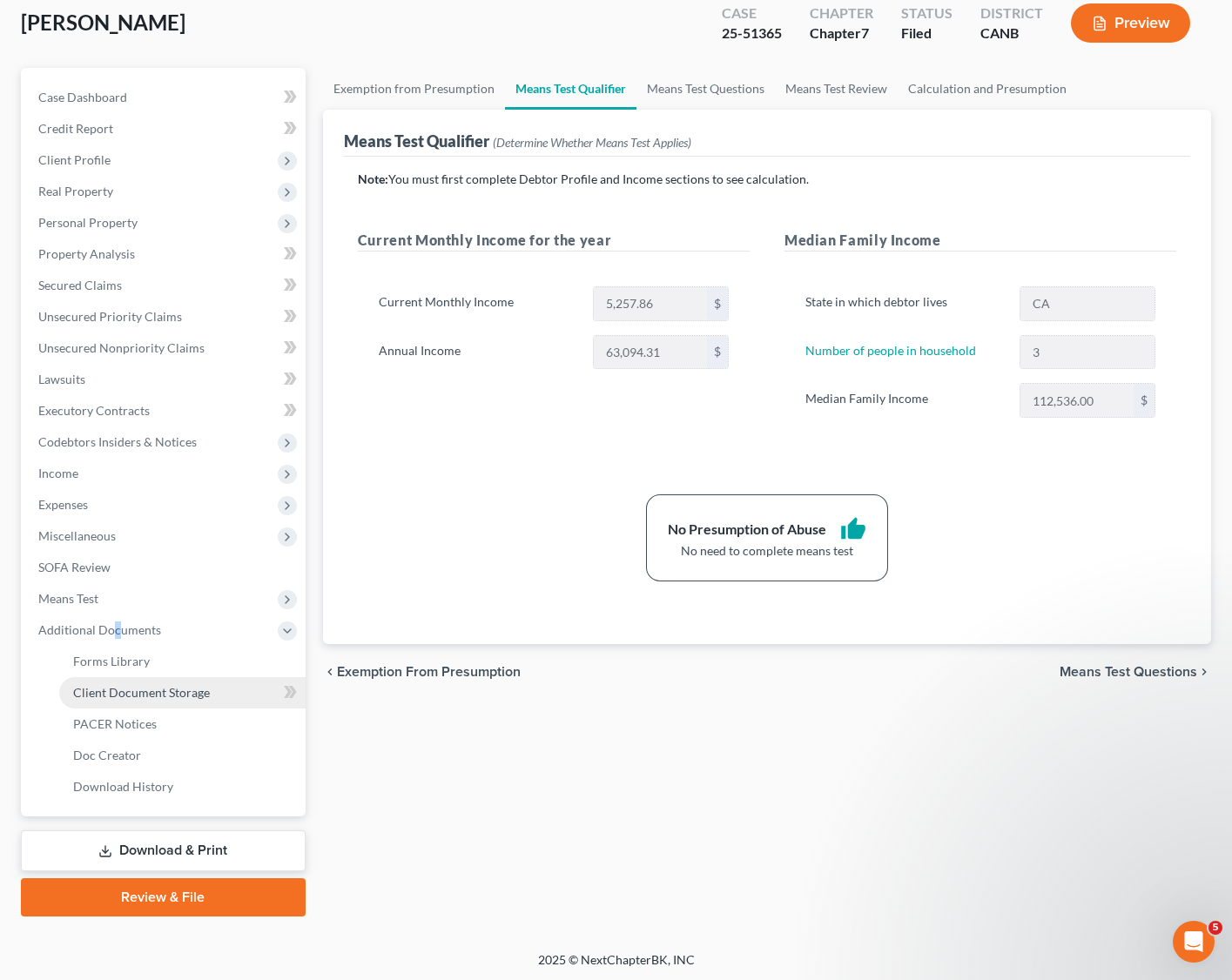
click at [165, 681] on link "Client Document Storage" at bounding box center [182, 693] width 247 height 31
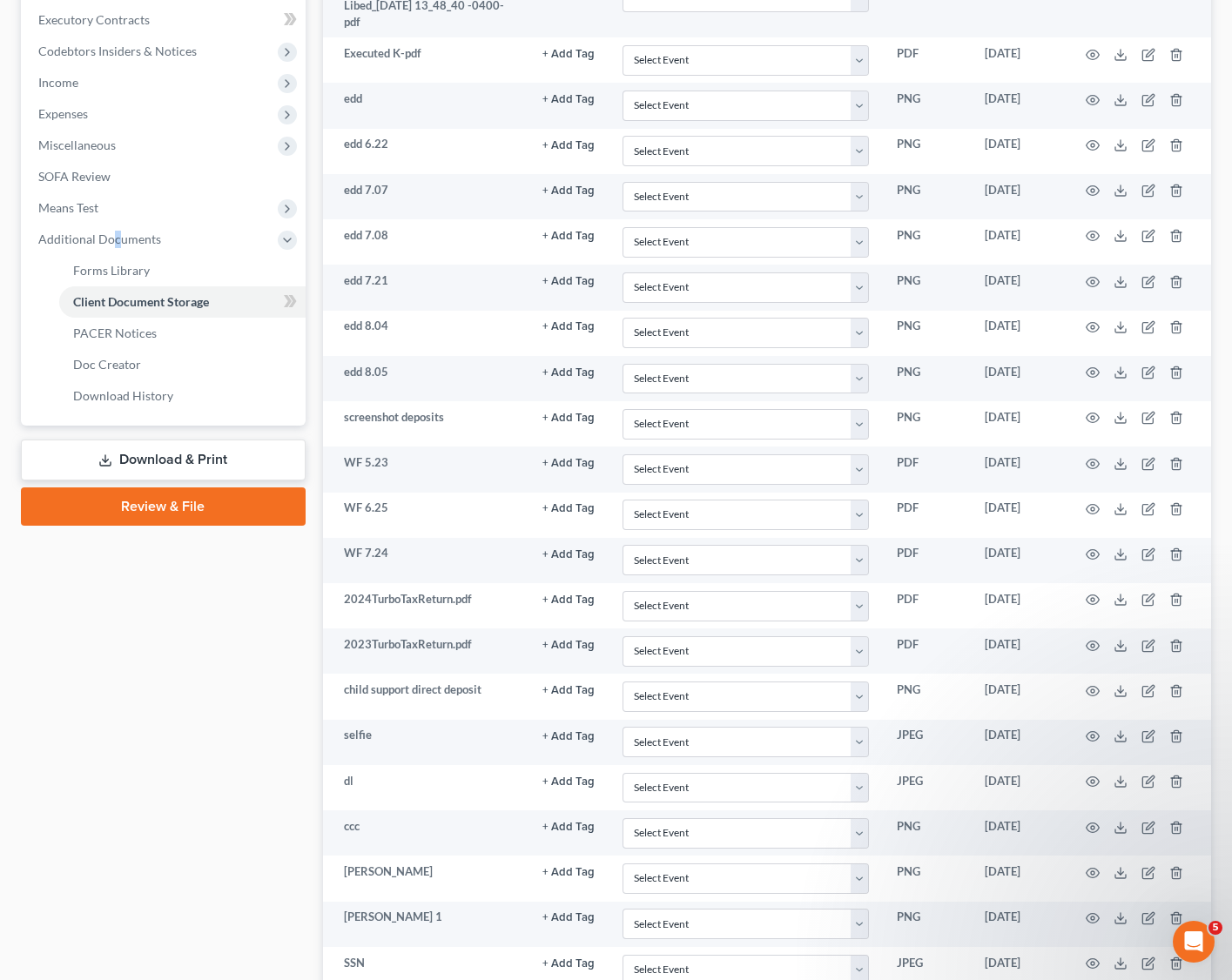
scroll to position [914, 0]
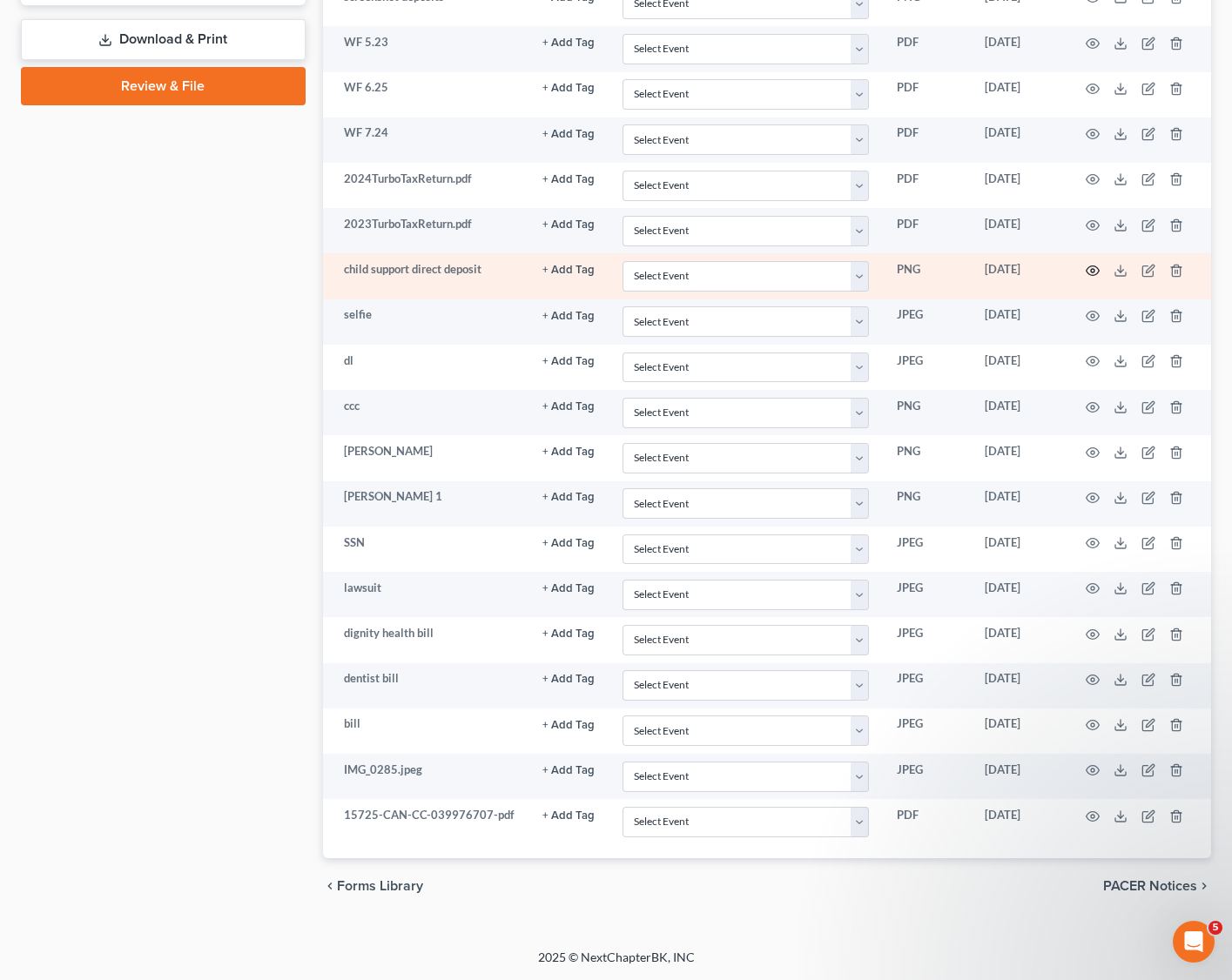
click at [1094, 269] on icon "button" at bounding box center [1093, 271] width 14 height 14
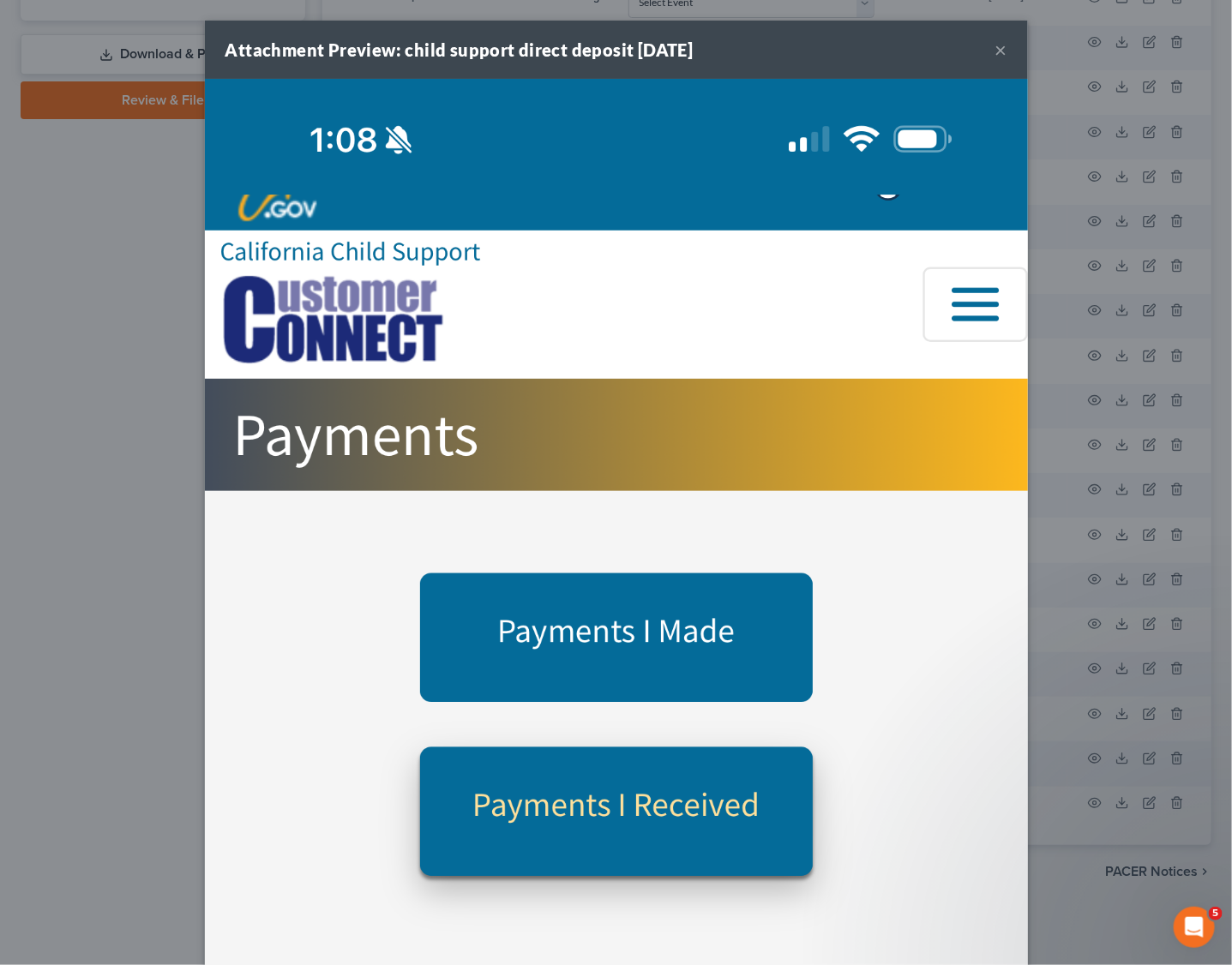
click at [995, 48] on button "×" at bounding box center [1001, 49] width 12 height 20
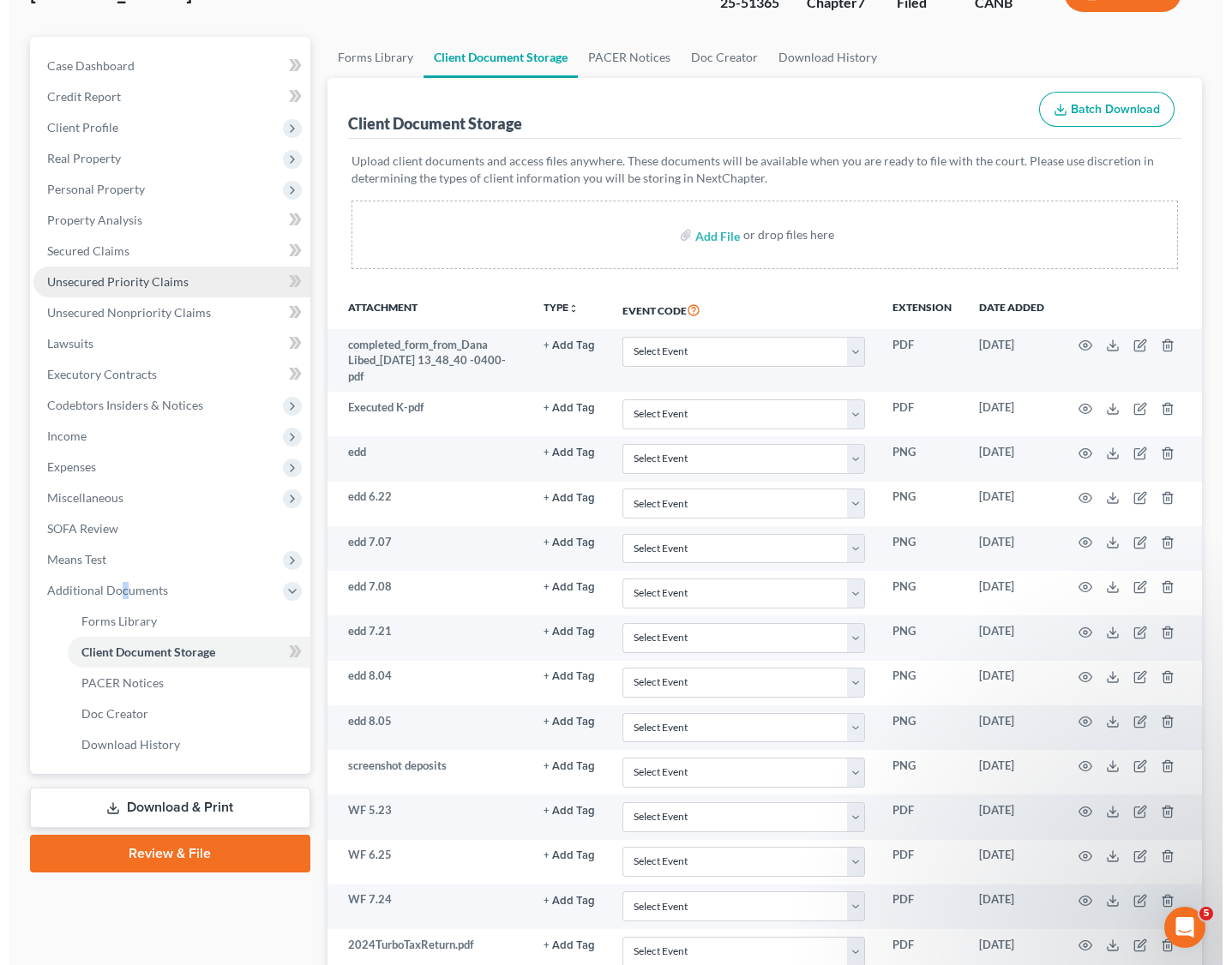
scroll to position [0, 0]
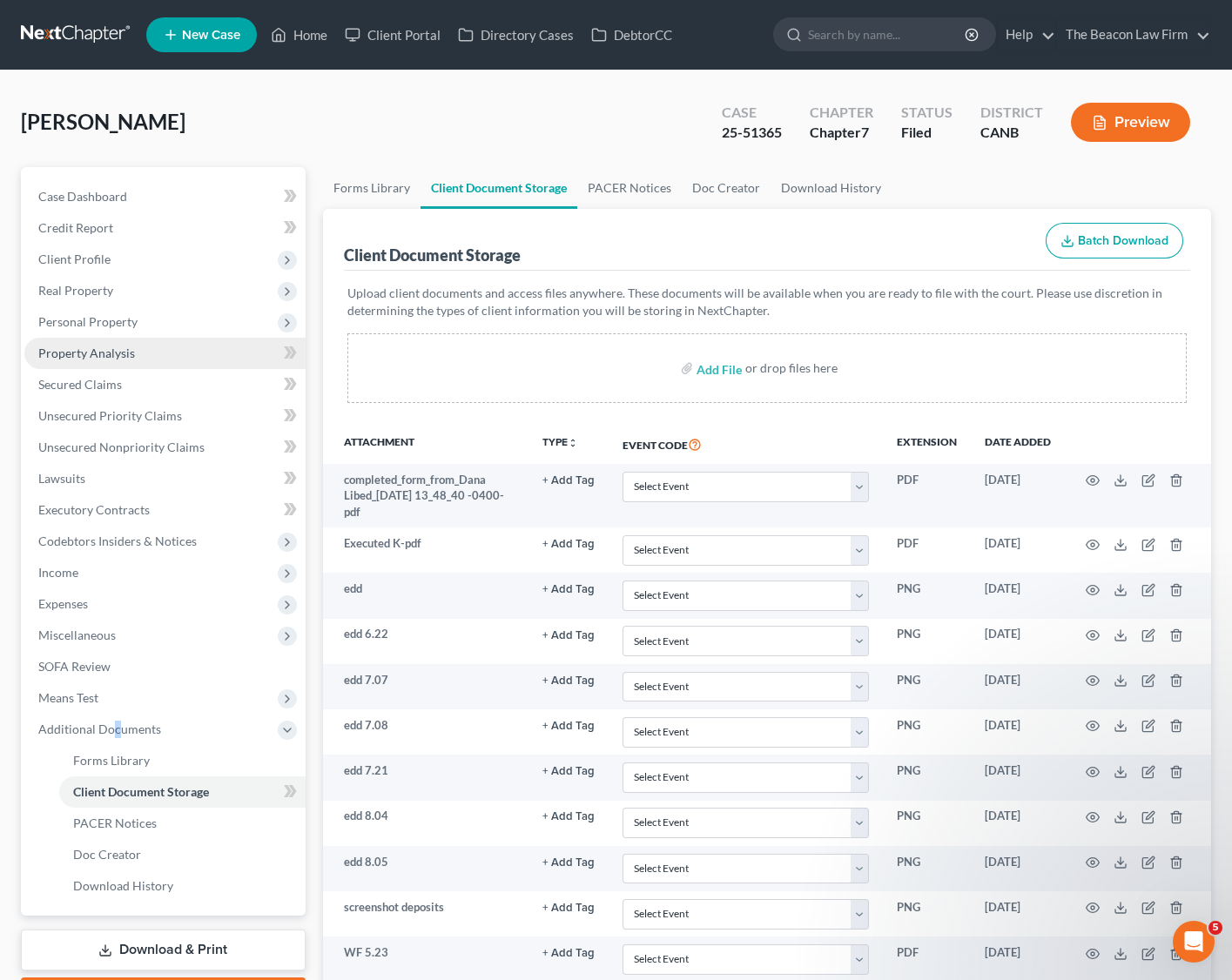
click at [106, 351] on span "Property Analysis" at bounding box center [87, 353] width 97 height 15
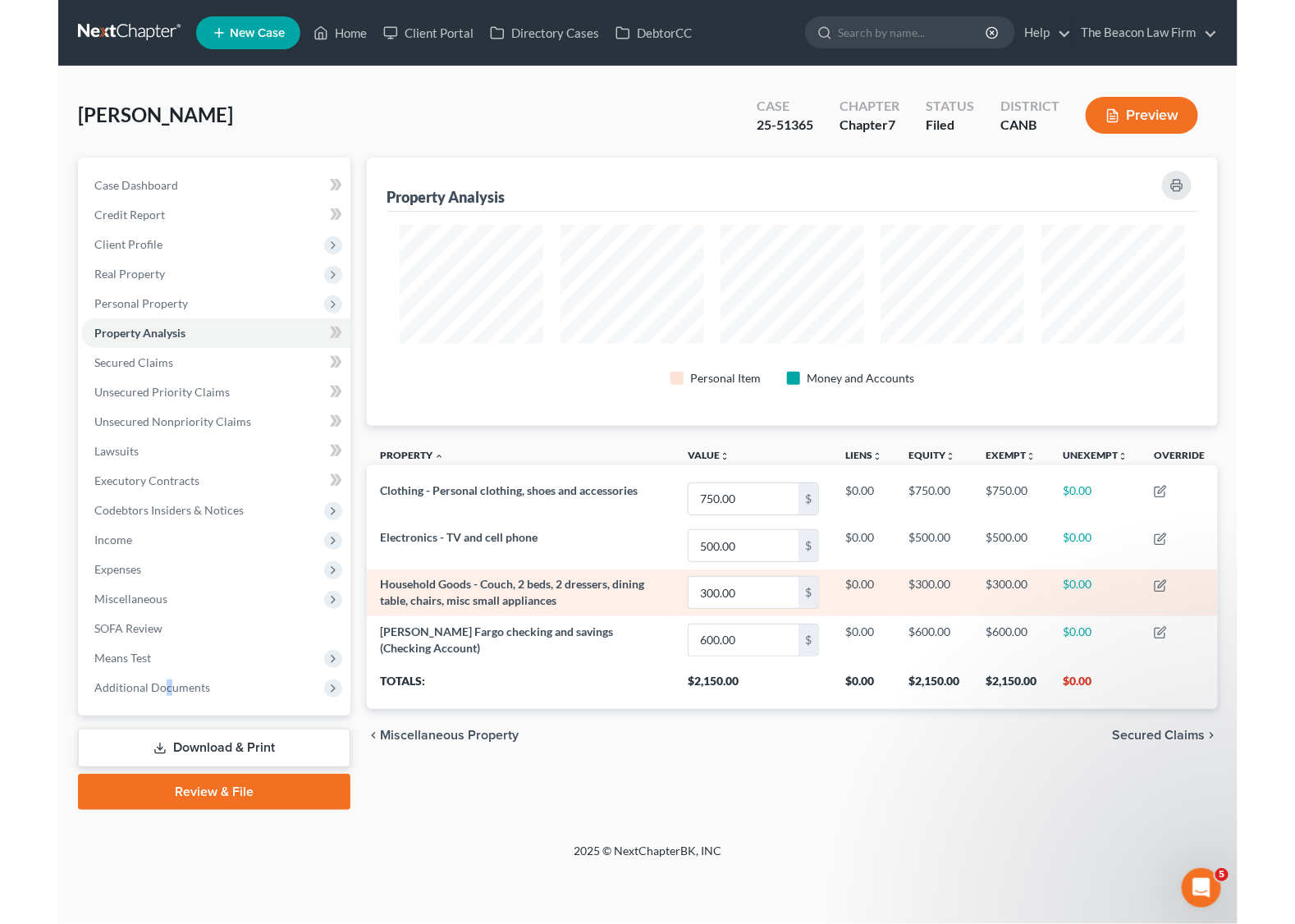
scroll to position [268, 850]
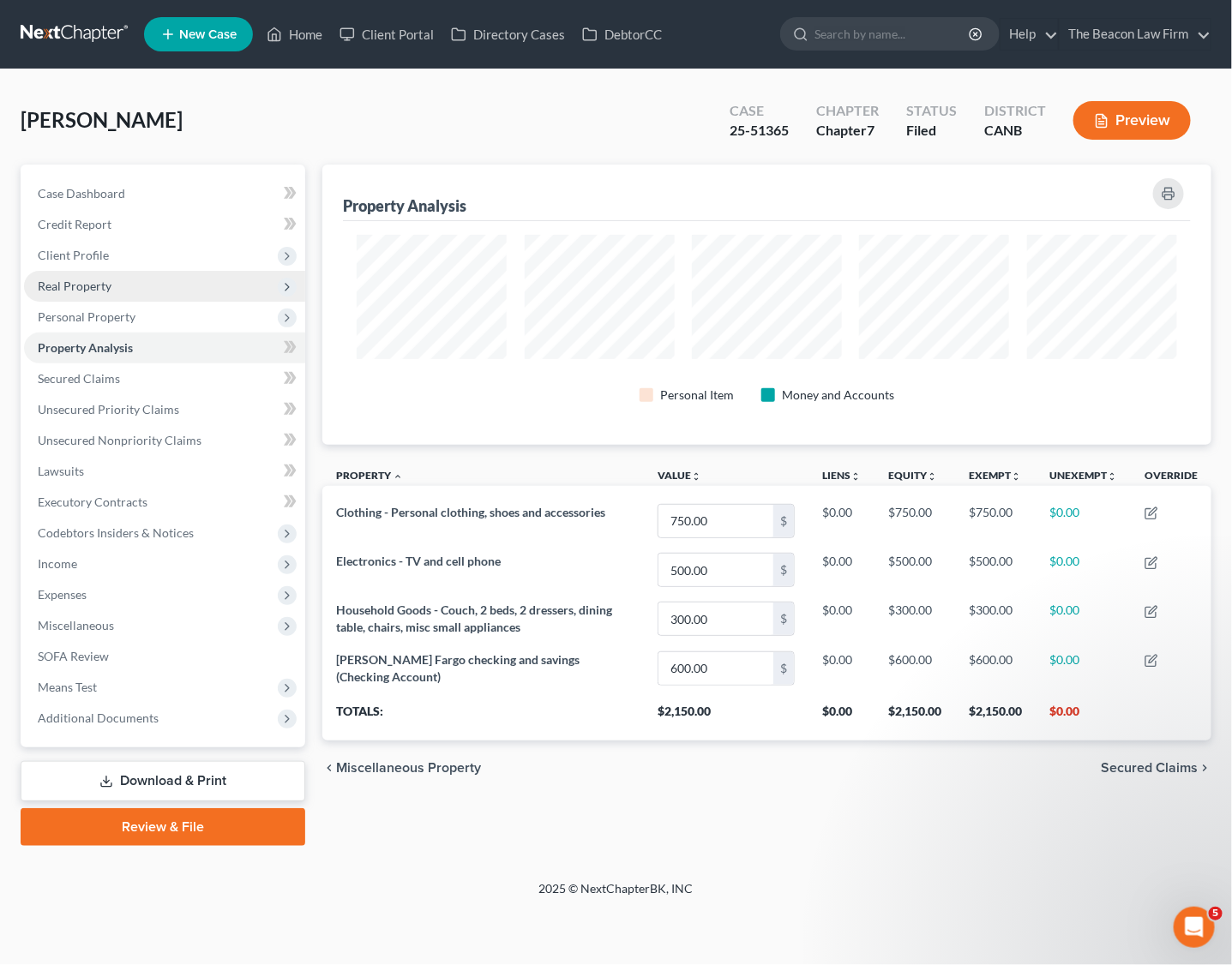
click at [80, 283] on span "Real Property" at bounding box center [75, 286] width 74 height 15
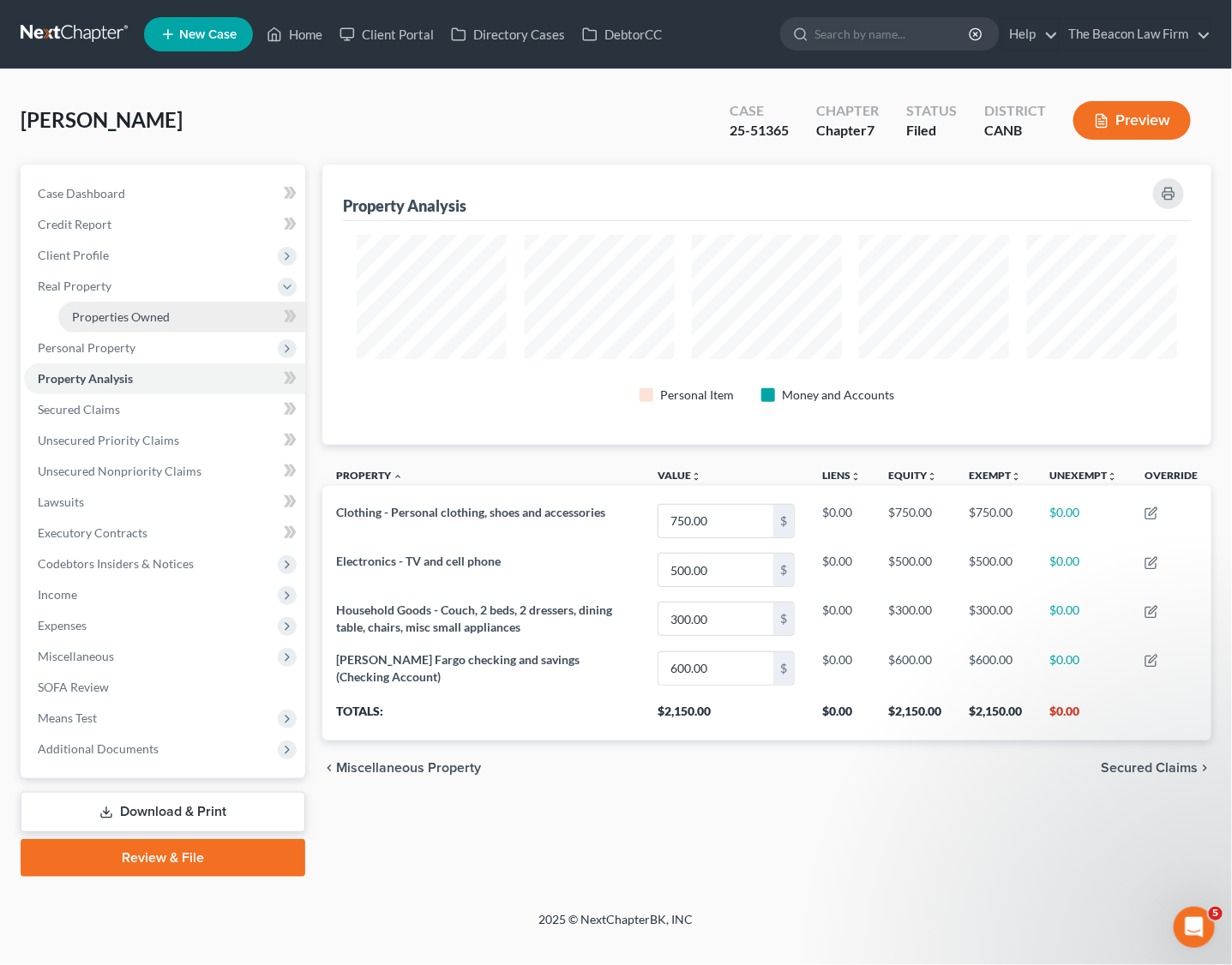
click at [116, 313] on span "Properties Owned" at bounding box center [121, 317] width 98 height 15
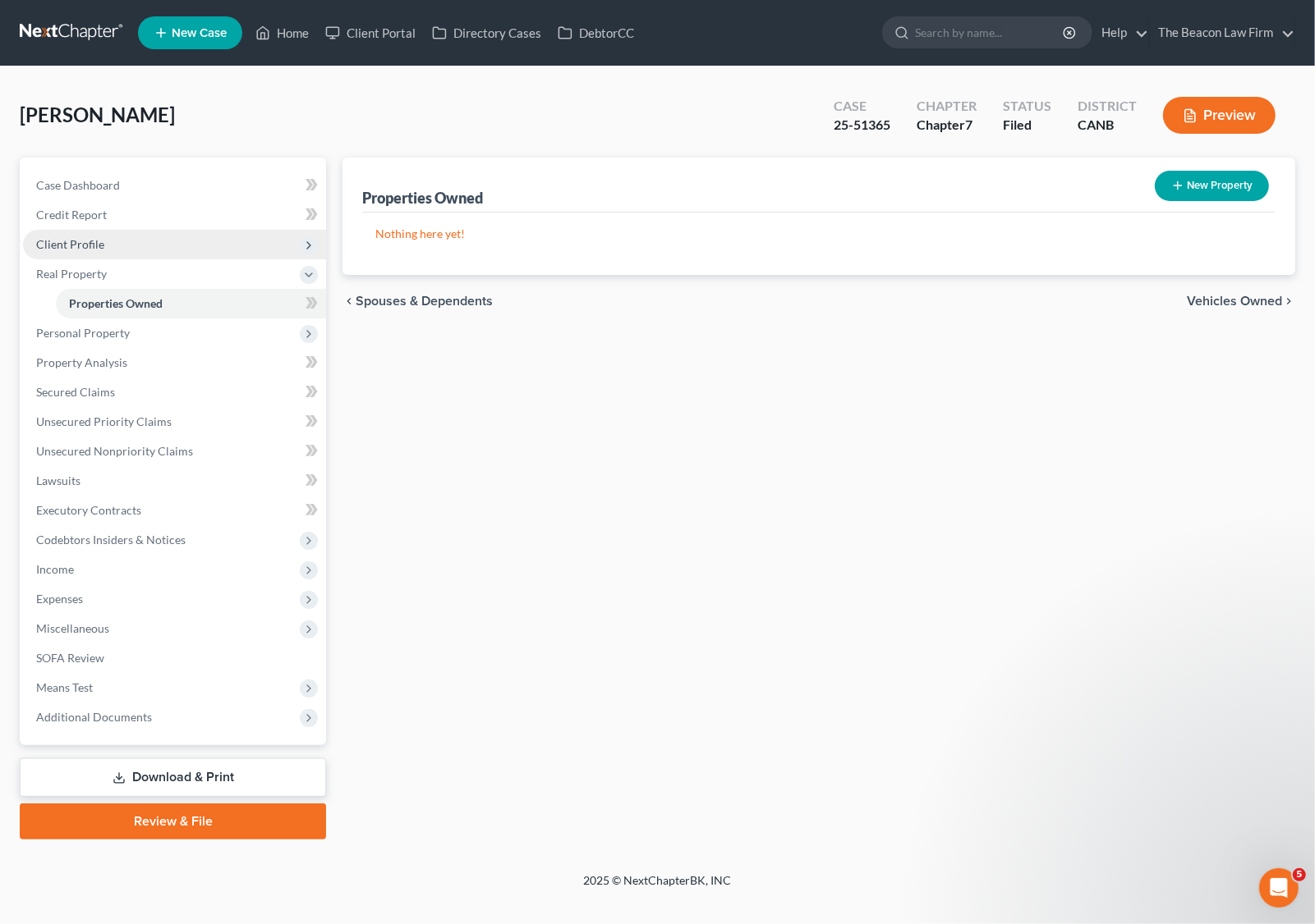
click at [89, 246] on span "Client Profile" at bounding box center [70, 244] width 68 height 14
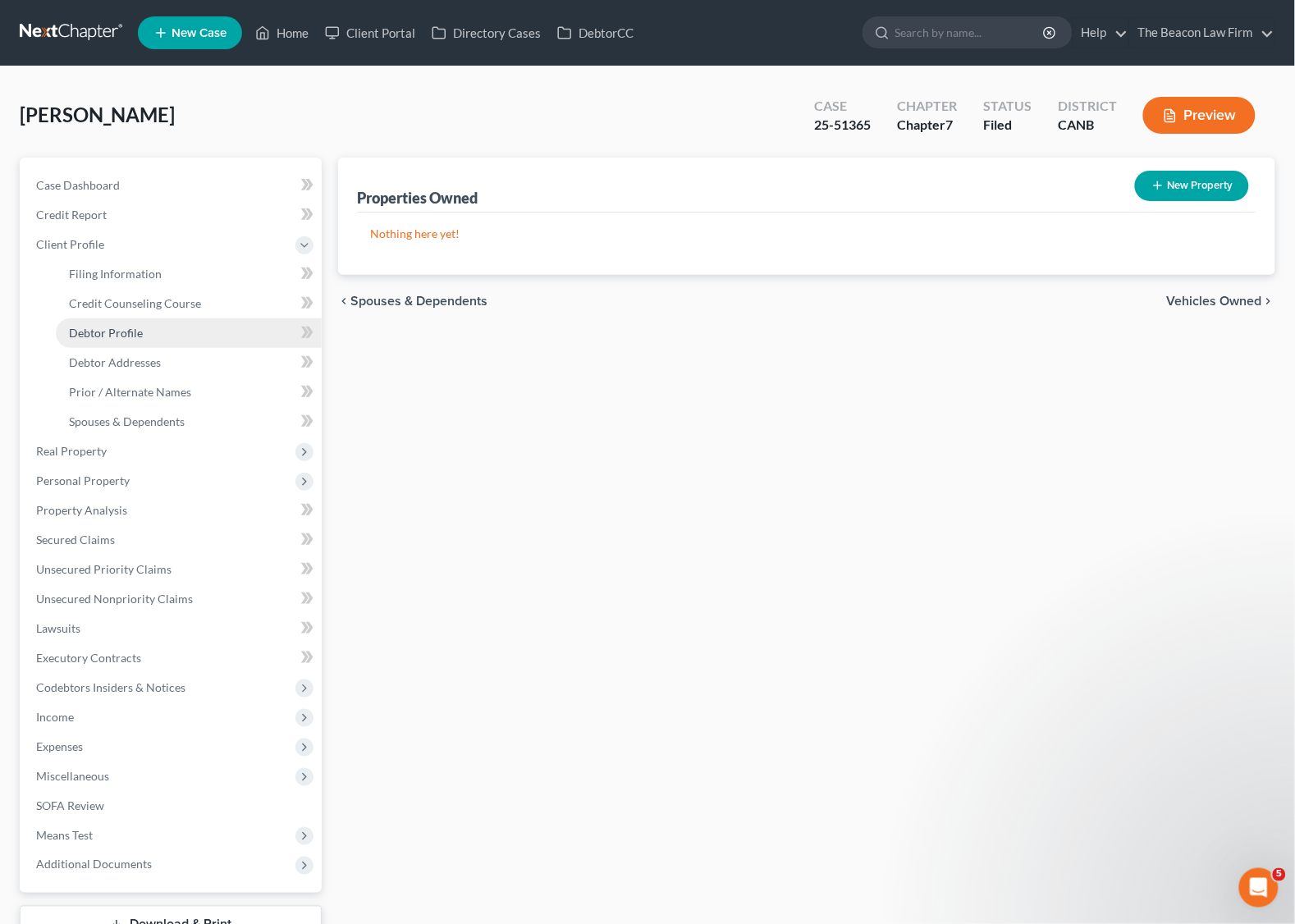
click at [128, 341] on link "Debtor Profile" at bounding box center [189, 333] width 266 height 30
select select "0"
select select "2"
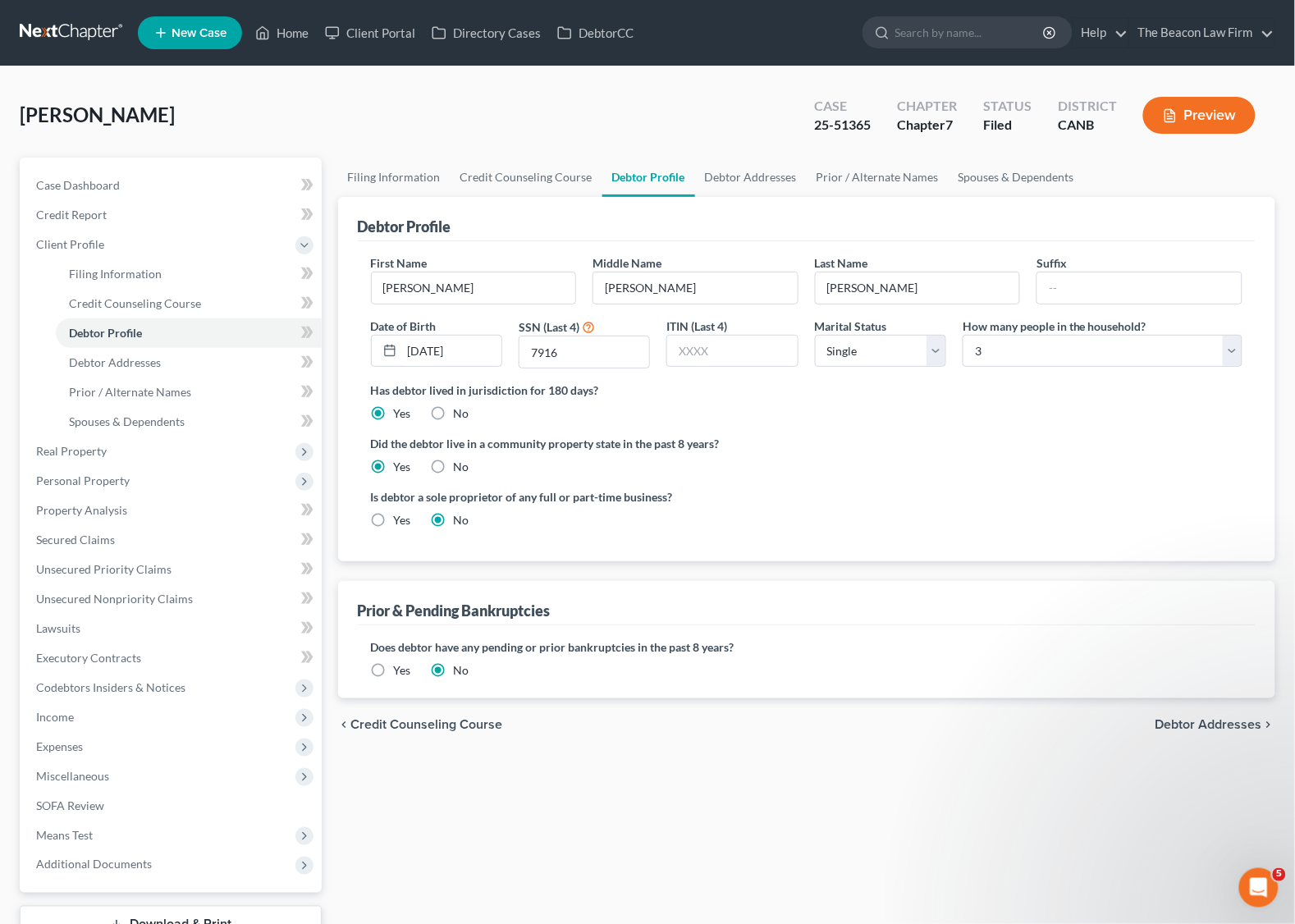
click at [85, 28] on link at bounding box center [72, 32] width 105 height 30
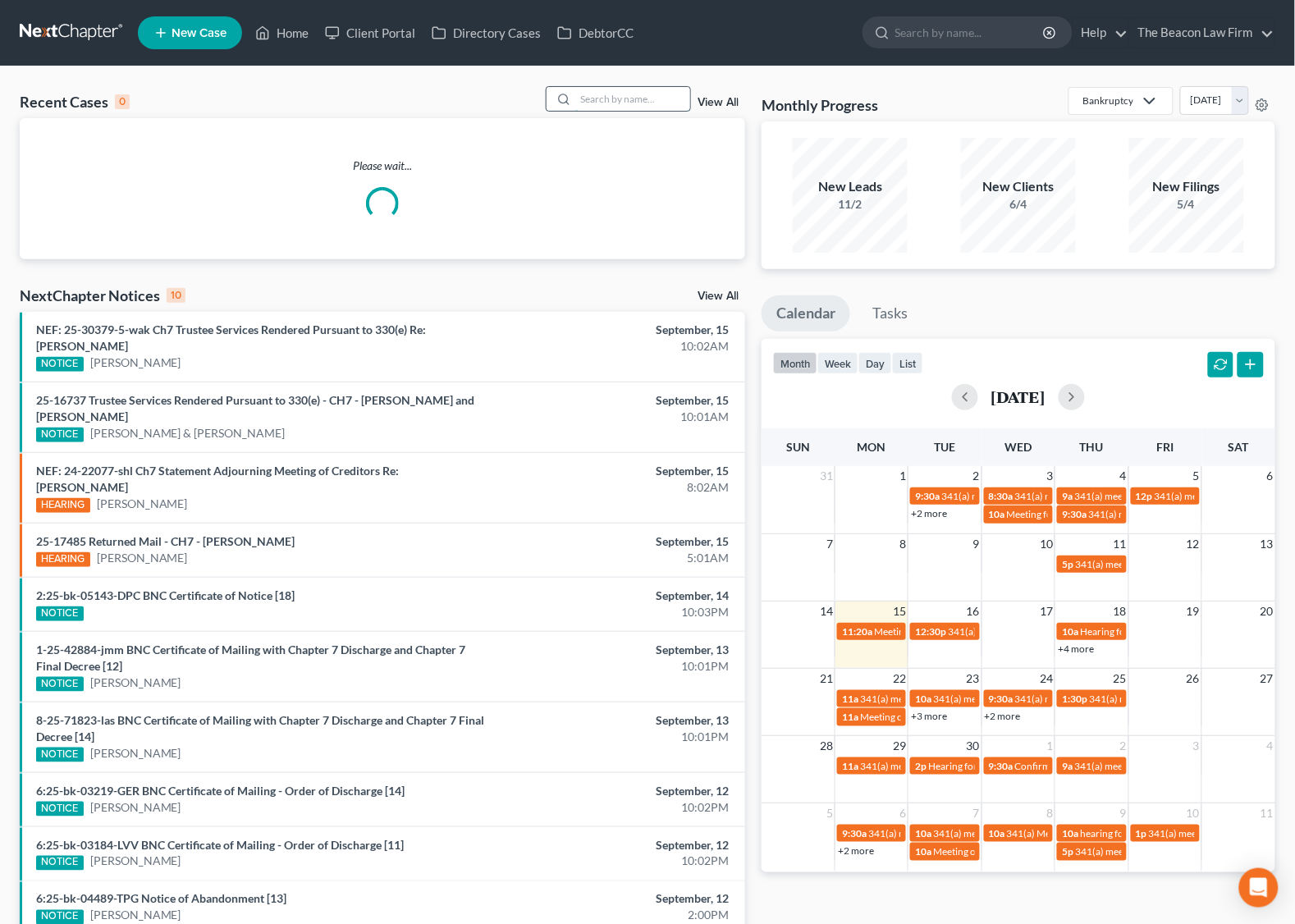
click at [646, 99] on input "search" at bounding box center [633, 99] width 115 height 24
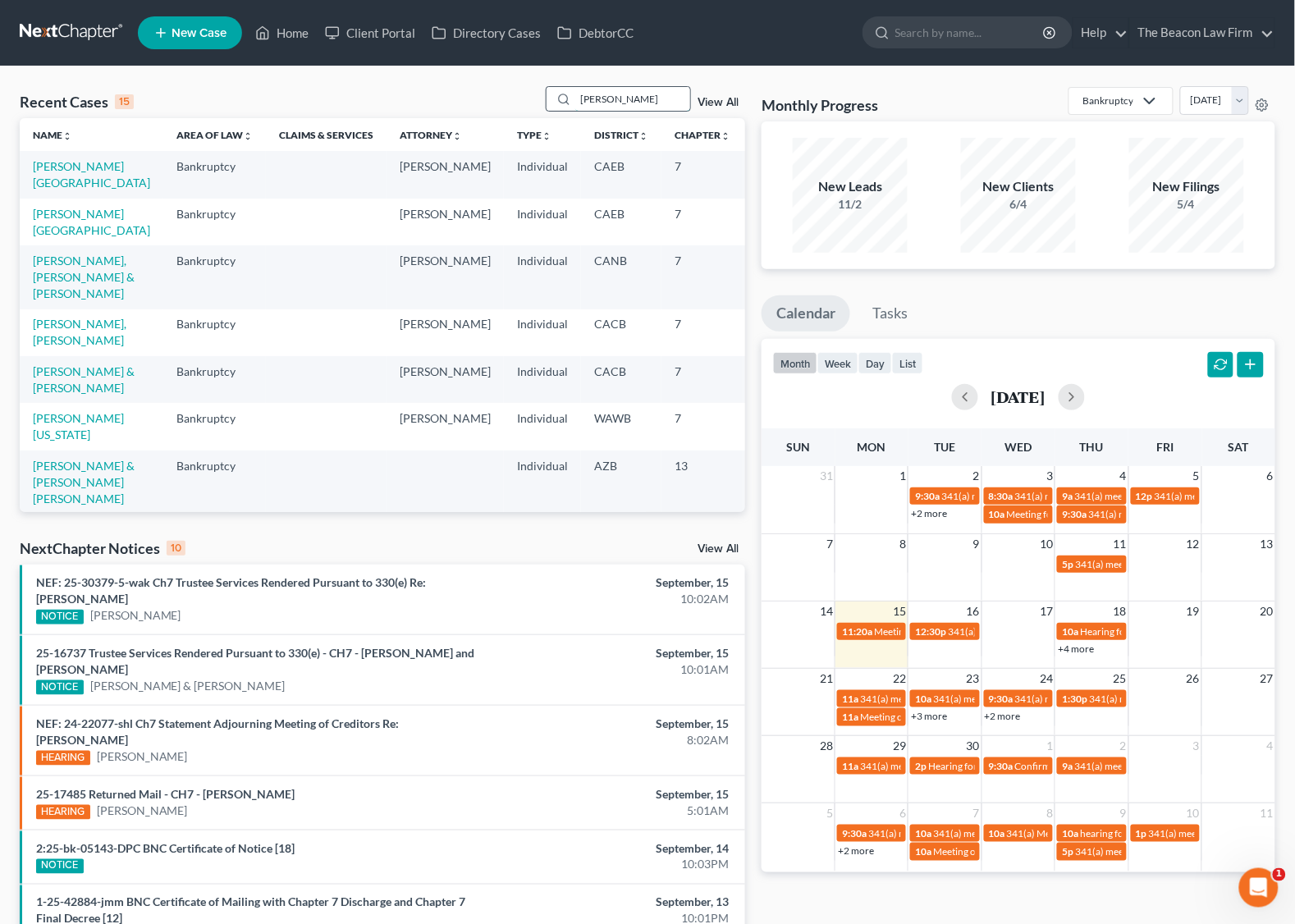
type input "[PERSON_NAME]"
click at [67, 189] on link "[PERSON_NAME][GEOGRAPHIC_DATA]" at bounding box center [91, 174] width 117 height 30
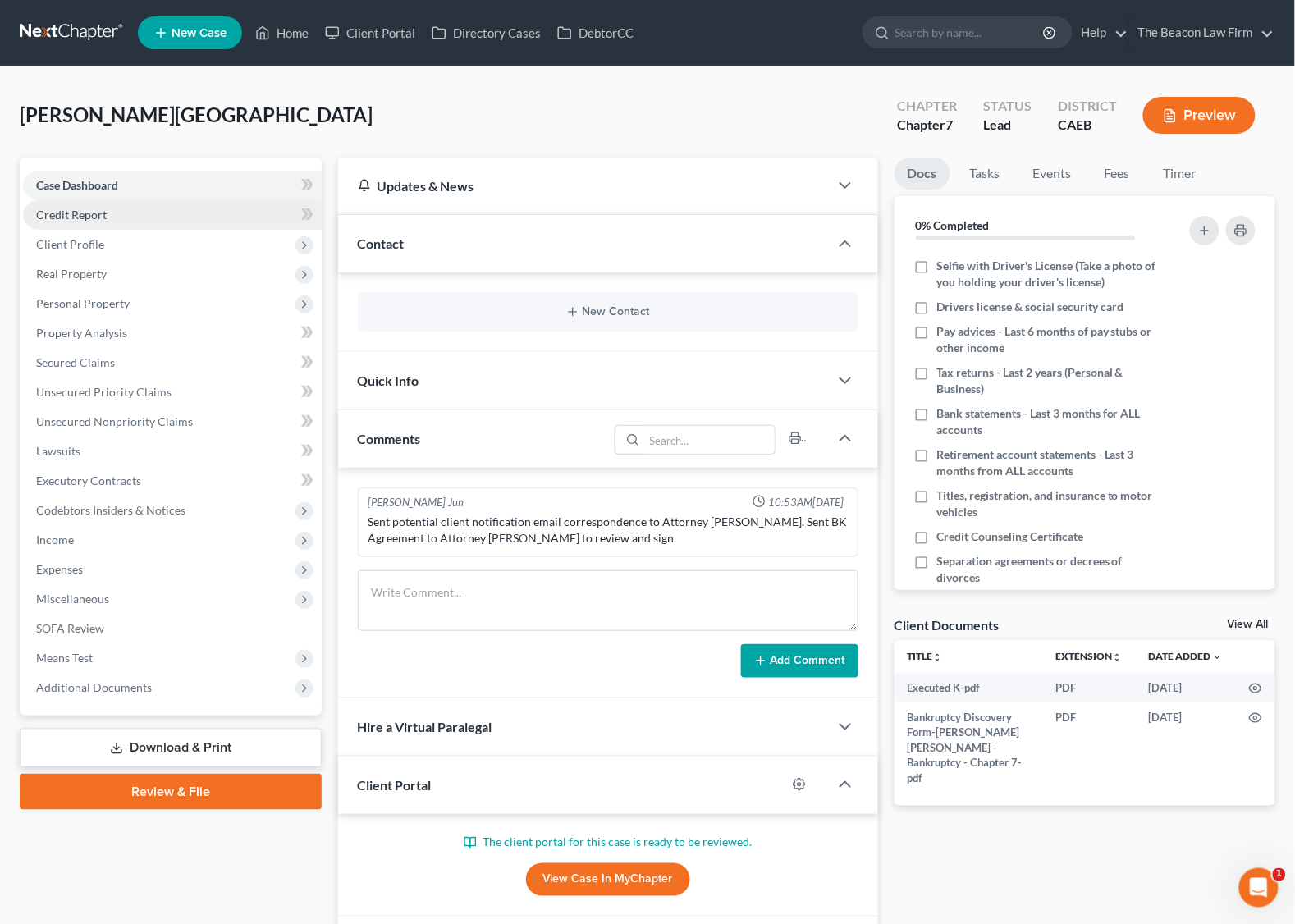
click at [74, 213] on span "Credit Report" at bounding box center [72, 215] width 71 height 14
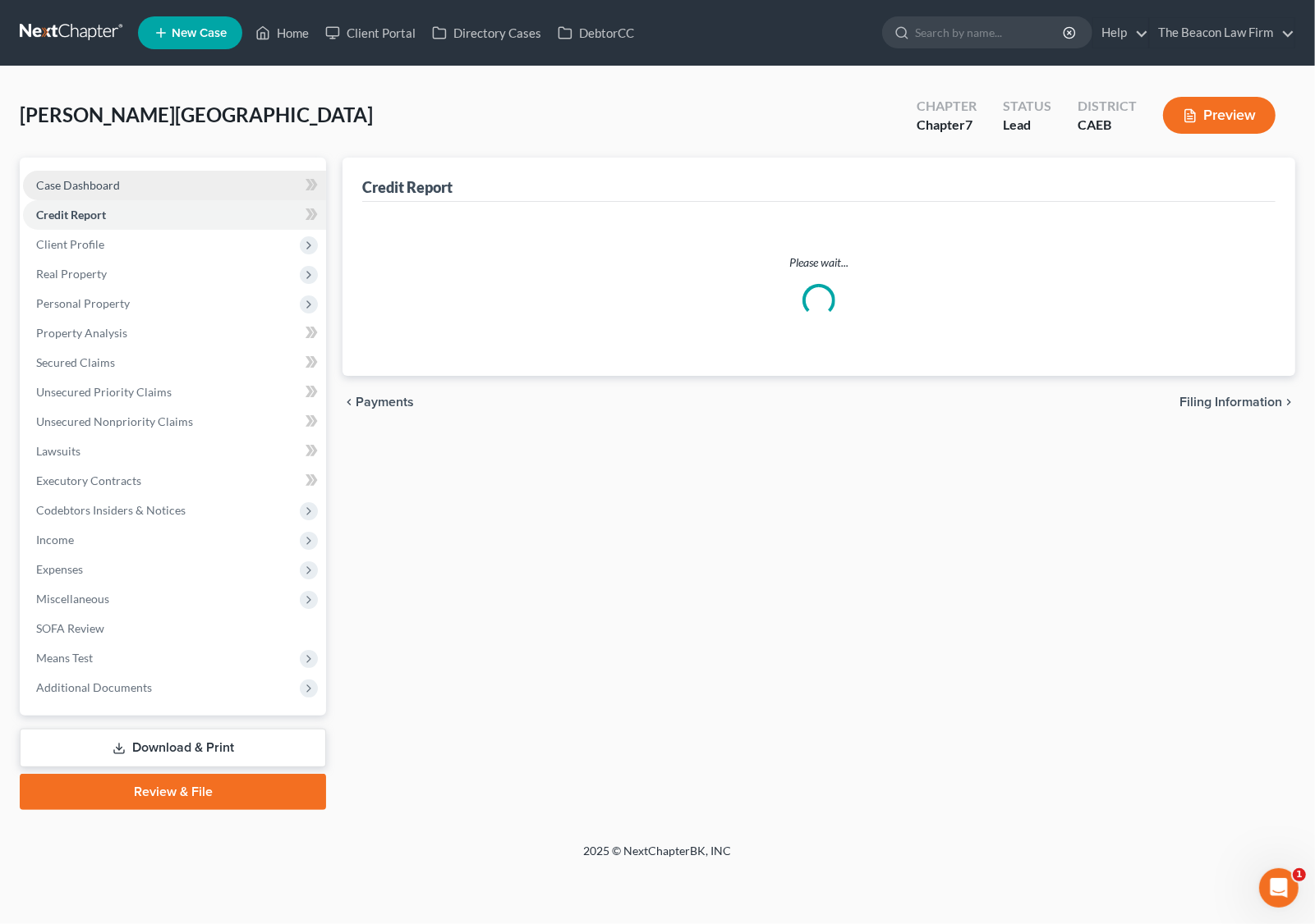
click at [96, 179] on span "Case Dashboard" at bounding box center [78, 185] width 84 height 14
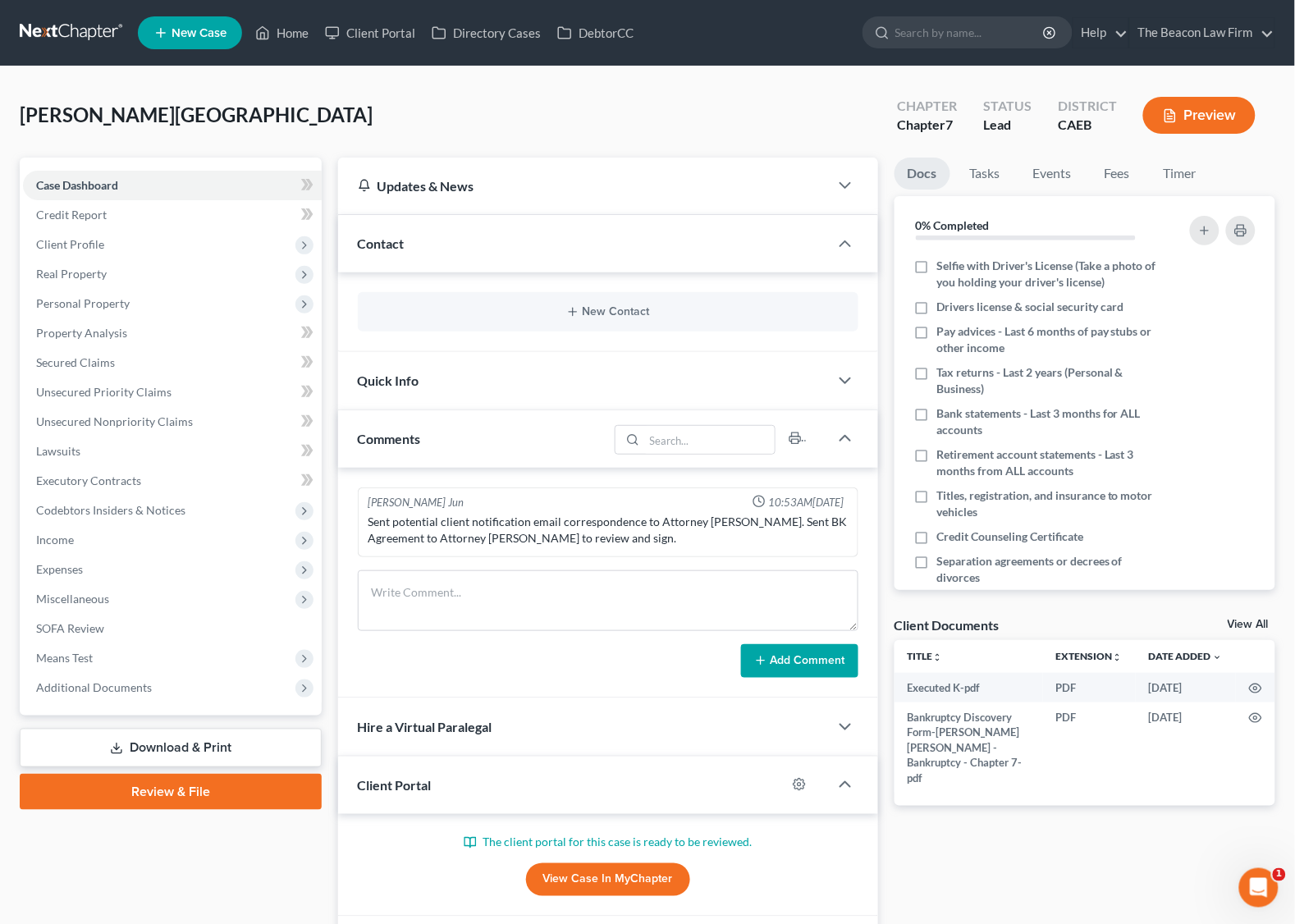
click at [392, 242] on span "Contact" at bounding box center [380, 243] width 46 height 15
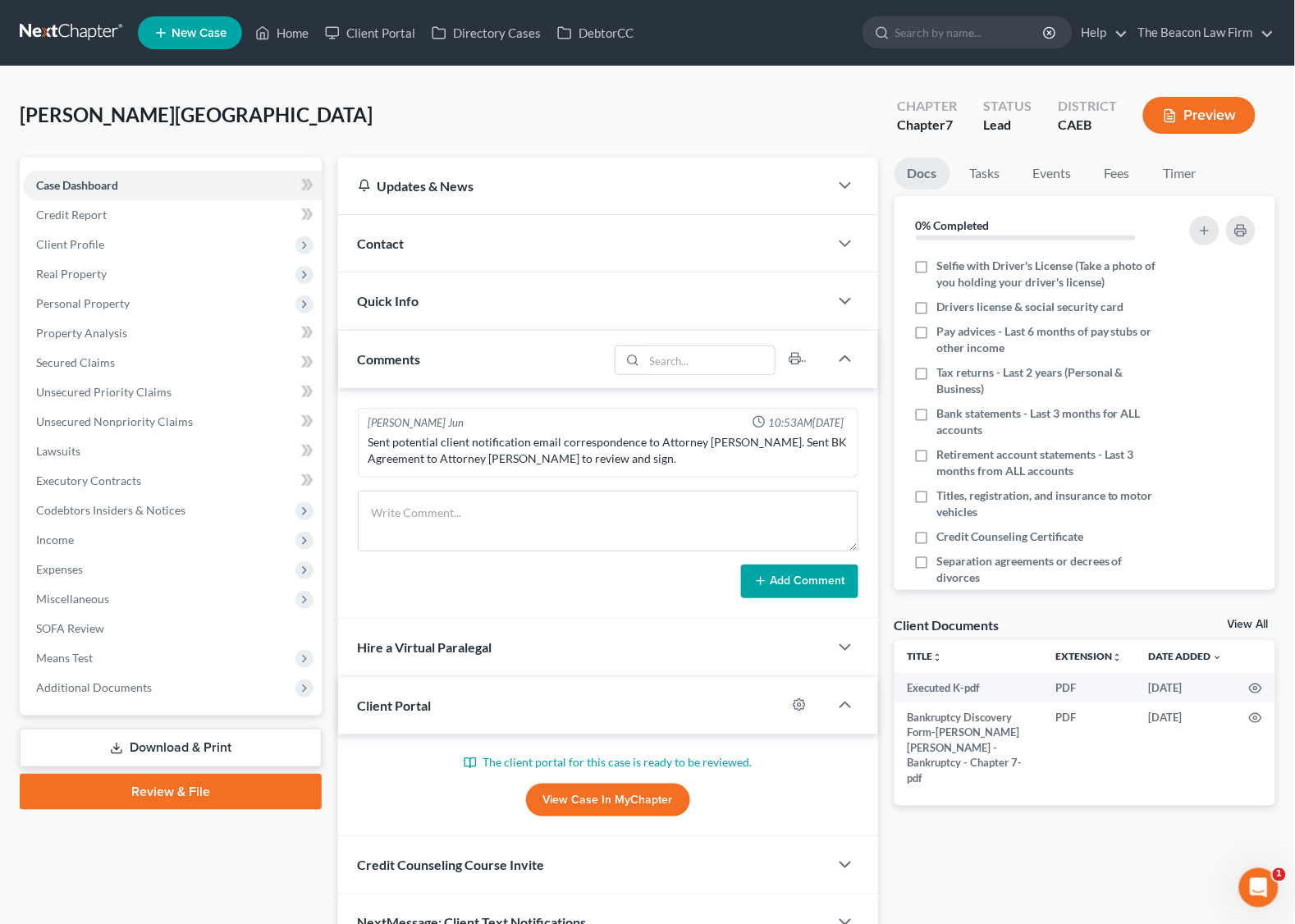
click at [396, 241] on span "Contact" at bounding box center [380, 243] width 46 height 15
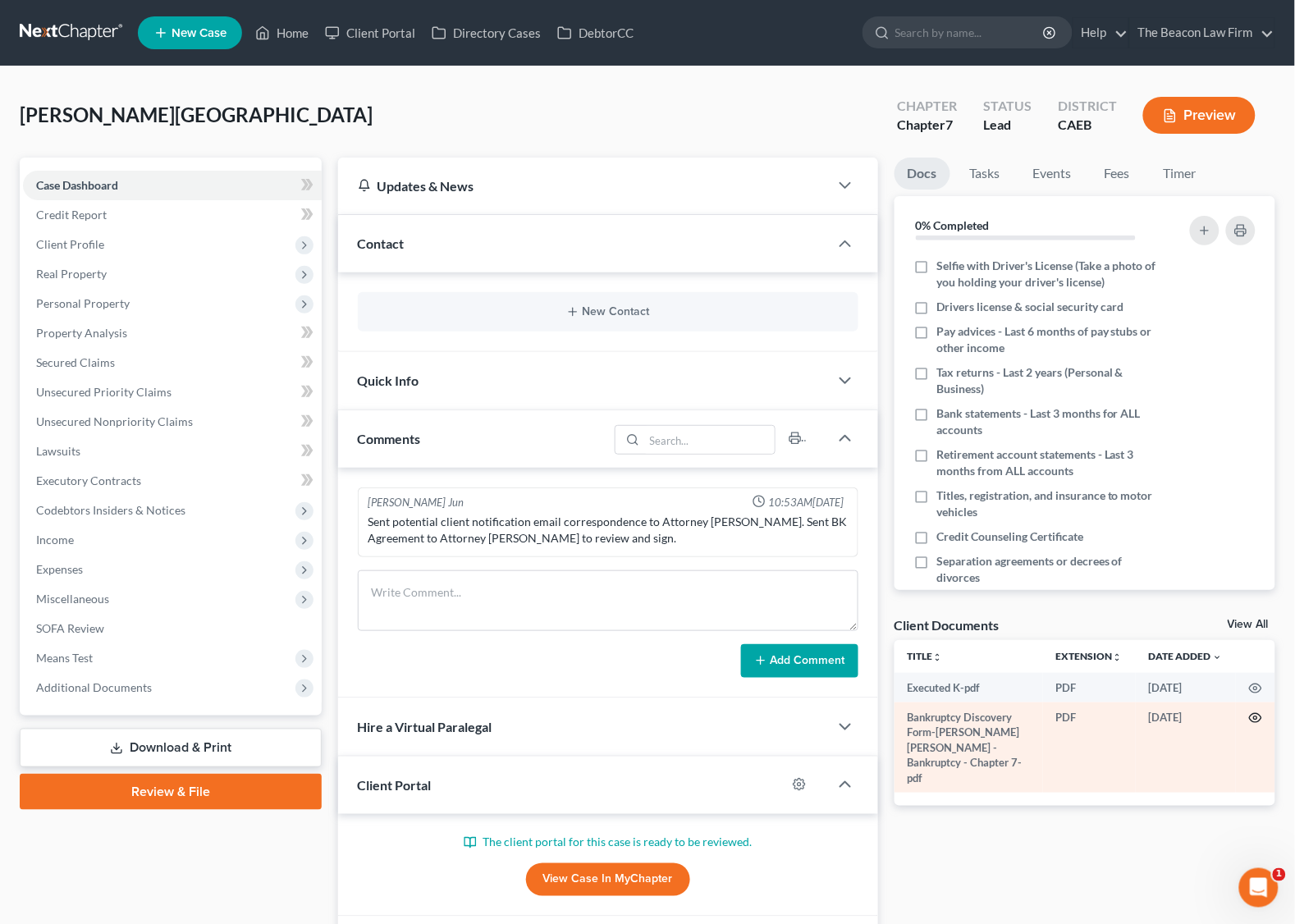
click at [1258, 717] on circle "button" at bounding box center [1256, 719] width 3 height 3
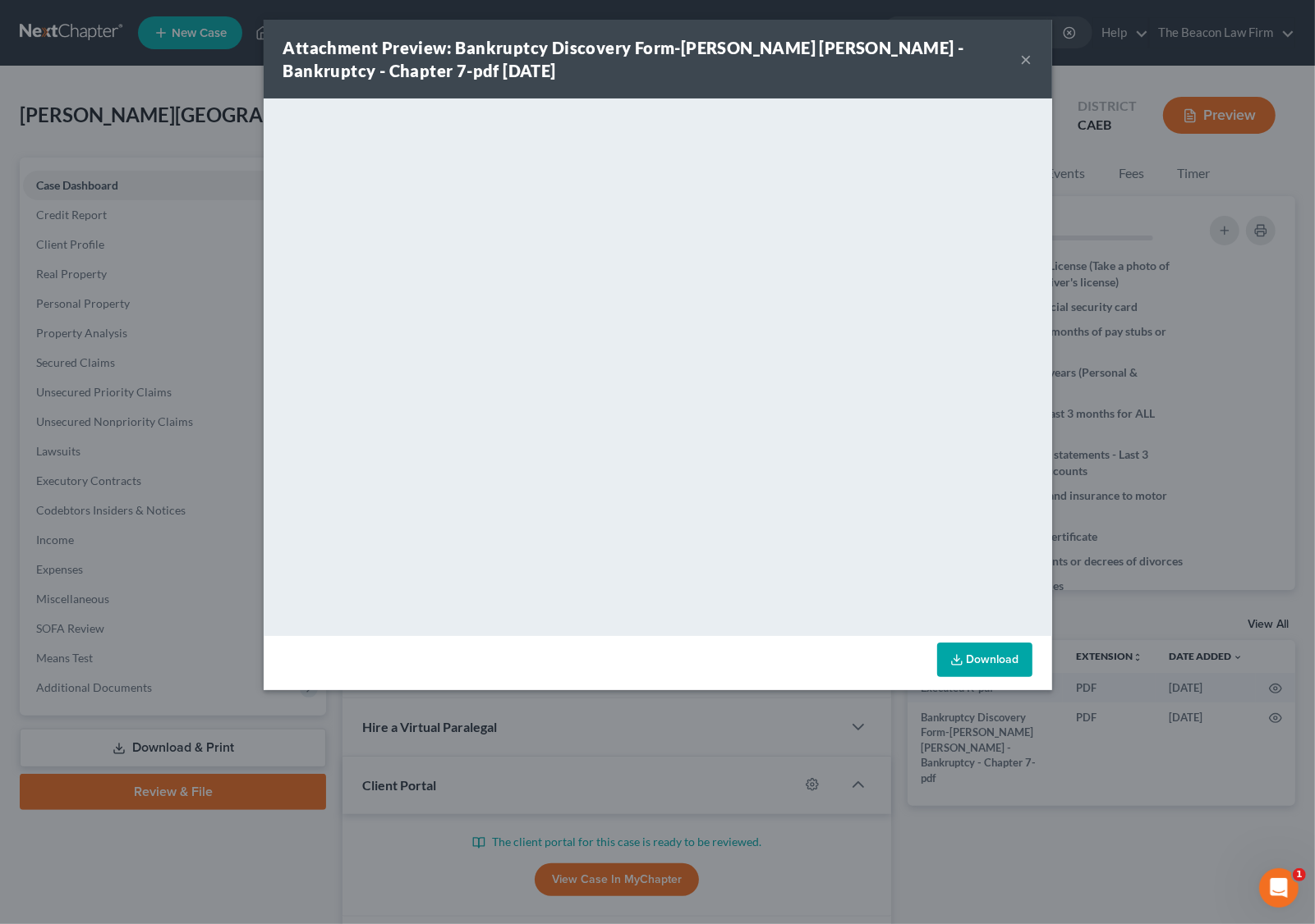
click at [1032, 56] on button "×" at bounding box center [1027, 58] width 12 height 19
